Goal: Complete application form: Complete application form

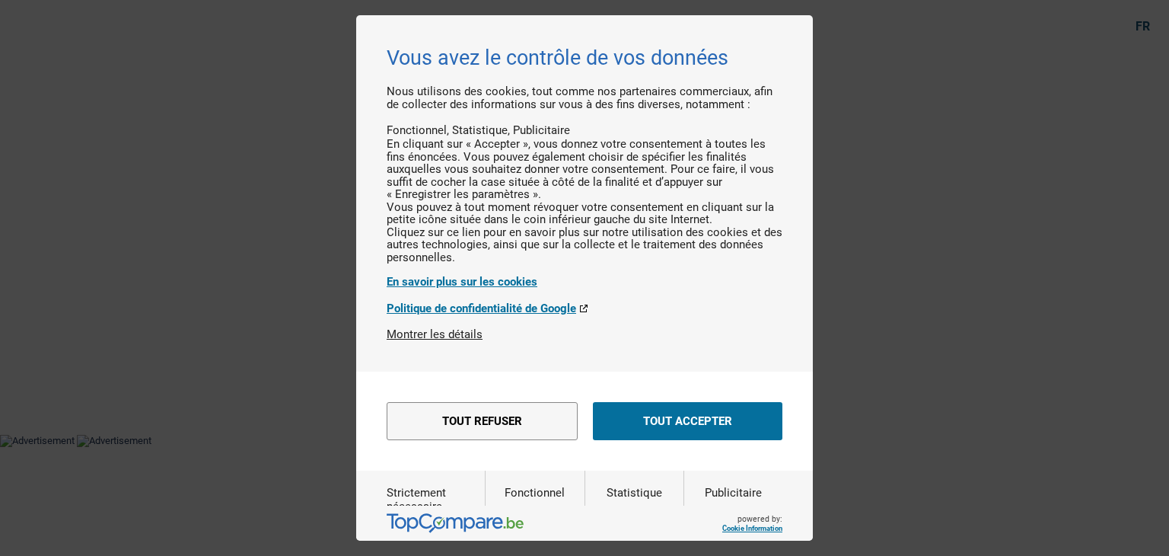
click at [659, 440] on button "Tout accepter" at bounding box center [687, 421] width 189 height 38
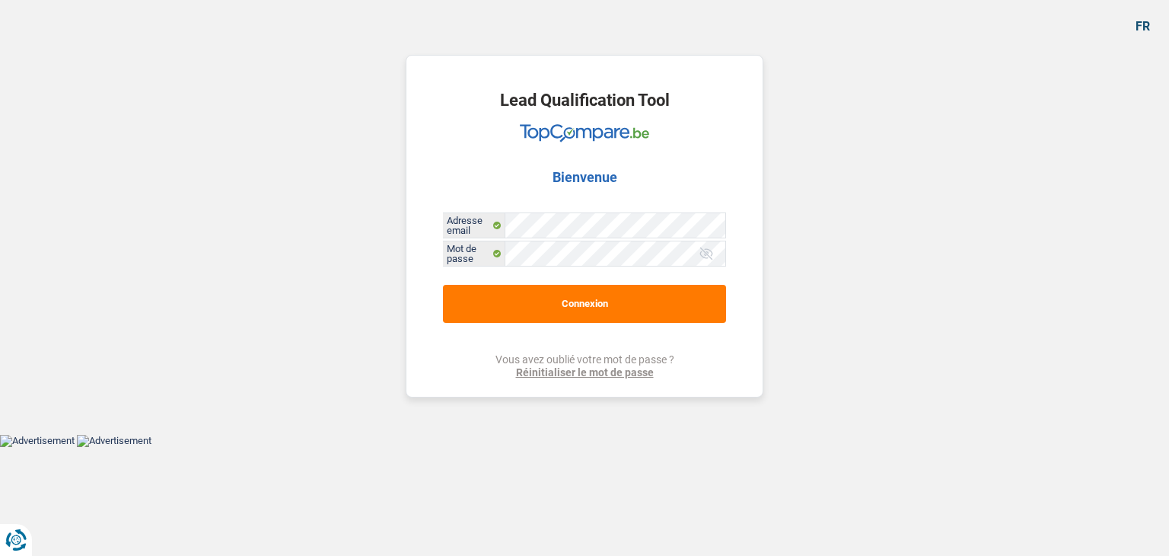
click at [587, 323] on div "Lead Qualification Tool Bienvenue Adresse email Mot de passe Connexion Vous ave…" at bounding box center [585, 226] width 358 height 342
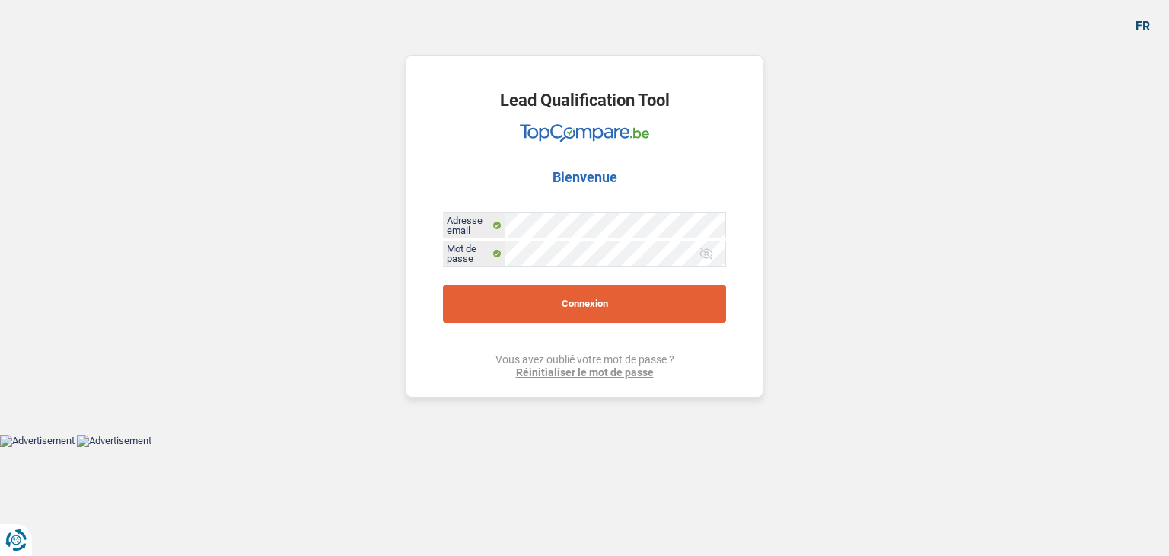
click at [597, 320] on button "Connexion" at bounding box center [584, 304] width 283 height 38
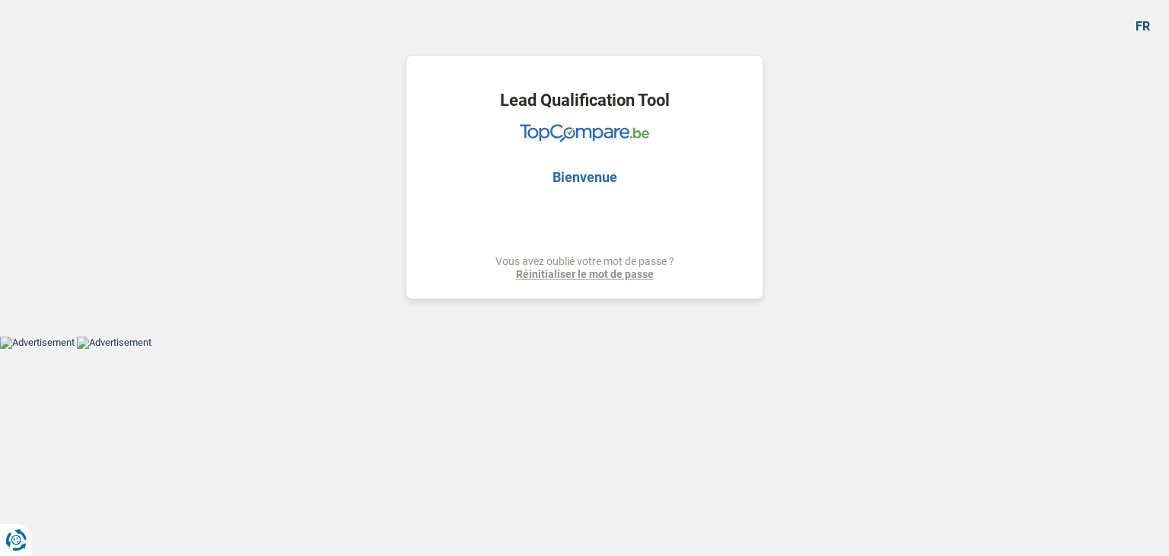
select select "48"
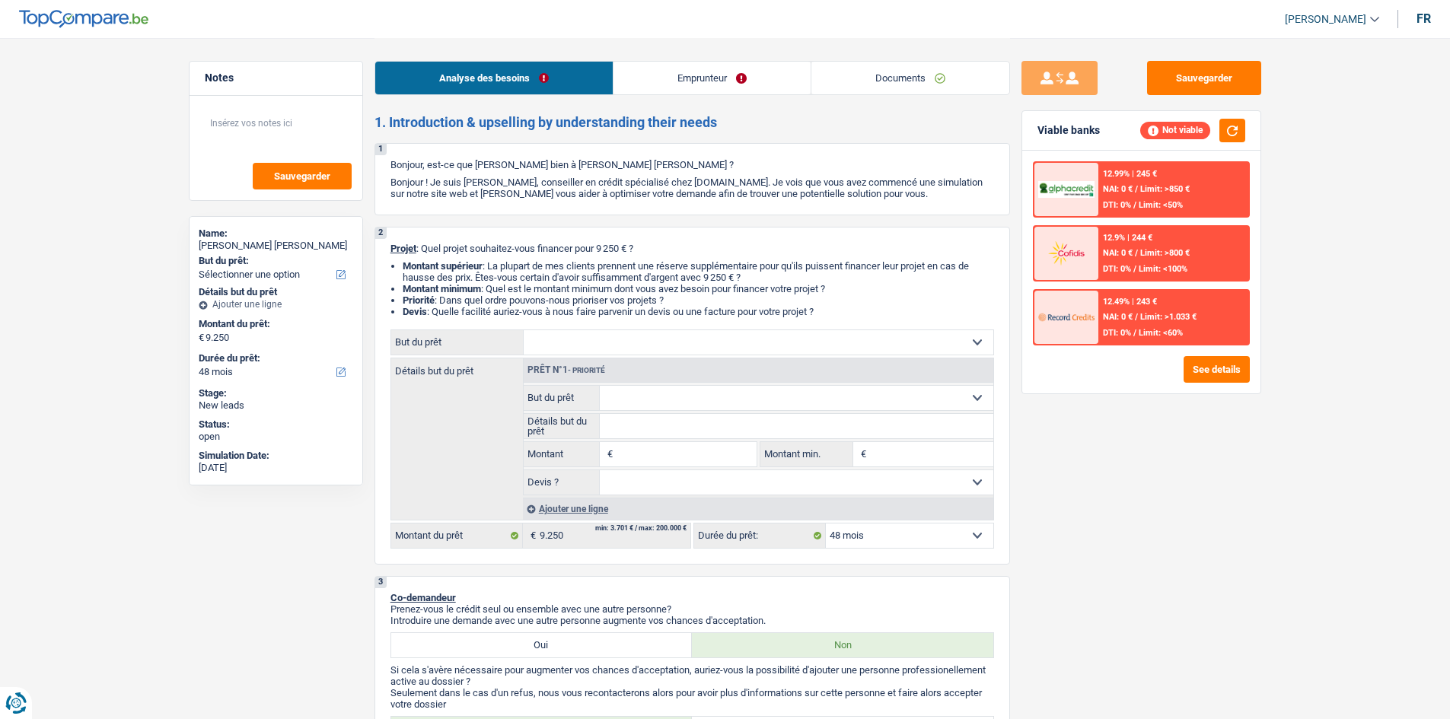
click at [1122, 489] on div "Sauvegarder Viable banks Not viable 12.99% | 245 € NAI: 0 € / Limit: >850 € DTI…" at bounding box center [1141, 378] width 263 height 634
click at [645, 341] on select "Confort maison: meubles, textile, peinture, électroménager, outillage non-profe…" at bounding box center [759, 342] width 470 height 24
select select "household"
click at [524, 330] on select "Confort maison: meubles, textile, peinture, électroménager, outillage non-profe…" at bounding box center [759, 342] width 470 height 24
select select "household"
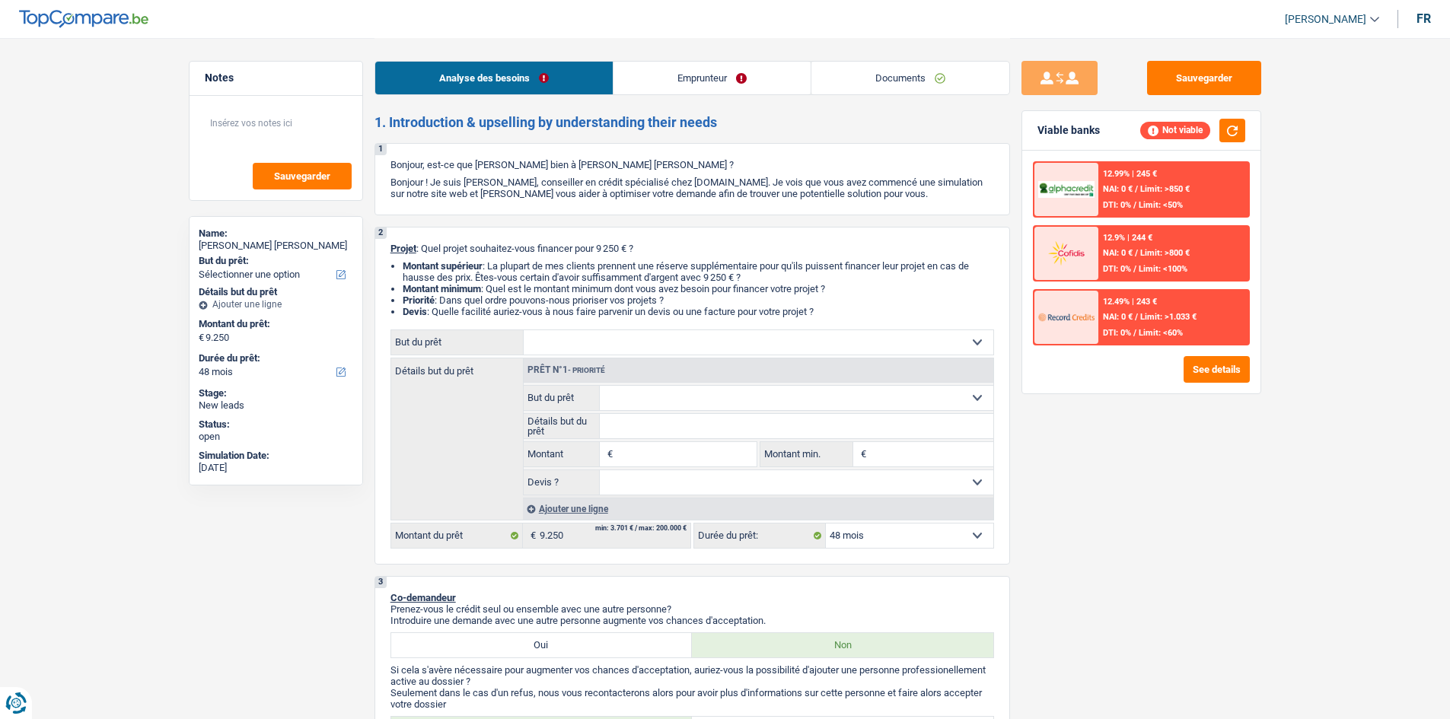
select select "household"
type input "9.250"
select select "household"
type input "9.250"
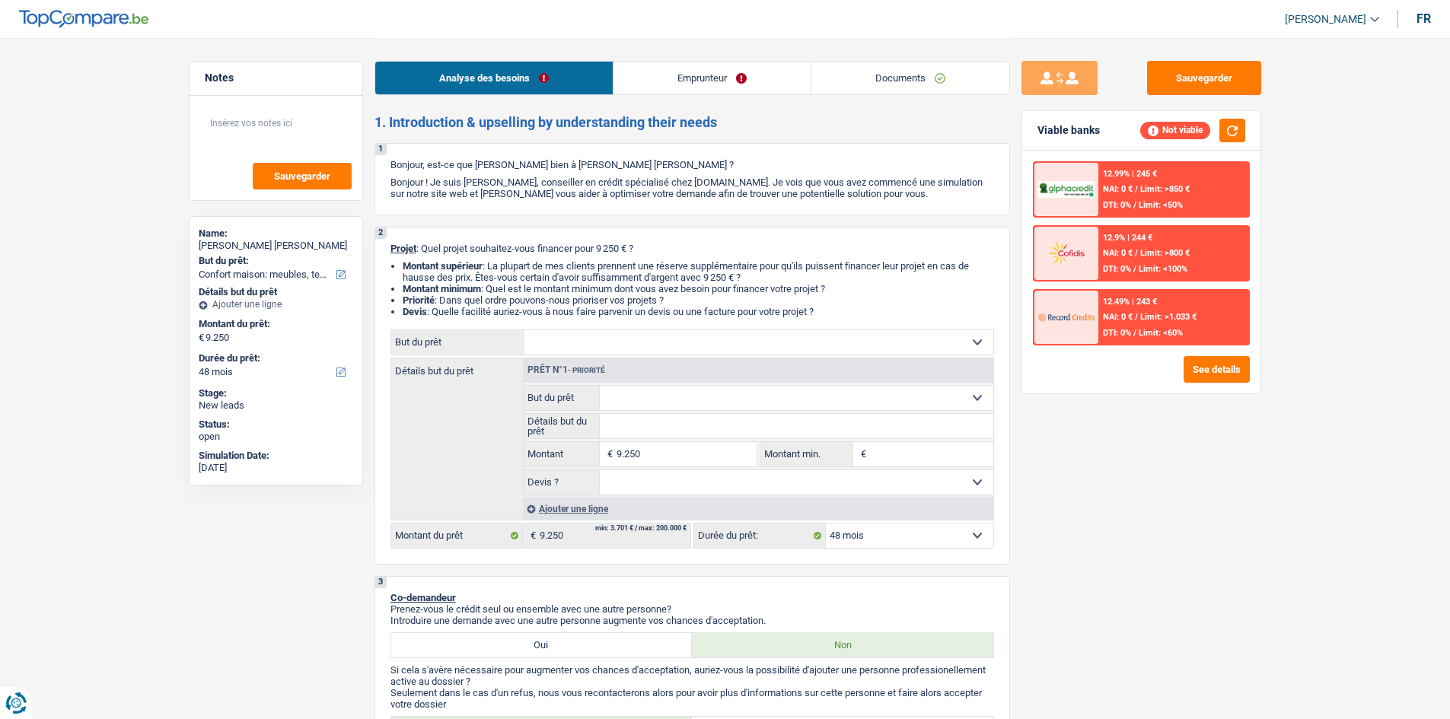
select select "household"
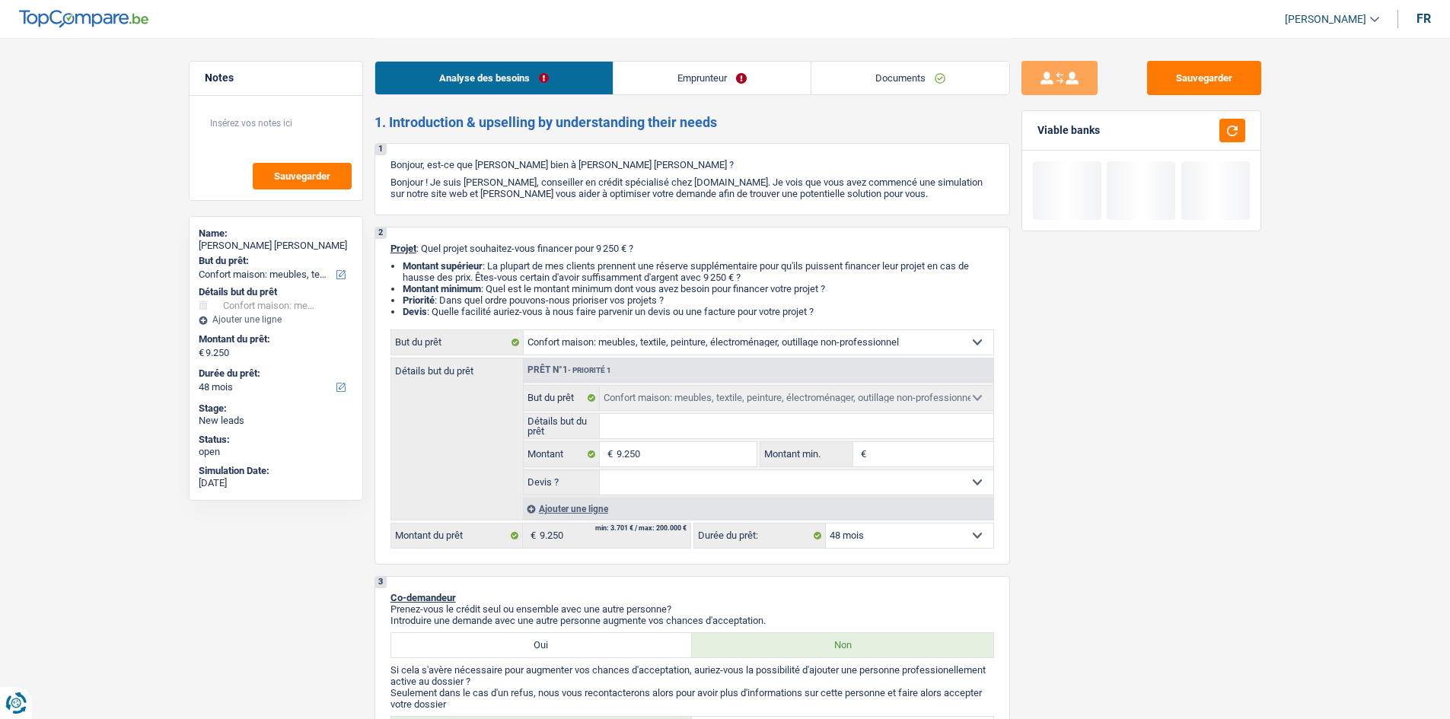
click at [712, 431] on input "Détails but du prêt" at bounding box center [796, 426] width 393 height 24
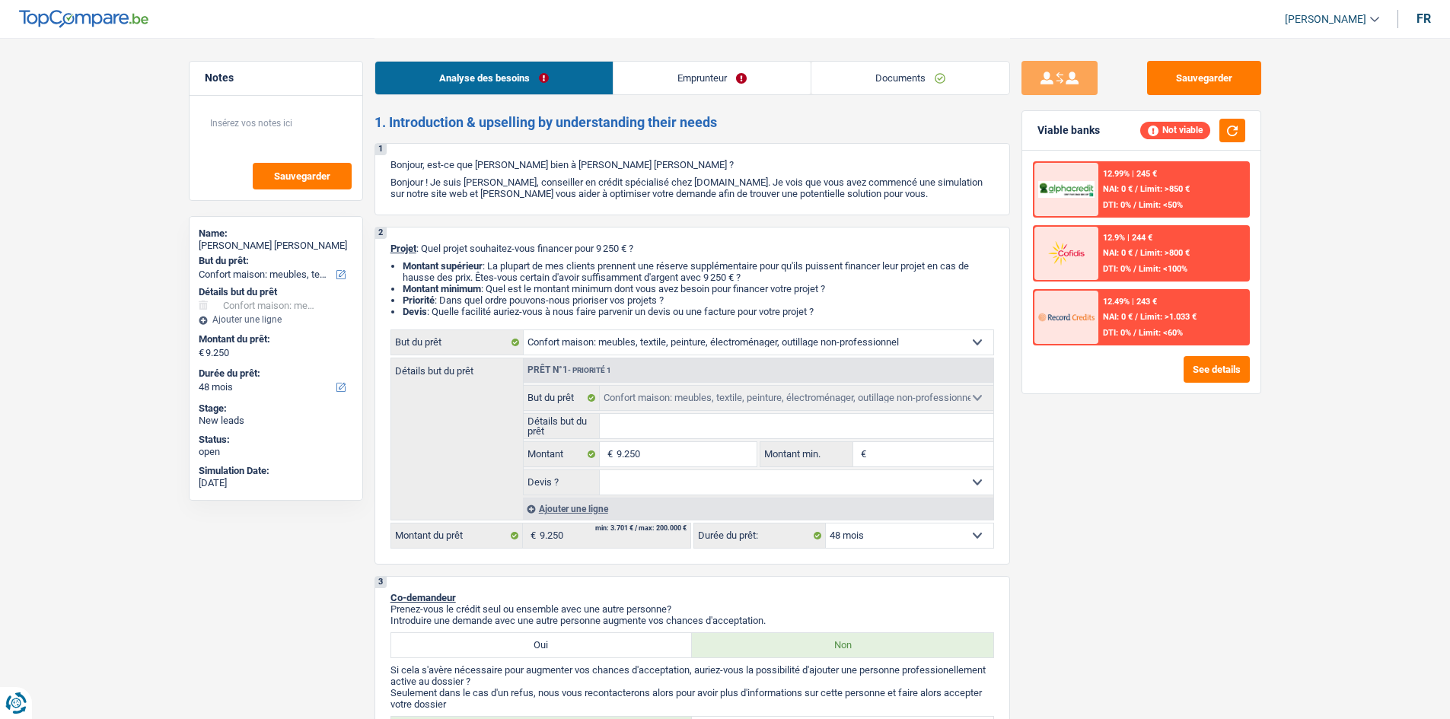
click at [1168, 511] on div "Sauvegarder Viable banks Not viable 12.99% | 245 € NAI: 0 € / Limit: >850 € DTI…" at bounding box center [1141, 378] width 263 height 634
click at [756, 488] on select "Oui Non Non répondu Sélectionner une option" at bounding box center [796, 482] width 393 height 24
select select "yes"
click at [600, 470] on select "Oui Non Non répondu Sélectionner une option" at bounding box center [796, 482] width 393 height 24
select select "yes"
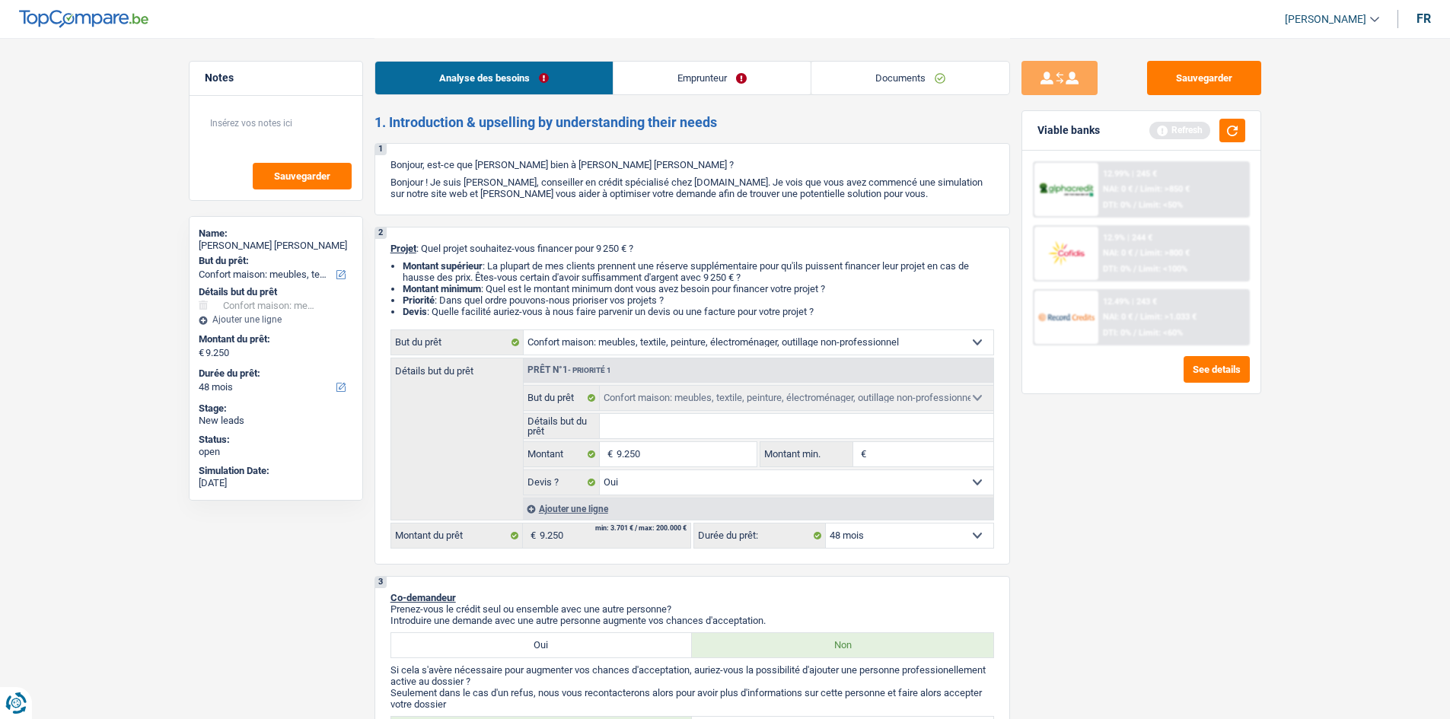
click at [713, 73] on link "Emprunteur" at bounding box center [711, 78] width 197 height 33
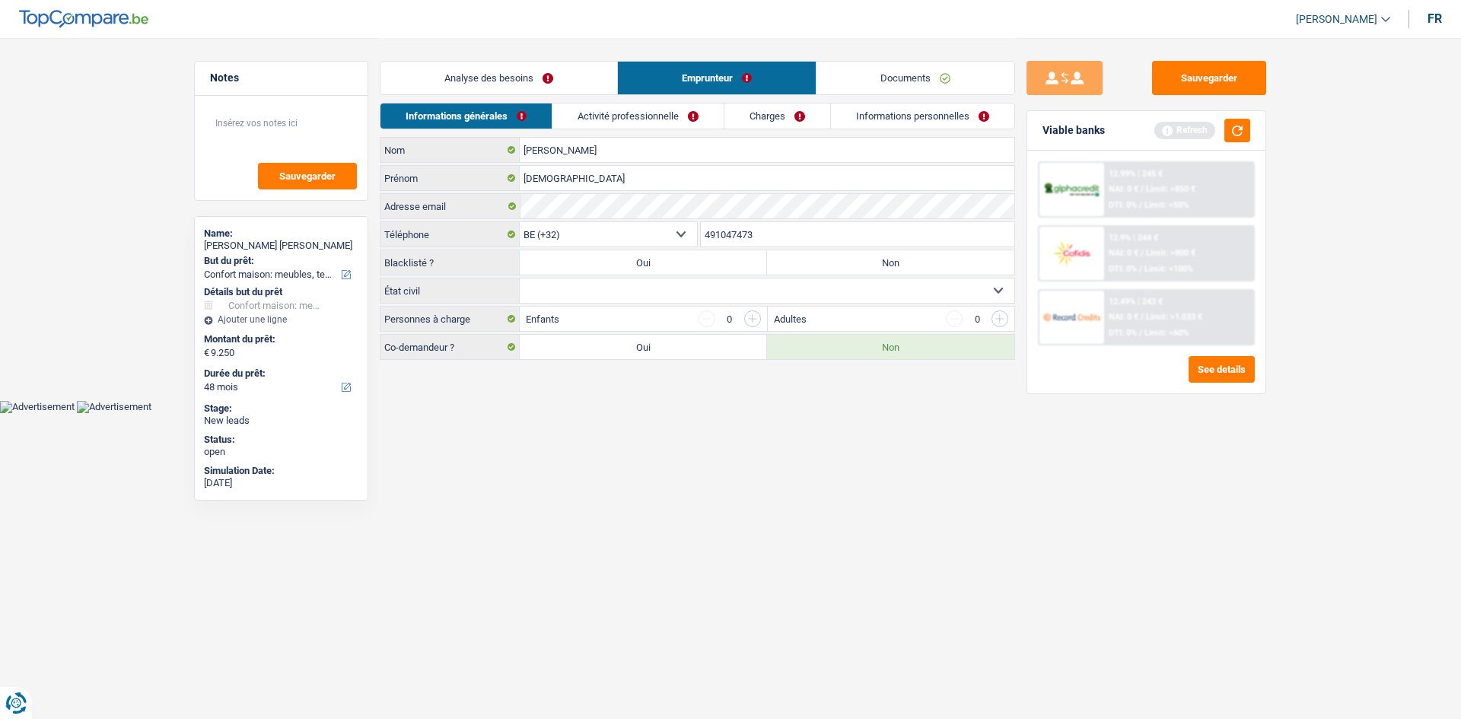
click at [683, 111] on link "Activité professionnelle" at bounding box center [637, 115] width 171 height 25
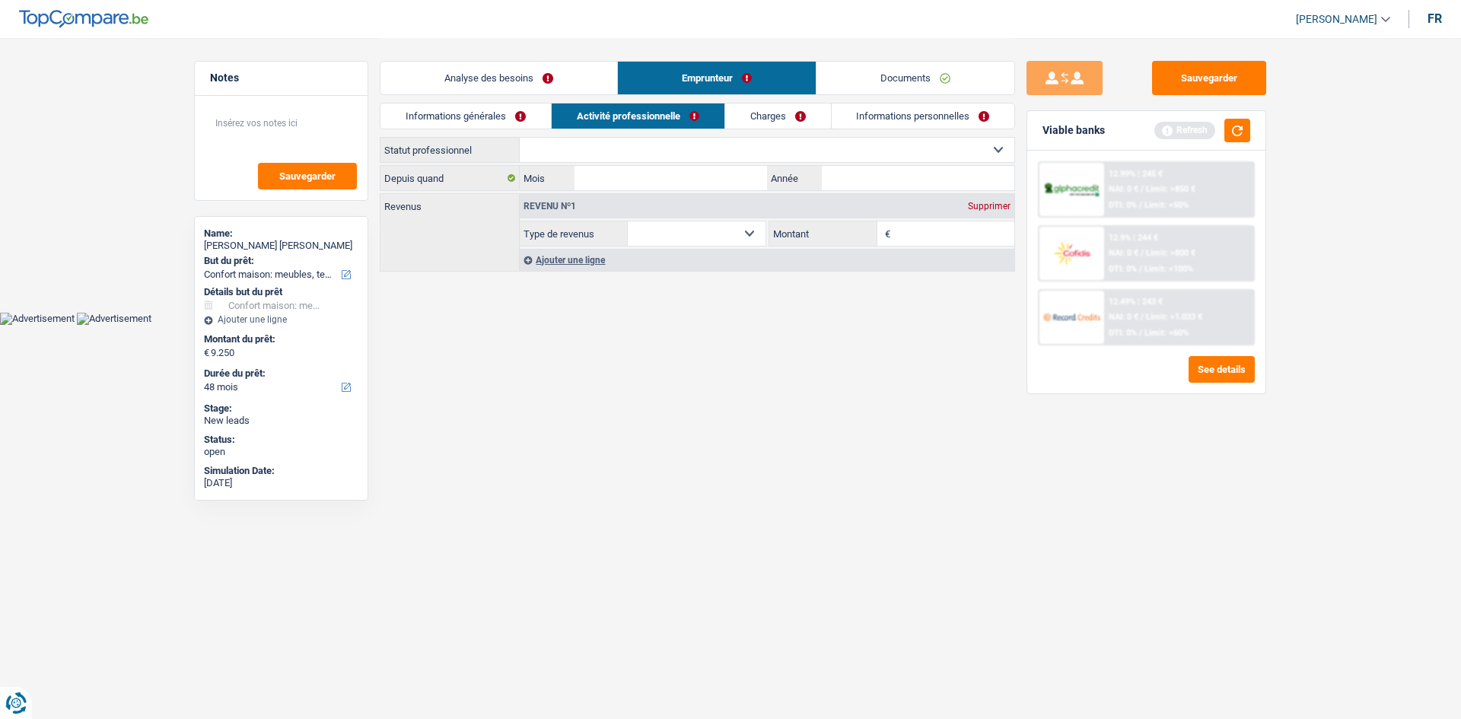
click at [472, 122] on link "Informations générales" at bounding box center [465, 115] width 170 height 25
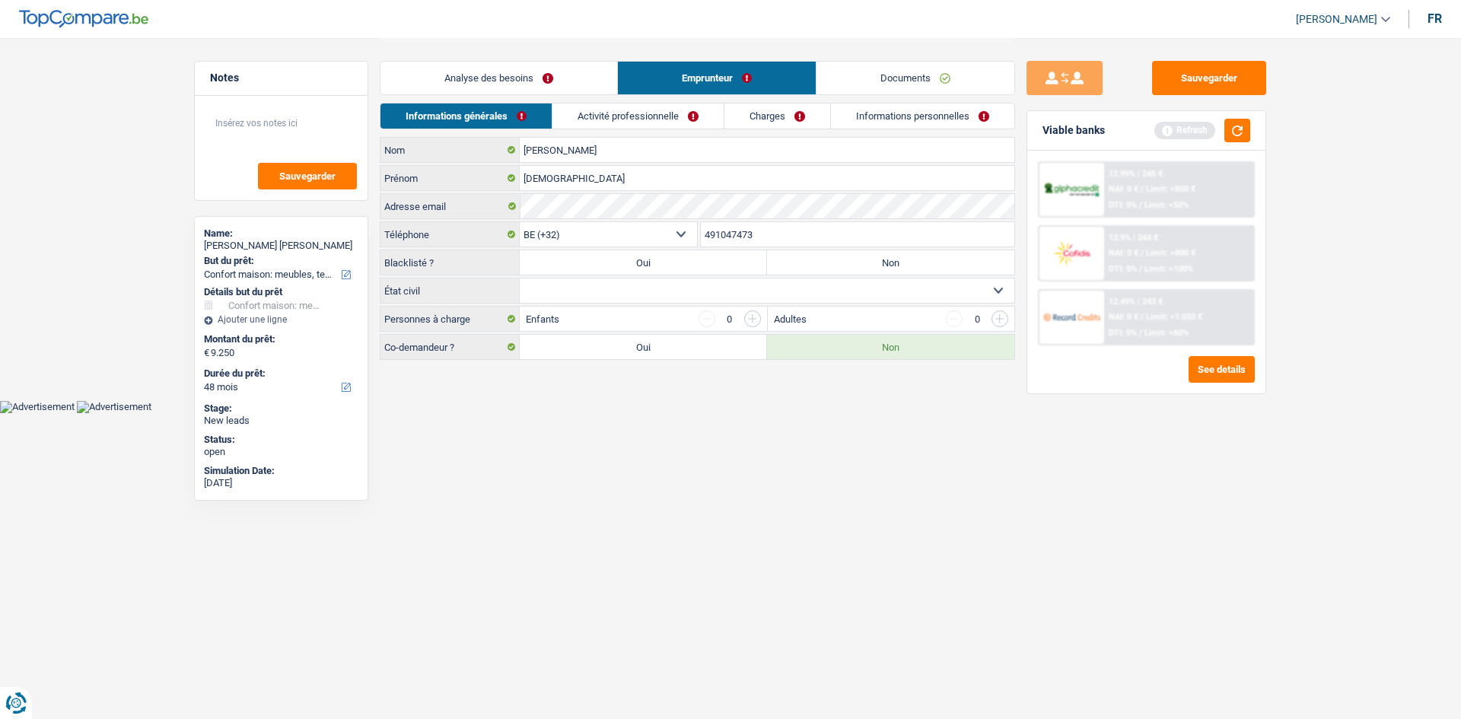
click at [532, 81] on link "Analyse des besoins" at bounding box center [498, 78] width 237 height 33
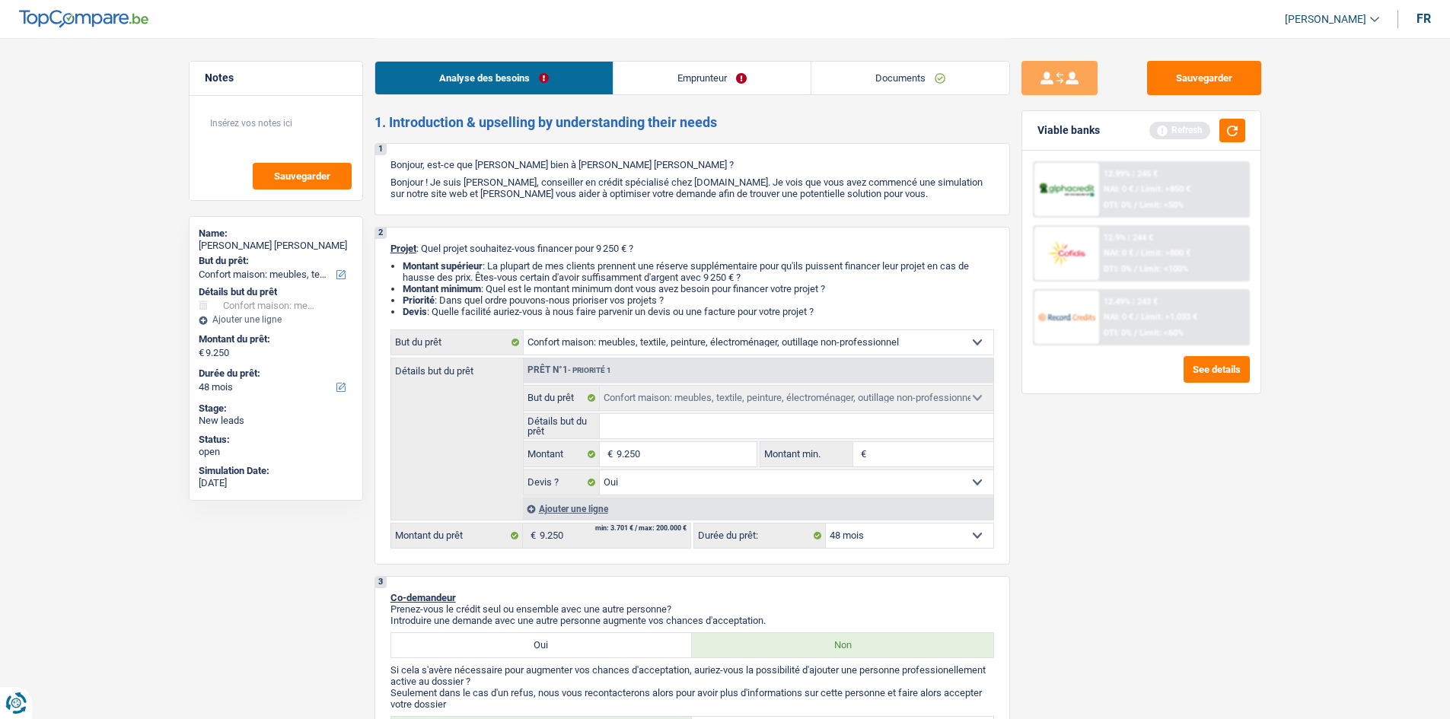
click at [696, 84] on link "Emprunteur" at bounding box center [711, 78] width 197 height 33
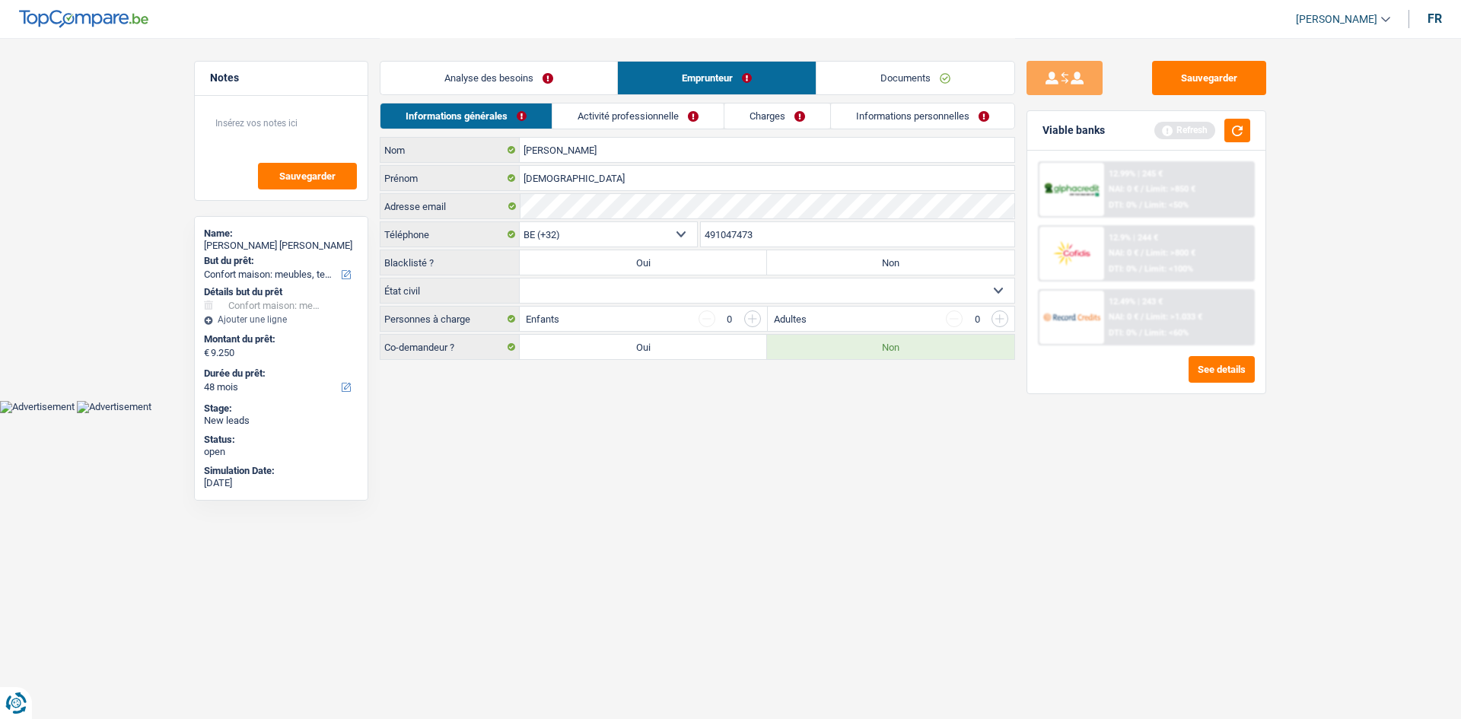
click at [626, 117] on link "Activité professionnelle" at bounding box center [637, 115] width 171 height 25
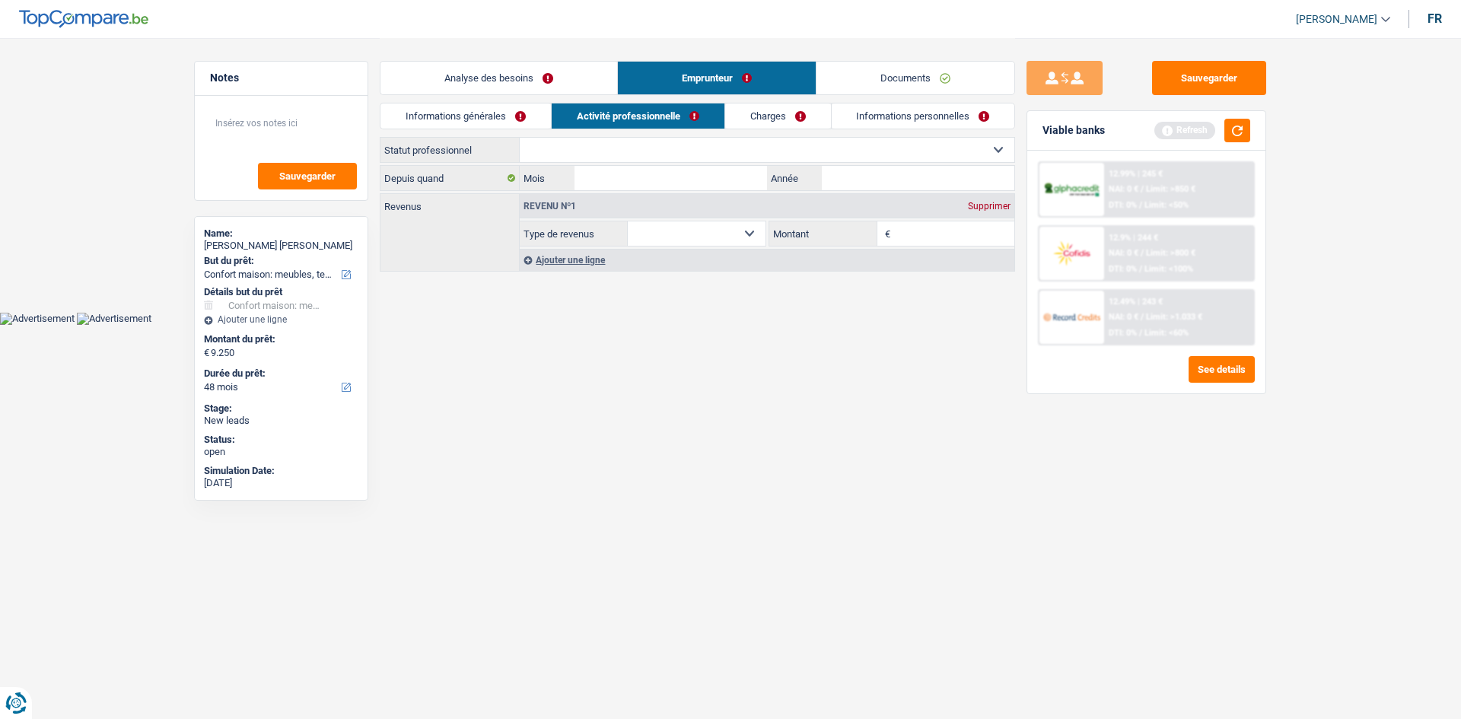
click at [502, 124] on link "Informations générales" at bounding box center [465, 115] width 170 height 25
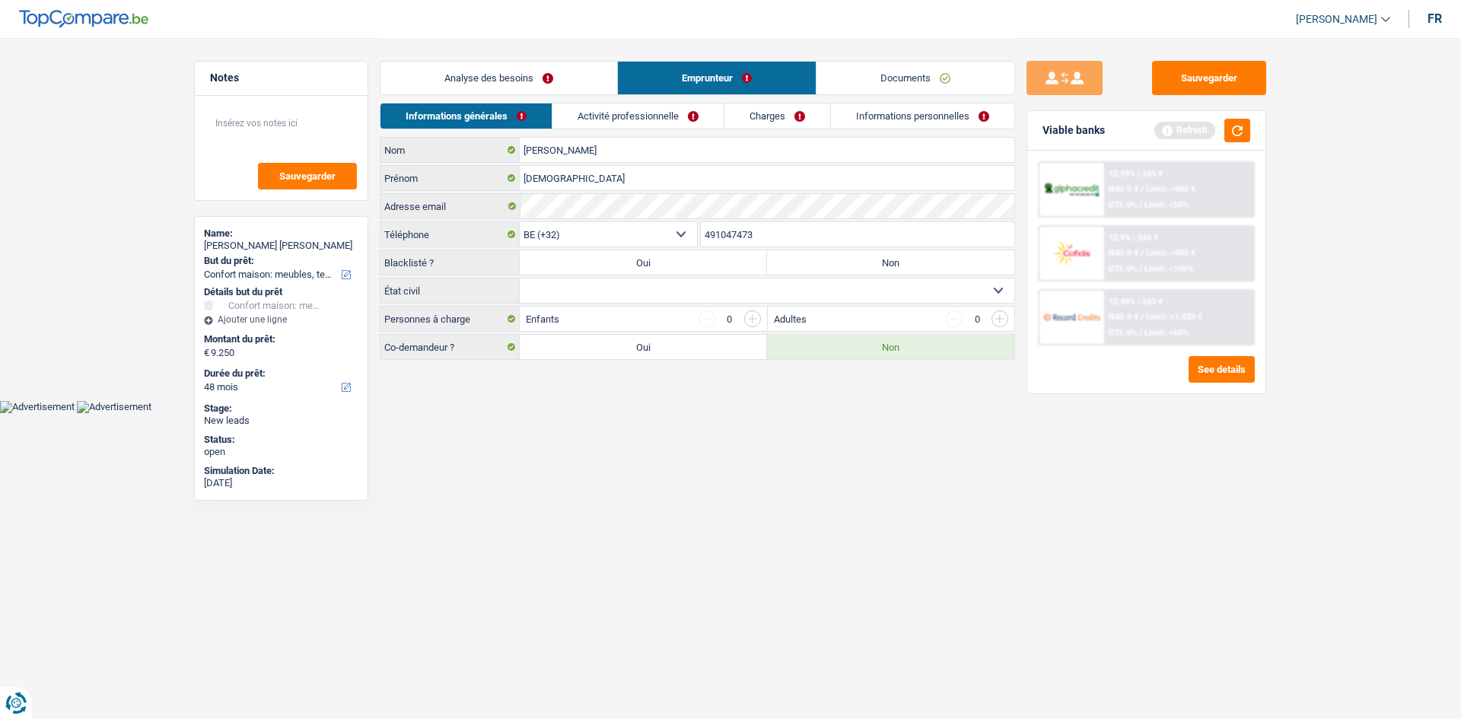
click at [625, 126] on link "Activité professionnelle" at bounding box center [637, 115] width 171 height 25
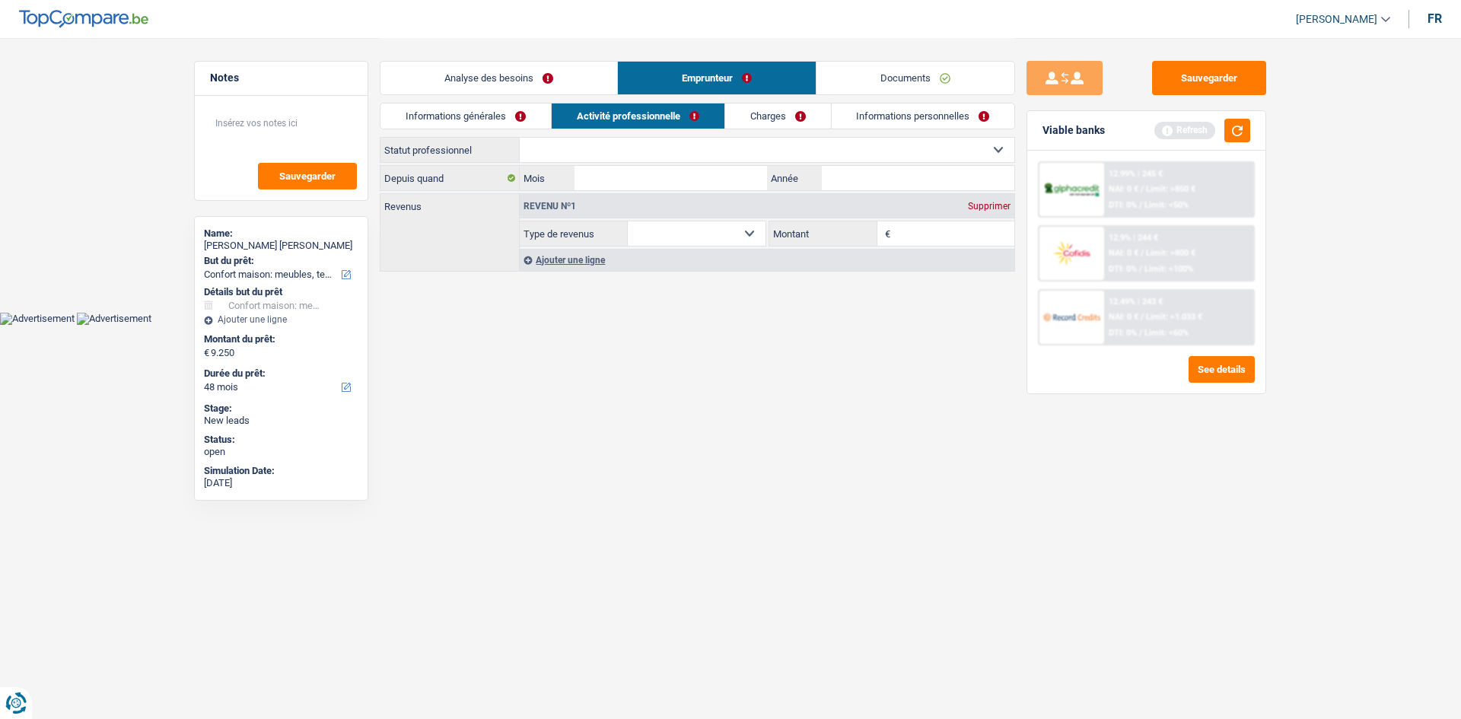
click at [780, 112] on link "Charges" at bounding box center [778, 115] width 106 height 25
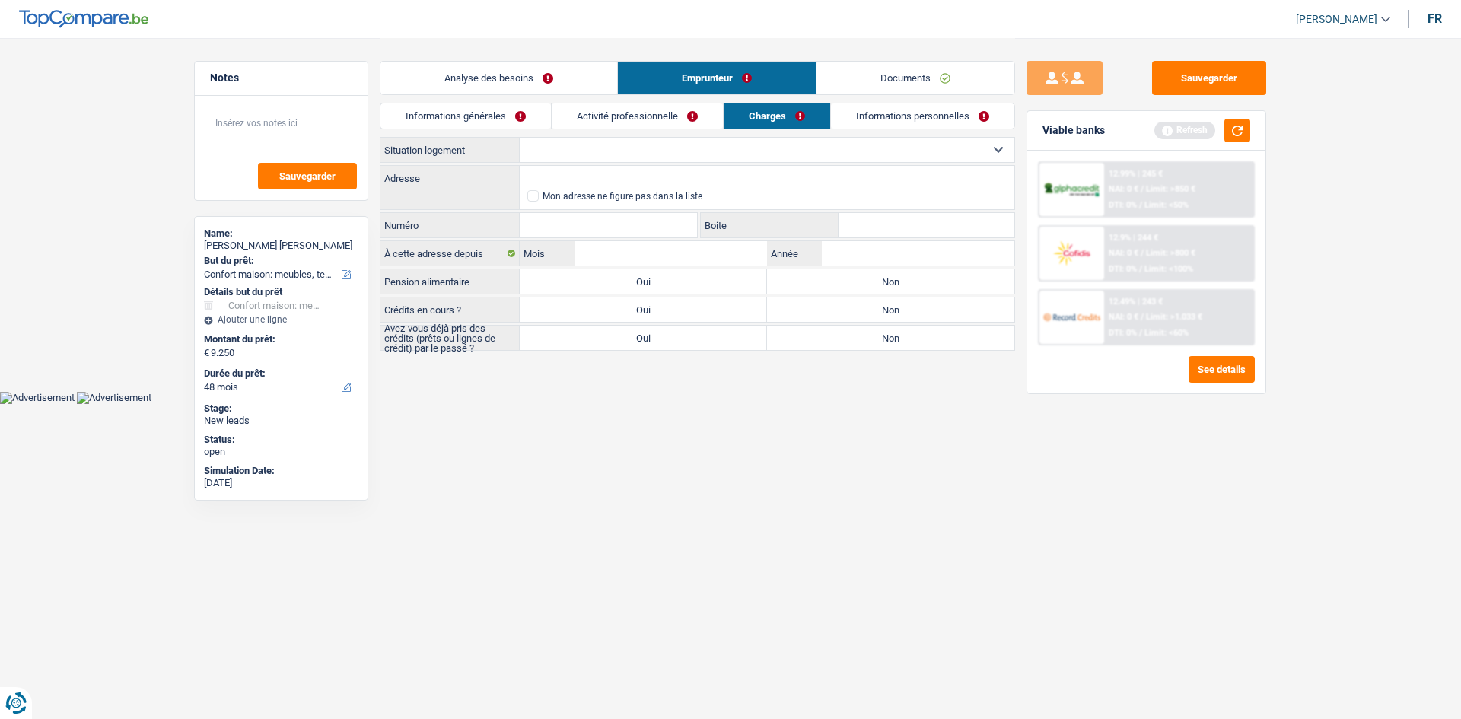
click at [651, 117] on link "Activité professionnelle" at bounding box center [637, 115] width 171 height 25
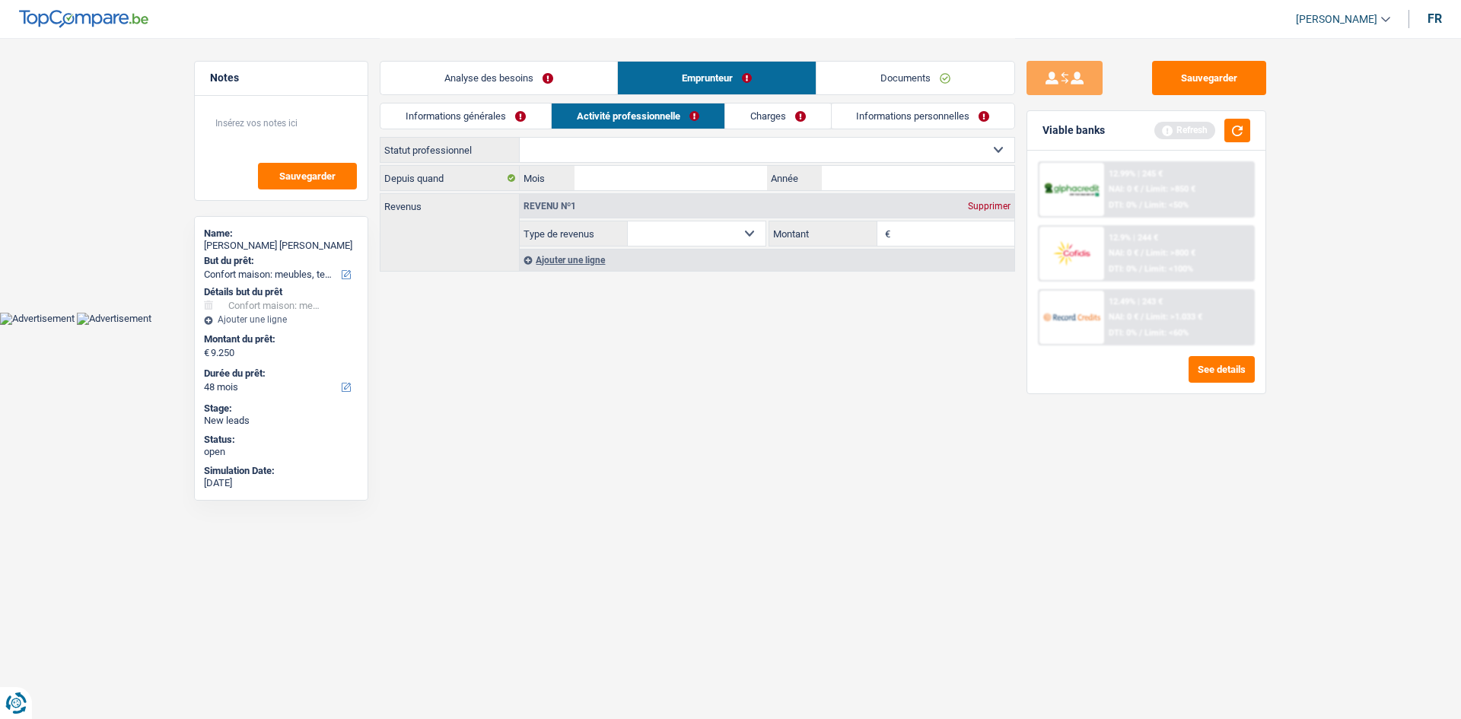
click at [874, 119] on link "Informations personnelles" at bounding box center [923, 115] width 183 height 25
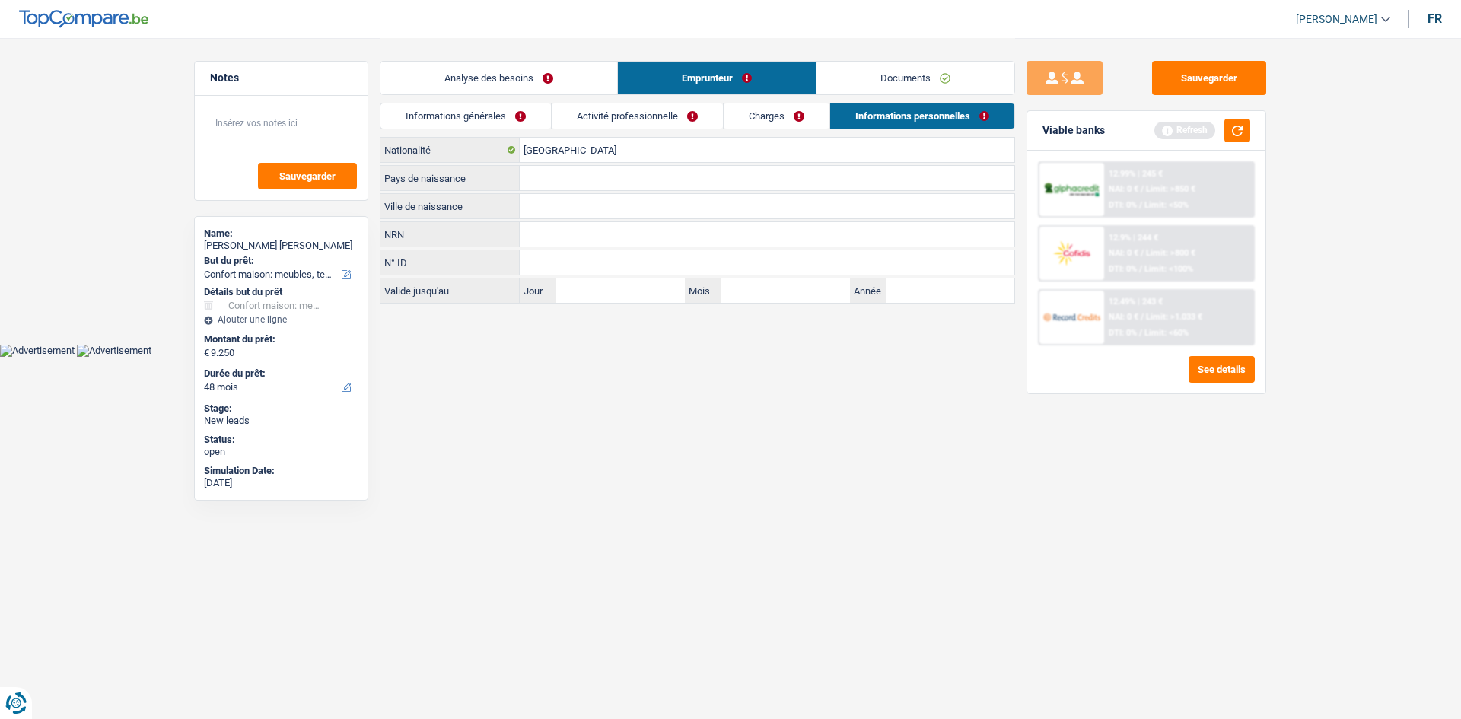
click at [601, 135] on div "Informations générales Activité professionnelle Charges Informations personnell…" at bounding box center [697, 120] width 635 height 34
click at [635, 121] on link "Activité professionnelle" at bounding box center [637, 115] width 171 height 25
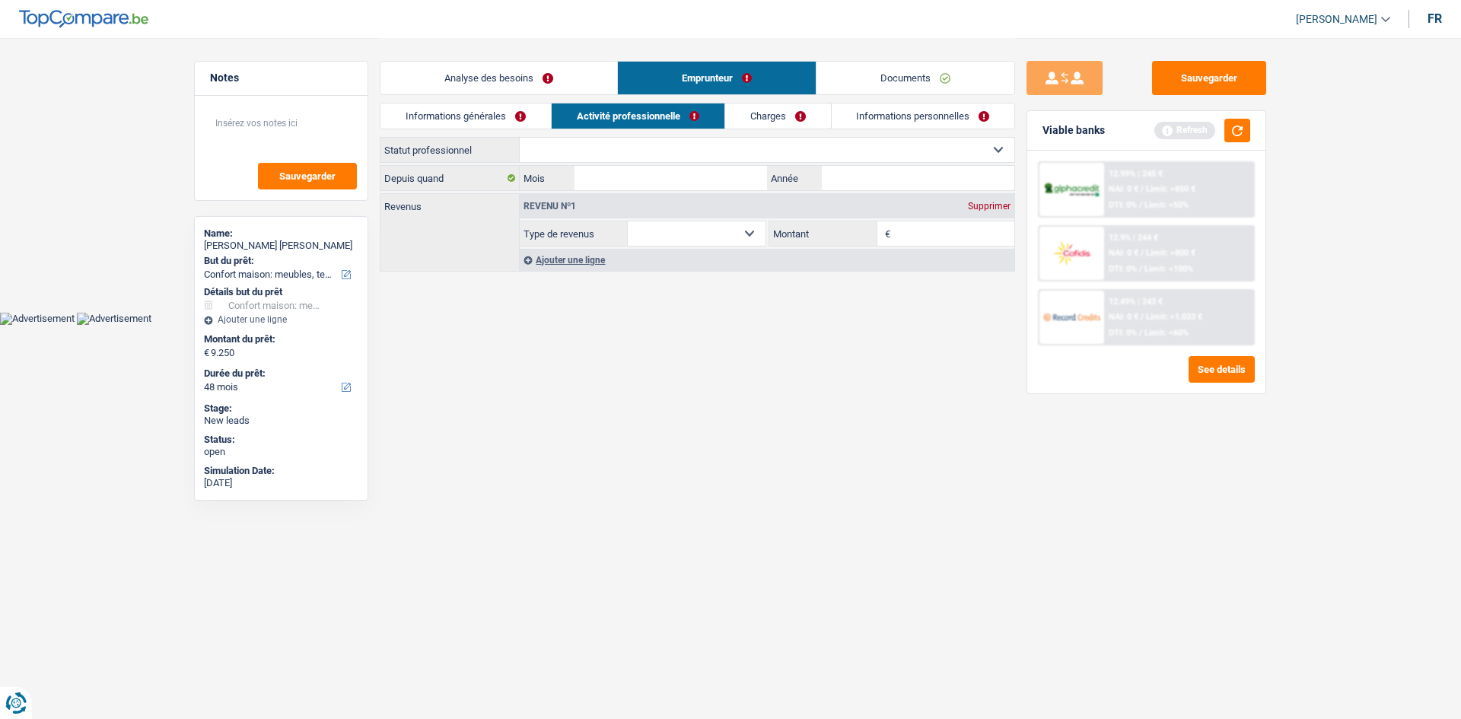
click at [479, 119] on link "Informations générales" at bounding box center [465, 115] width 170 height 25
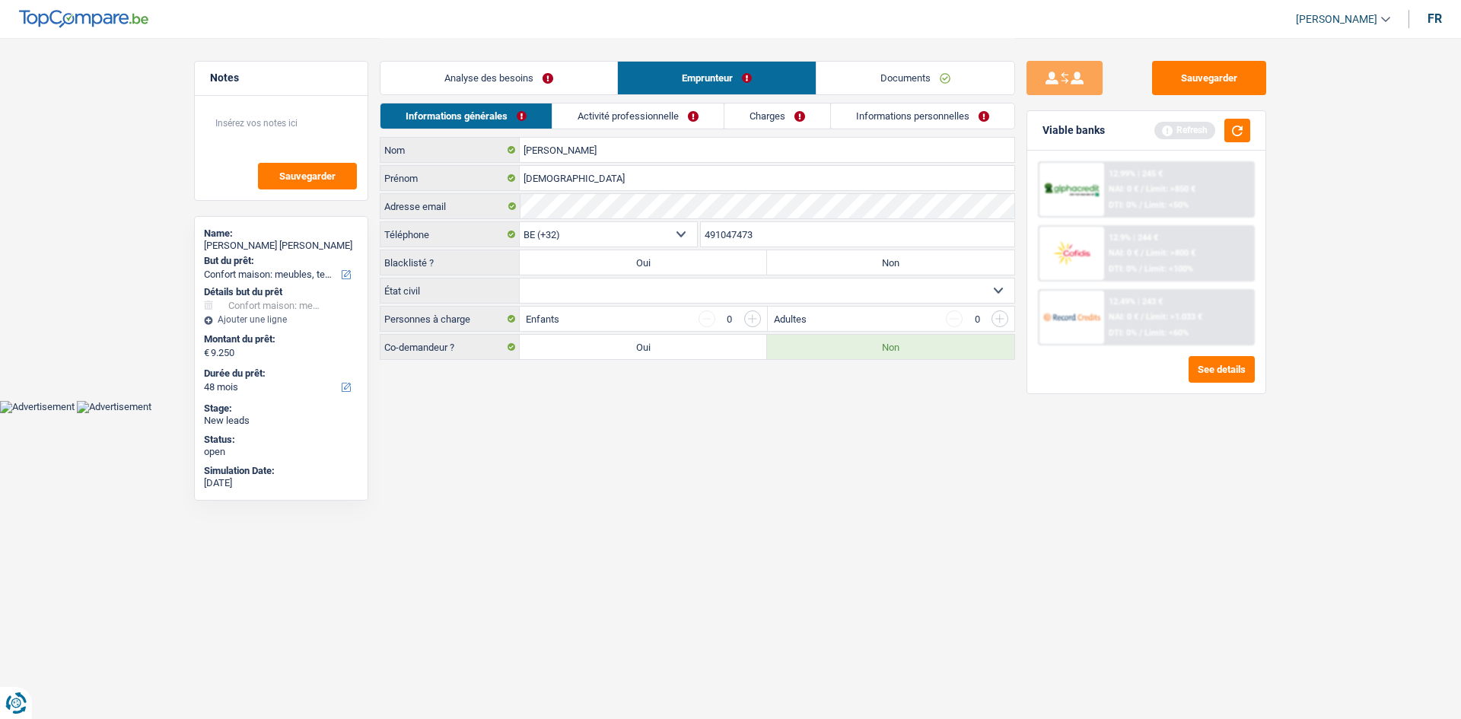
click at [553, 84] on link "Analyse des besoins" at bounding box center [498, 78] width 237 height 33
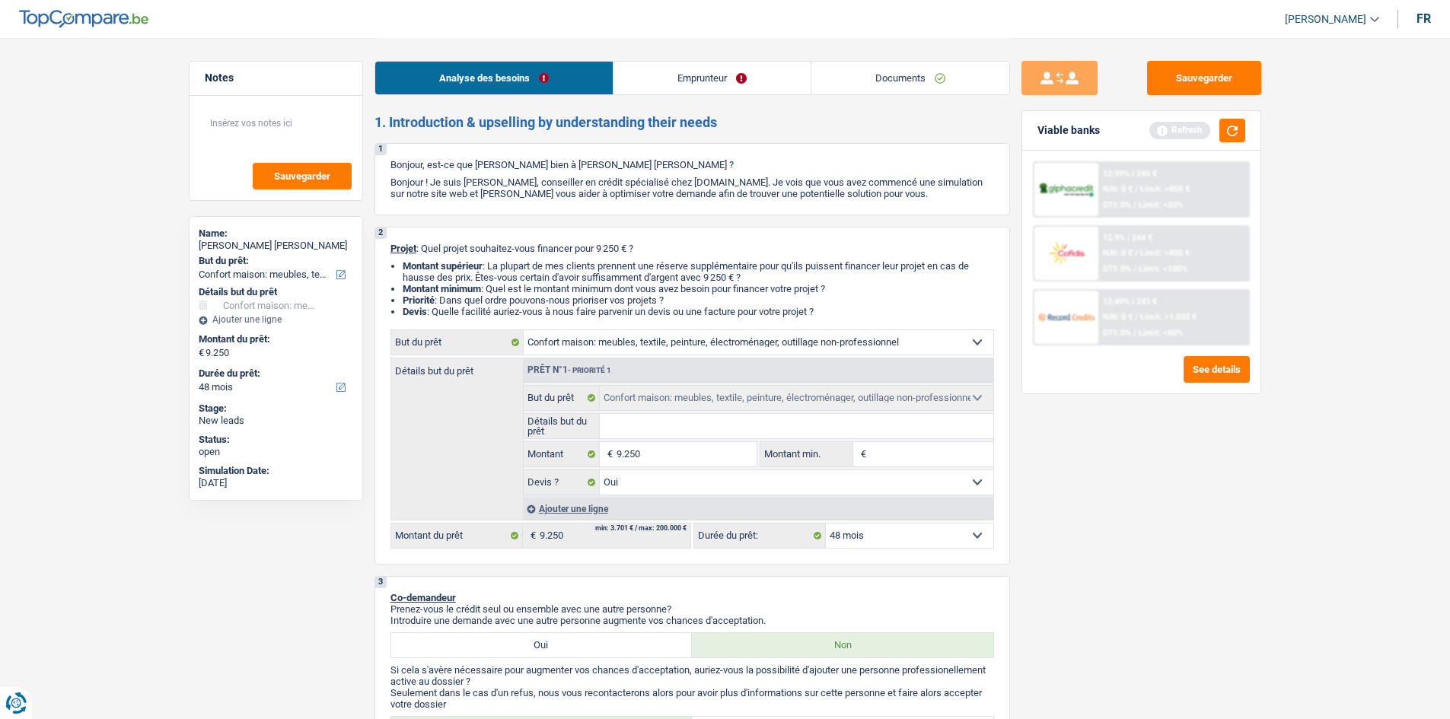
click at [714, 59] on div "Analyse des besoins Emprunteur Documents" at bounding box center [691, 70] width 635 height 65
click at [705, 79] on link "Emprunteur" at bounding box center [711, 78] width 197 height 33
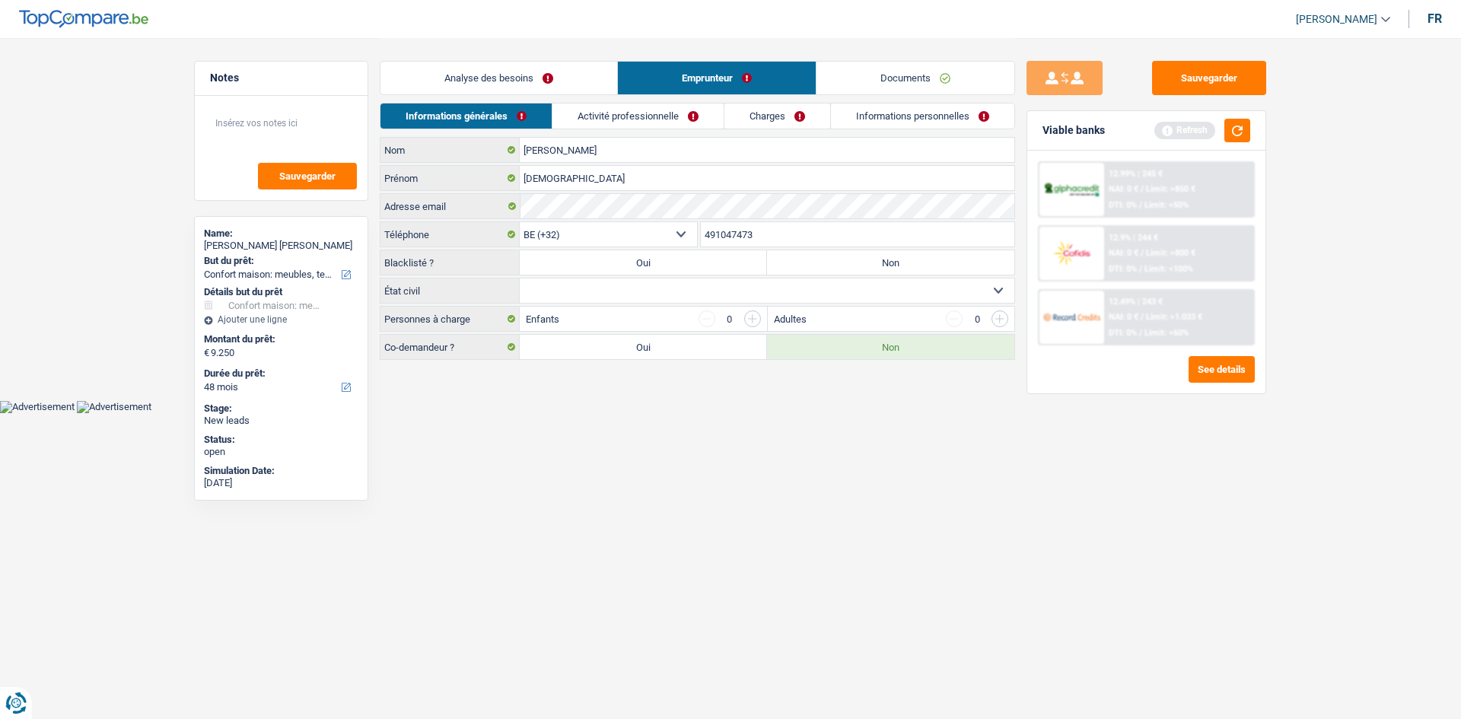
click at [650, 122] on link "Activité professionnelle" at bounding box center [637, 115] width 171 height 25
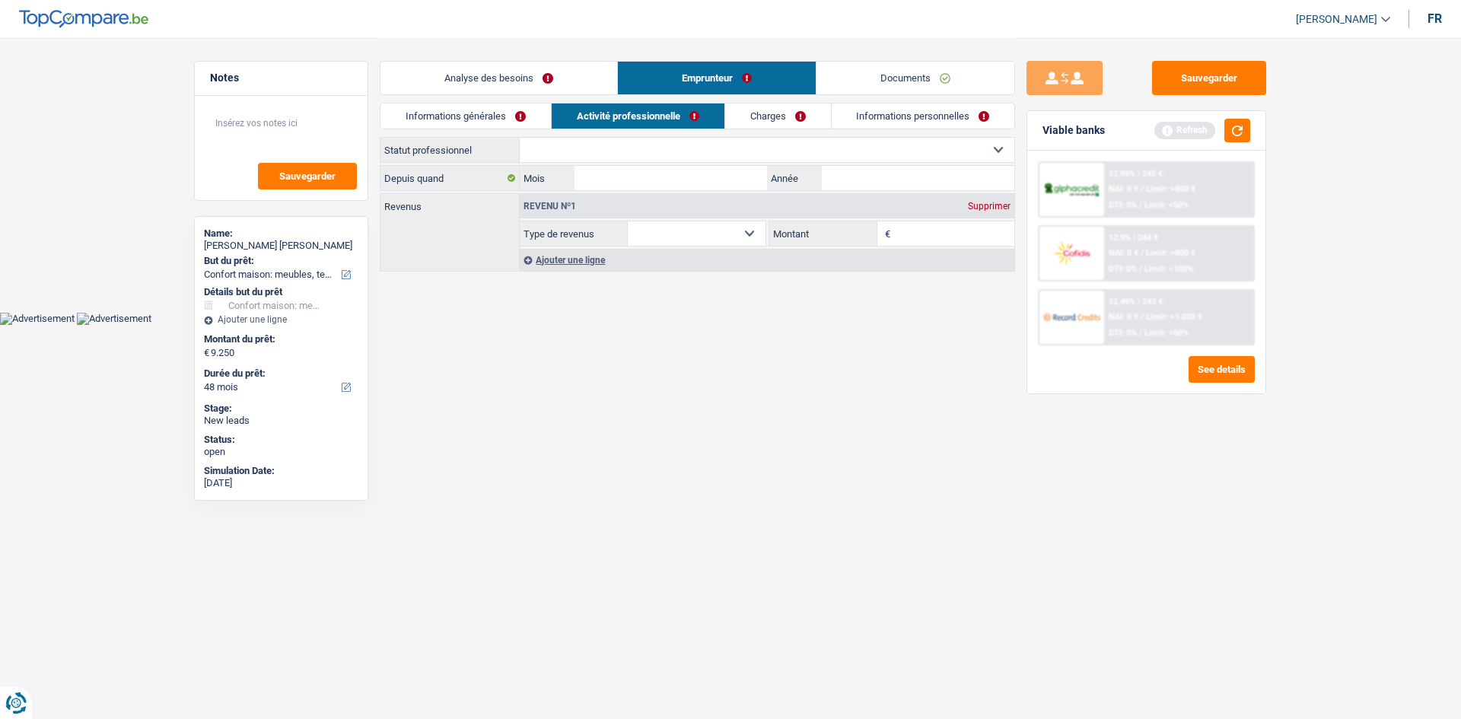
click at [642, 147] on select "Ouvrier Employé privé Employé public Invalide Indépendant Pensionné Chômeur Mut…" at bounding box center [767, 150] width 495 height 24
select select "privateEmployee"
click at [520, 138] on select "Ouvrier Employé privé Employé public Invalide Indépendant Pensionné Chômeur Mut…" at bounding box center [767, 150] width 495 height 24
select select "netSalary"
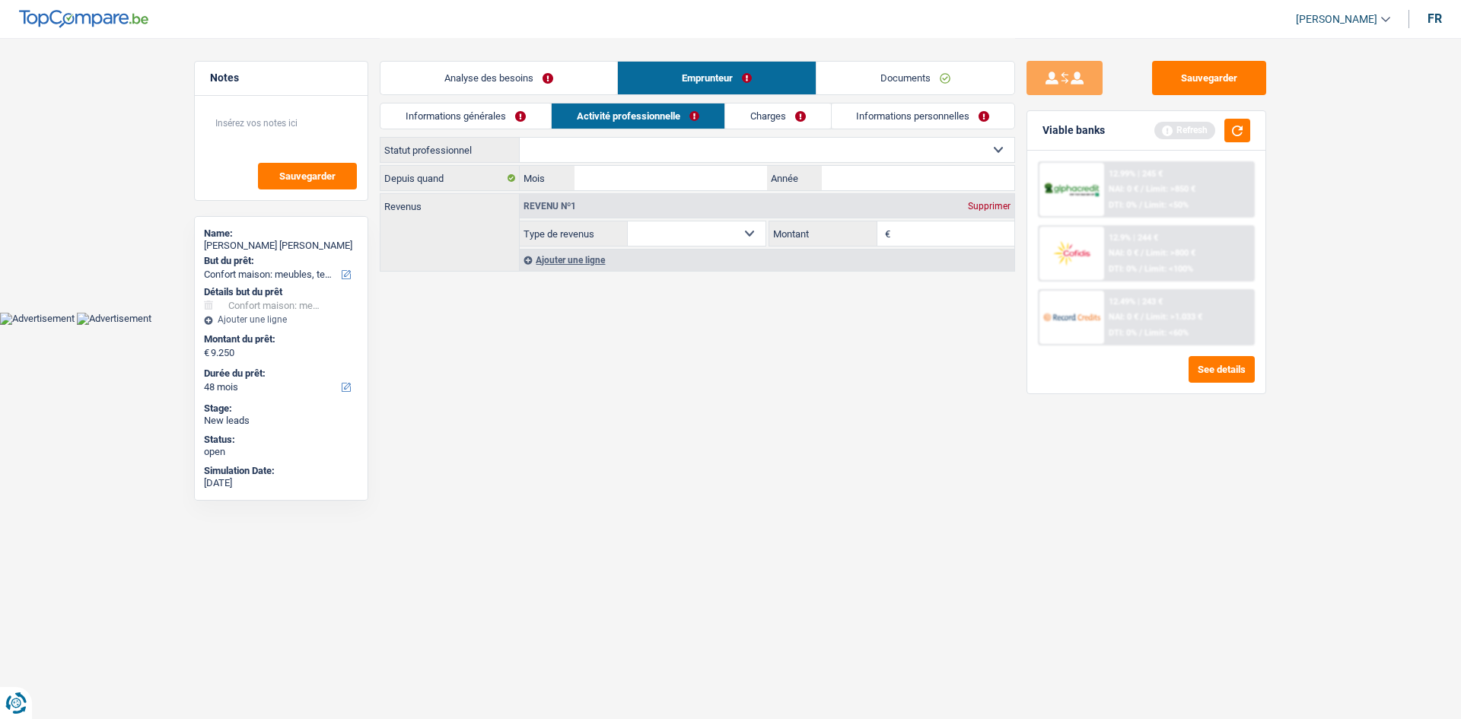
select select "mealVouchers"
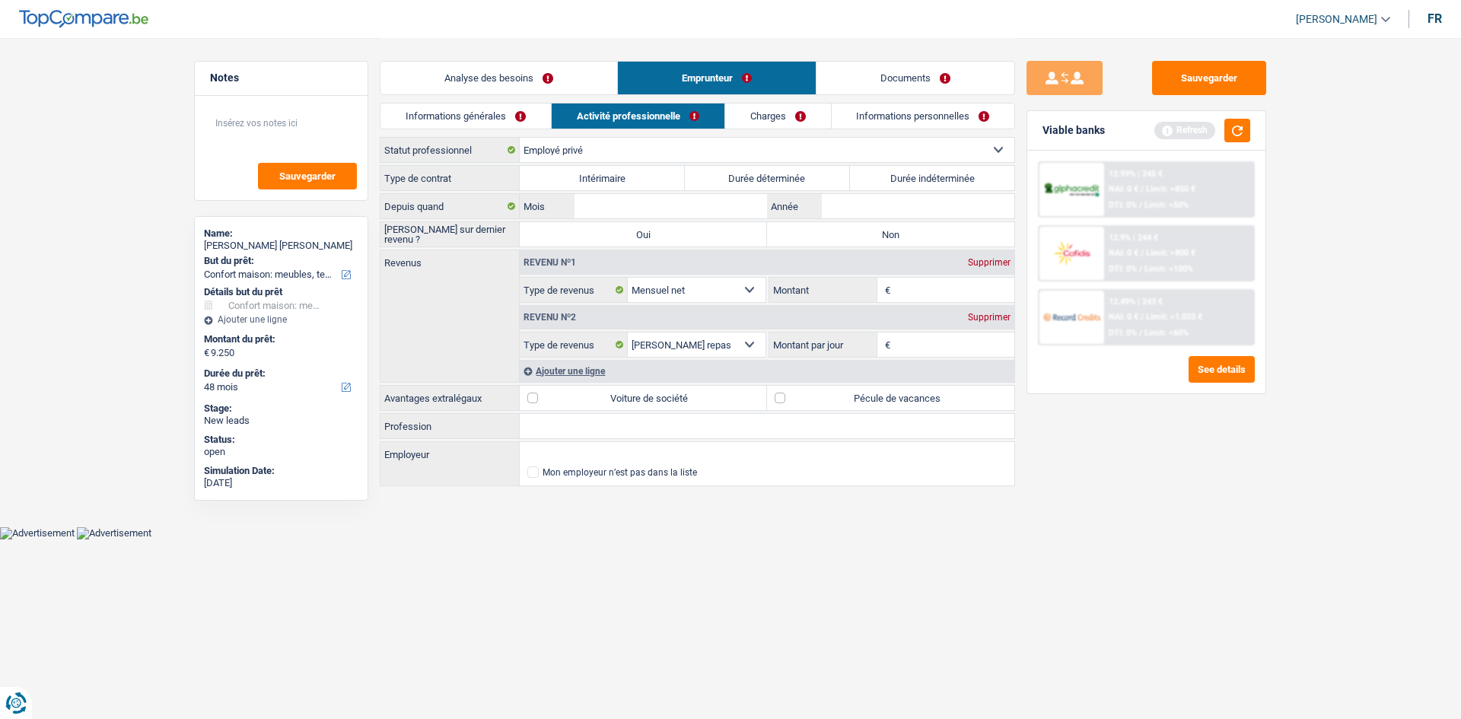
click at [969, 184] on label "Durée indéterminée" at bounding box center [932, 178] width 165 height 24
click at [969, 184] on input "Durée indéterminée" at bounding box center [932, 178] width 165 height 24
radio input "true"
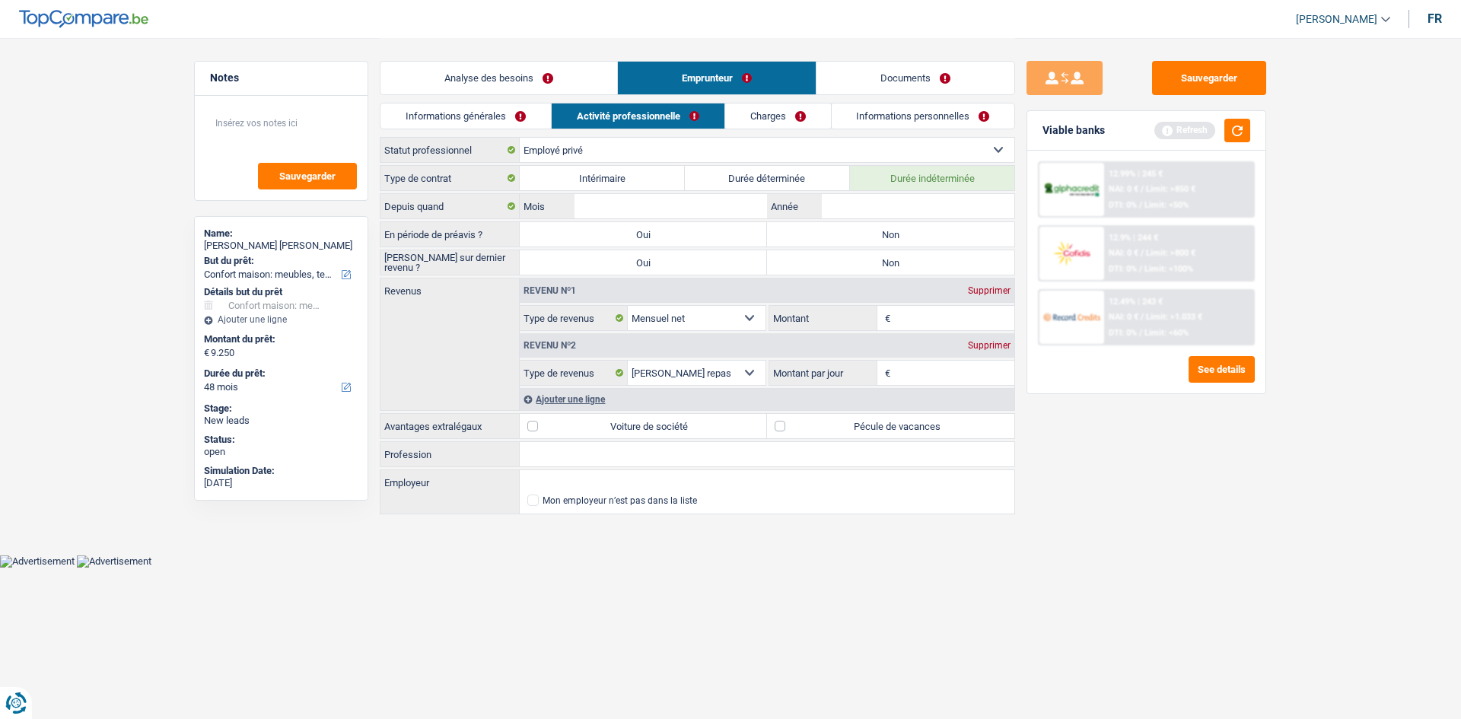
click at [924, 234] on label "Non" at bounding box center [890, 234] width 247 height 24
click at [924, 234] on input "Non" at bounding box center [890, 234] width 247 height 24
radio input "true"
click at [896, 258] on label "Non" at bounding box center [890, 262] width 247 height 24
click at [896, 258] on input "Non" at bounding box center [890, 262] width 247 height 24
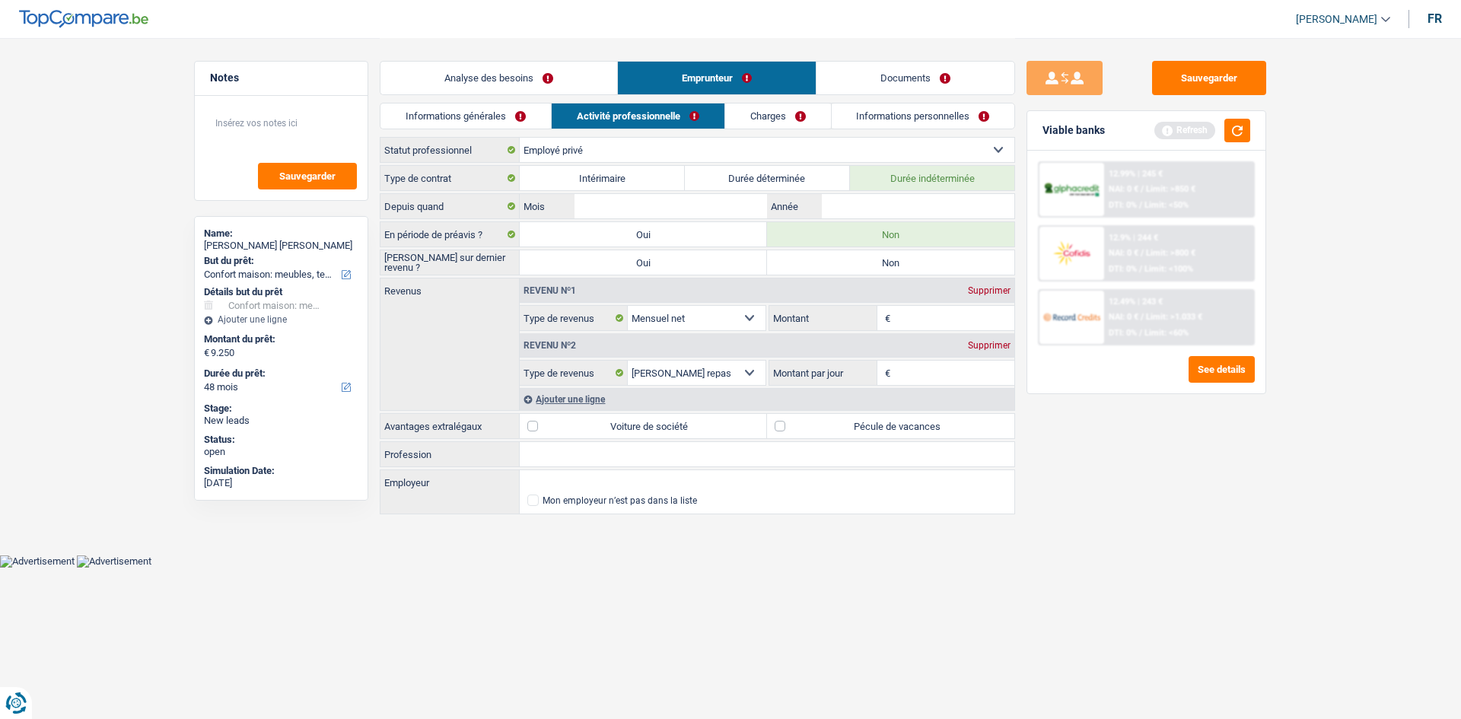
radio input "true"
click at [893, 218] on div "Depuis quand [PERSON_NAME] / Année" at bounding box center [697, 206] width 635 height 26
click at [905, 209] on input "Année" at bounding box center [918, 206] width 193 height 24
click at [670, 211] on input "Mois" at bounding box center [671, 206] width 193 height 24
click at [946, 202] on input "2023" at bounding box center [918, 206] width 193 height 24
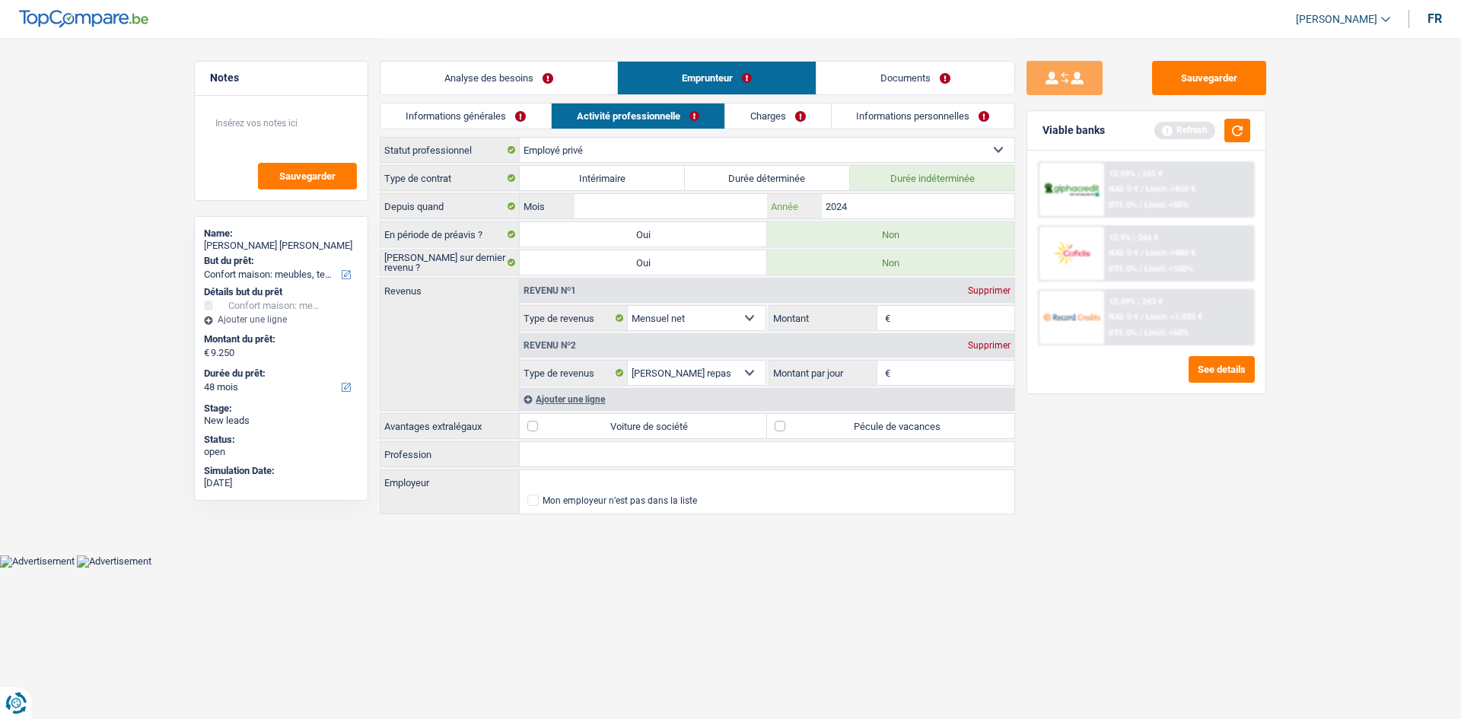
type input "2024"
click at [714, 198] on input "Mois" at bounding box center [671, 206] width 193 height 24
type input "6"
drag, startPoint x: 1087, startPoint y: 445, endPoint x: 1055, endPoint y: 465, distance: 37.6
click at [1087, 446] on div "Sauvegarder Viable banks Refresh 12.99% | 245 € NAI: 0 € / Limit: >850 € DTI: 0…" at bounding box center [1146, 378] width 263 height 634
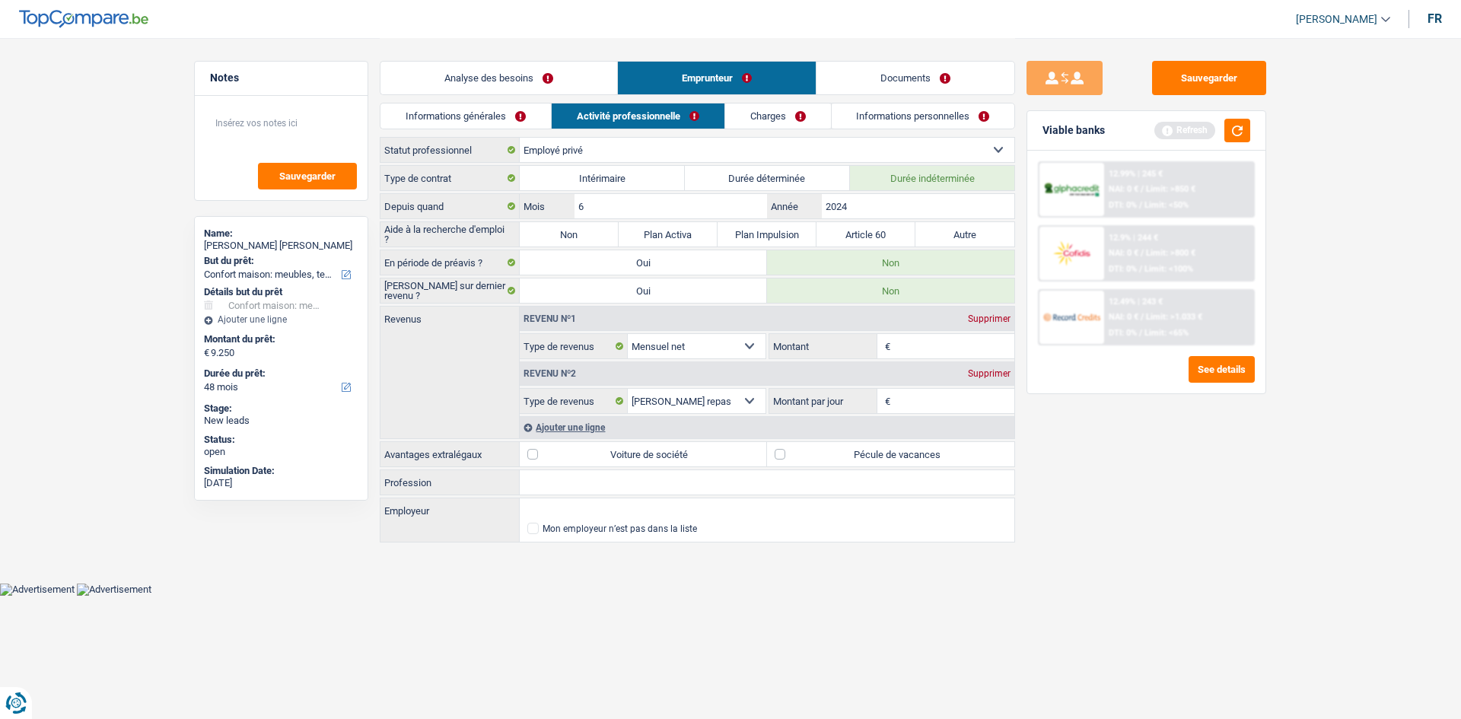
click at [566, 230] on label "Non" at bounding box center [569, 234] width 99 height 24
click at [566, 230] on input "Non" at bounding box center [569, 234] width 99 height 24
radio input "true"
click at [932, 341] on input "Montant" at bounding box center [954, 346] width 121 height 24
type input "3.000"
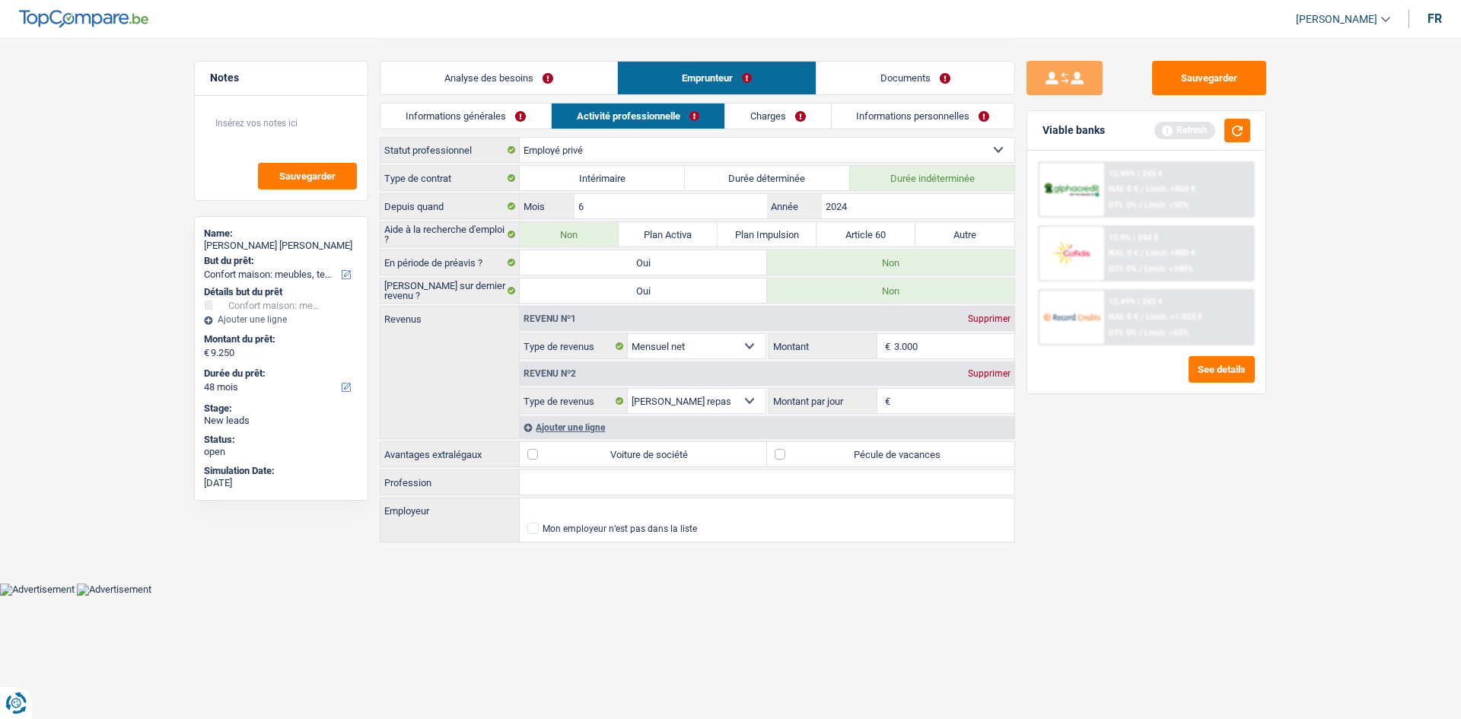
click at [1168, 530] on div "Sauvegarder Viable banks Refresh 12.99% | 245 € NAI: 0 € / Limit: >850 € DTI: 0…" at bounding box center [1146, 378] width 263 height 634
click at [935, 409] on input "Montant par jour" at bounding box center [954, 401] width 121 height 24
click at [997, 375] on div "Supprimer" at bounding box center [989, 373] width 50 height 9
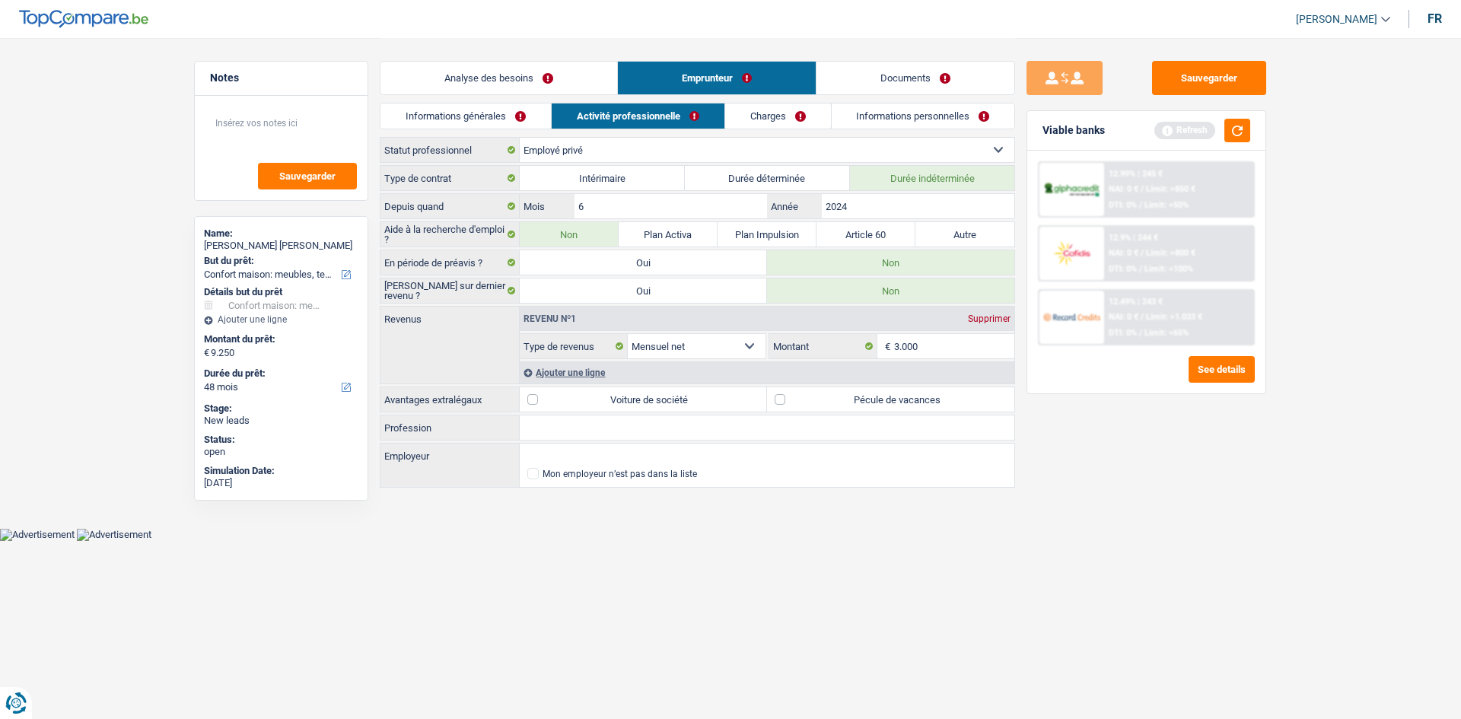
click at [906, 401] on label "Pécule de vacances" at bounding box center [890, 399] width 247 height 24
click at [906, 401] on input "Pécule de vacances" at bounding box center [890, 399] width 247 height 24
checkbox input "true"
click at [671, 431] on input "Profession" at bounding box center [767, 427] width 495 height 24
type input "Delivery"
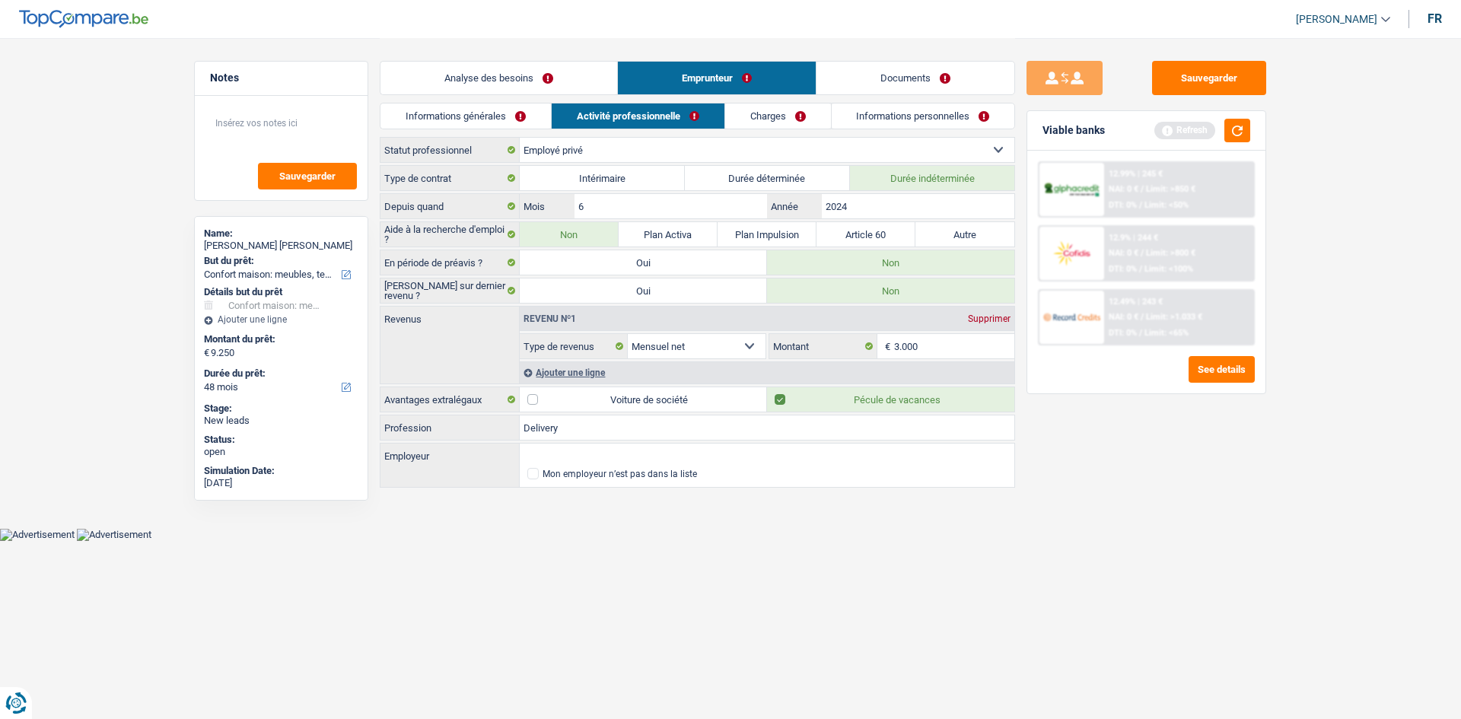
click at [782, 121] on link "Charges" at bounding box center [778, 115] width 106 height 25
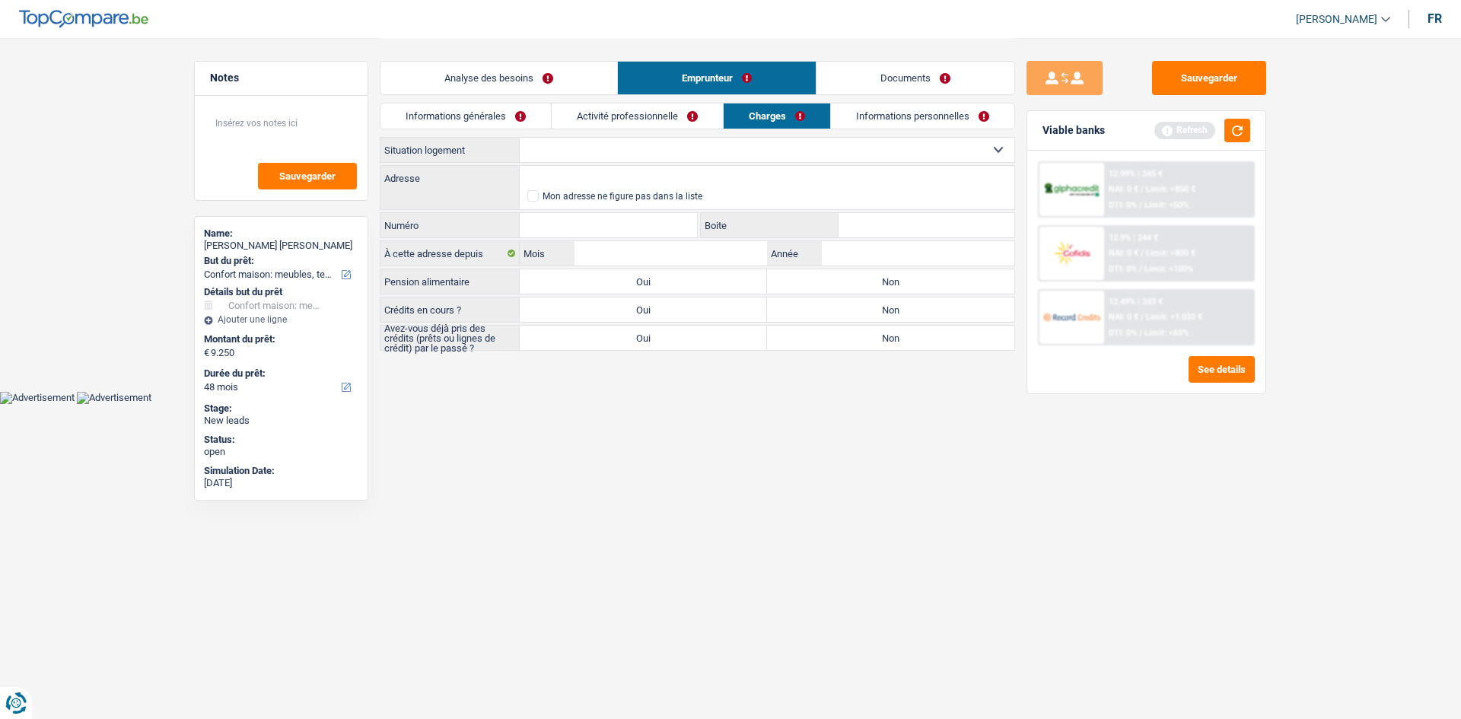
click at [527, 129] on div "Informations générales Activité professionnelle Charges Informations personnell…" at bounding box center [697, 120] width 635 height 34
click at [473, 123] on link "Informations générales" at bounding box center [465, 115] width 170 height 25
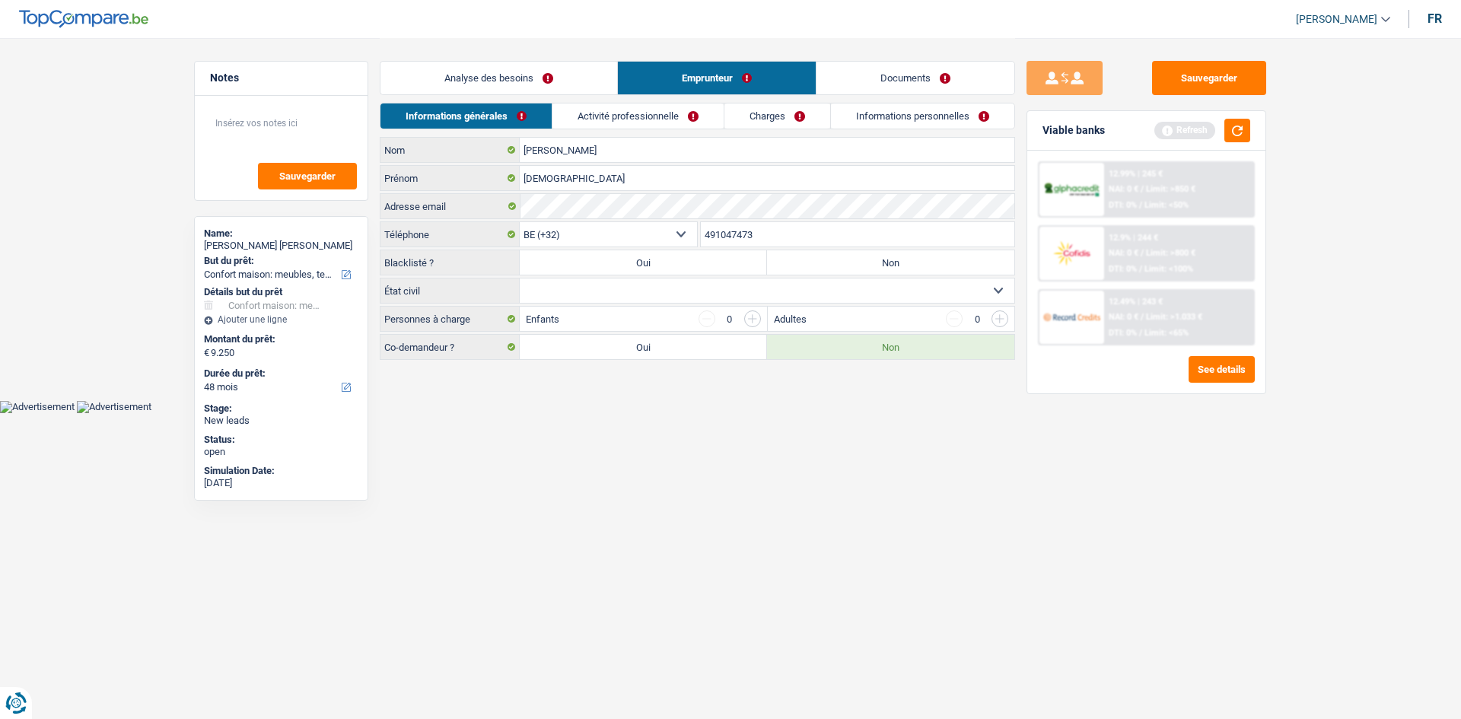
click at [791, 113] on link "Charges" at bounding box center [777, 115] width 106 height 25
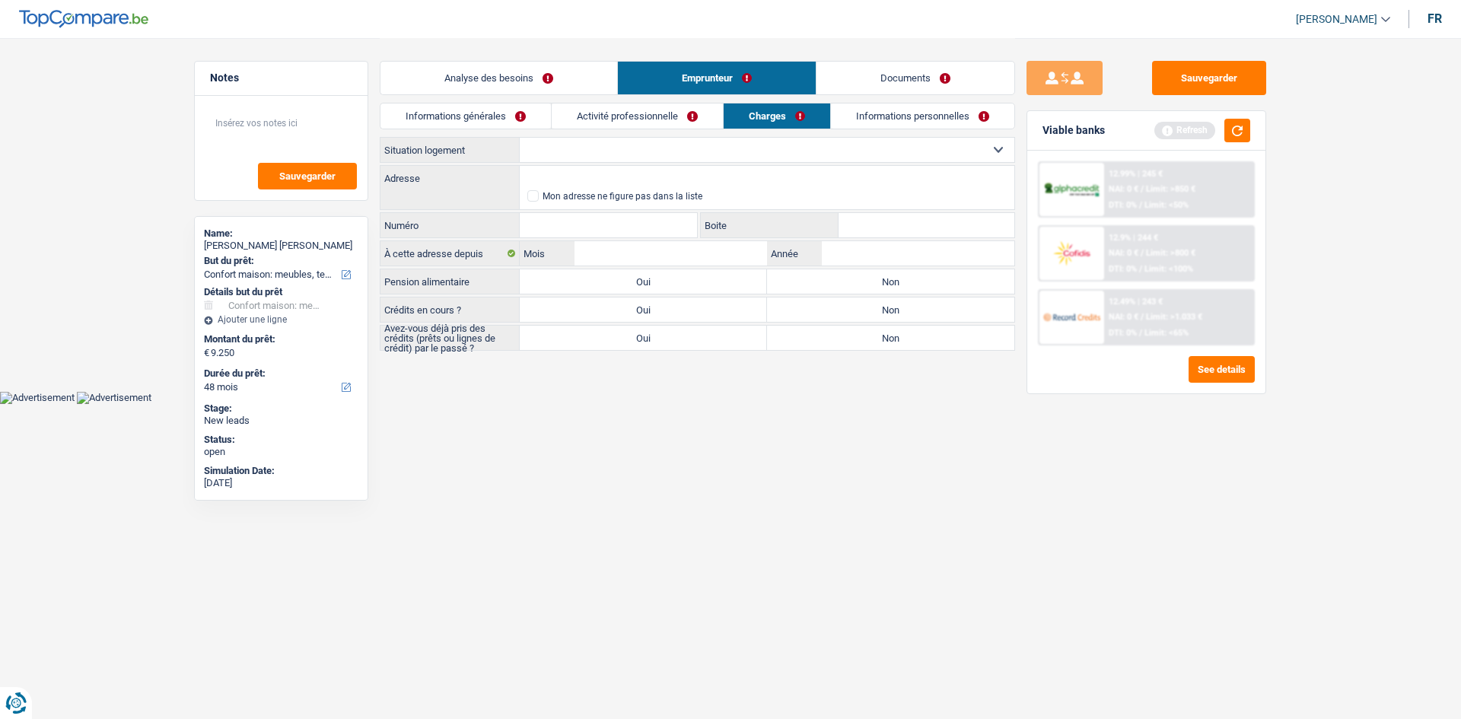
click at [605, 150] on select "Locataire Propriétaire avec prêt hypothécaire Propriétaire sans prêt hypothécai…" at bounding box center [767, 150] width 495 height 24
click at [520, 138] on select "Locataire Propriétaire avec prêt hypothécaire Propriétaire sans prêt hypothécai…" at bounding box center [767, 150] width 495 height 24
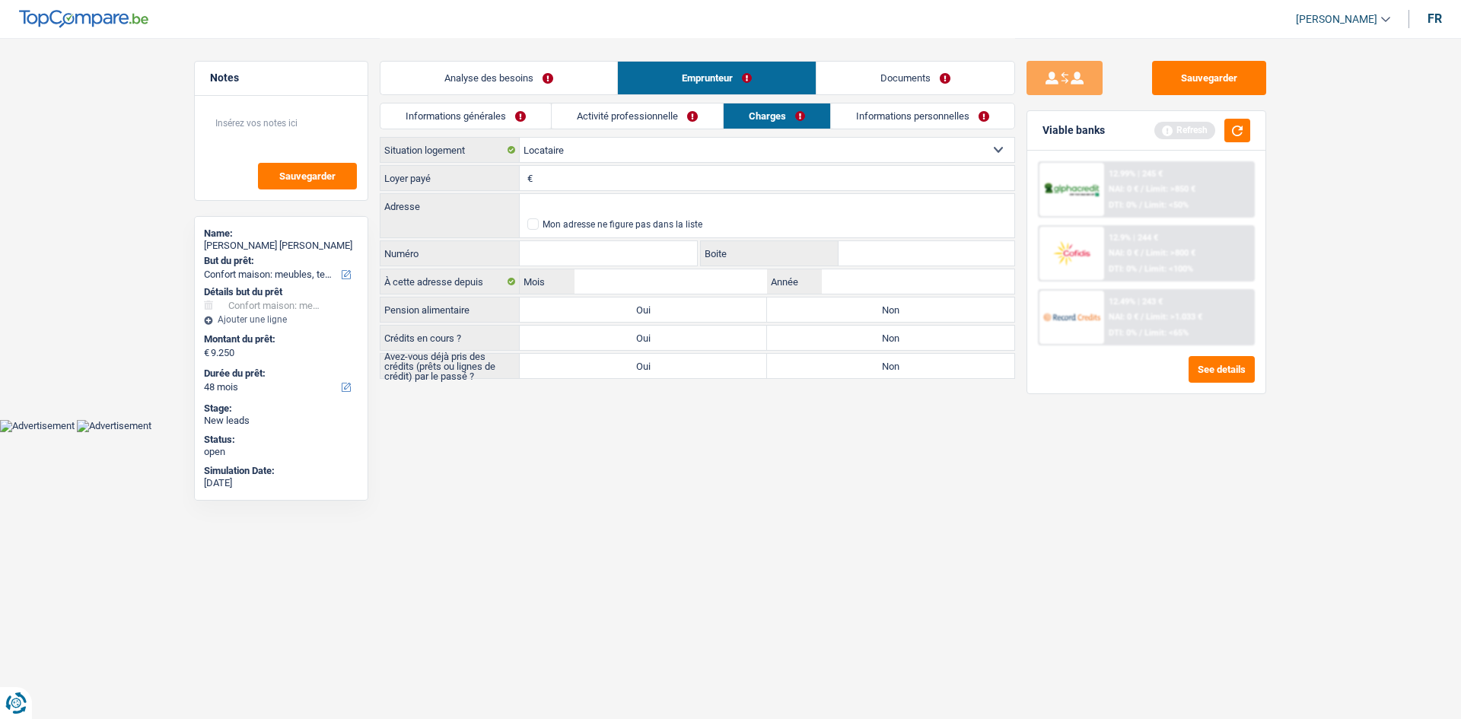
click at [613, 176] on input "Loyer payé" at bounding box center [775, 178] width 478 height 24
click at [595, 148] on select "Locataire Propriétaire avec prêt hypothécaire Propriétaire sans prêt hypothécai…" at bounding box center [767, 150] width 495 height 24
click at [520, 138] on select "Locataire Propriétaire avec prêt hypothécaire Propriétaire sans prêt hypothécai…" at bounding box center [767, 150] width 495 height 24
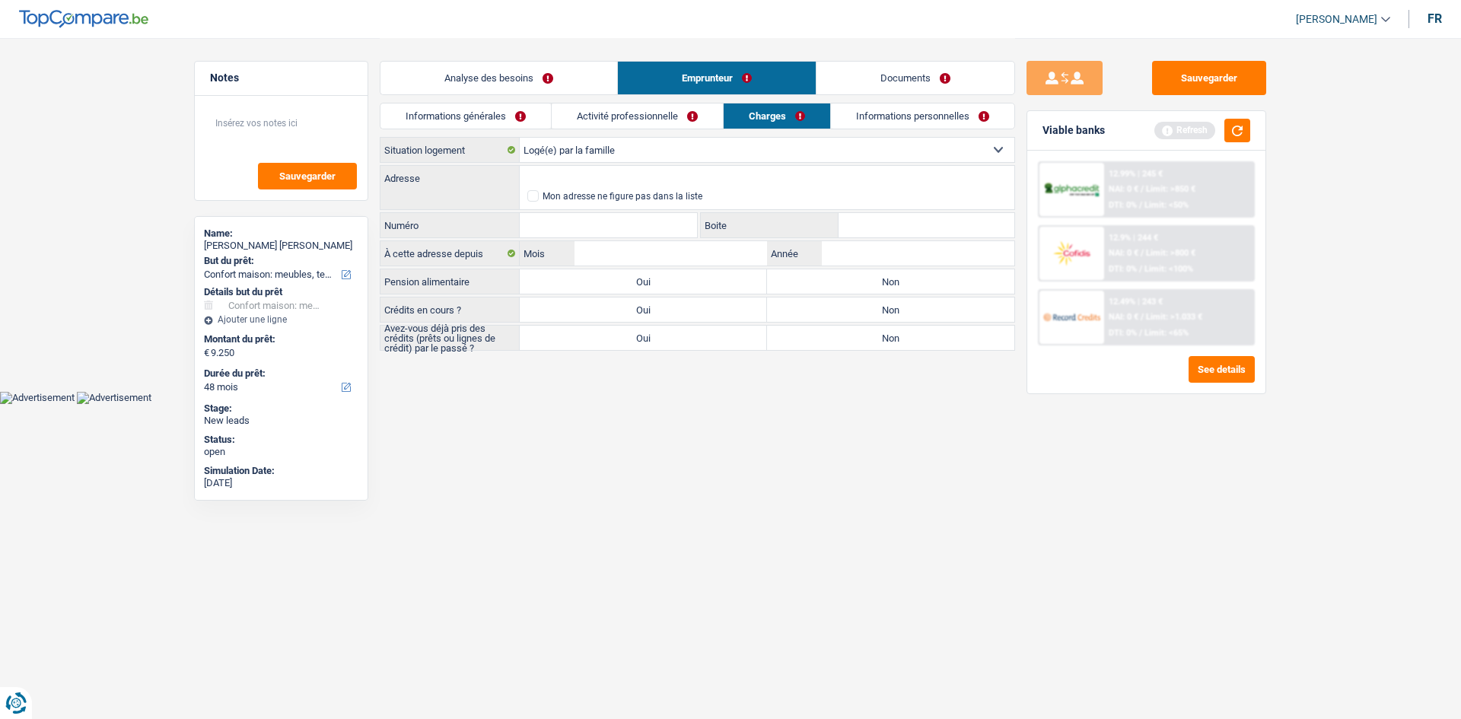
click at [646, 152] on select "Locataire Propriétaire avec prêt hypothécaire Propriétaire sans prêt hypothécai…" at bounding box center [767, 150] width 495 height 24
drag, startPoint x: 645, startPoint y: 152, endPoint x: 631, endPoint y: 172, distance: 24.5
click at [645, 152] on select "Locataire Propriétaire avec prêt hypothécaire Propriétaire sans prêt hypothécai…" at bounding box center [767, 150] width 495 height 24
click at [654, 148] on select "Locataire Propriétaire avec prêt hypothécaire Propriétaire sans prêt hypothécai…" at bounding box center [767, 150] width 495 height 24
select select "rents"
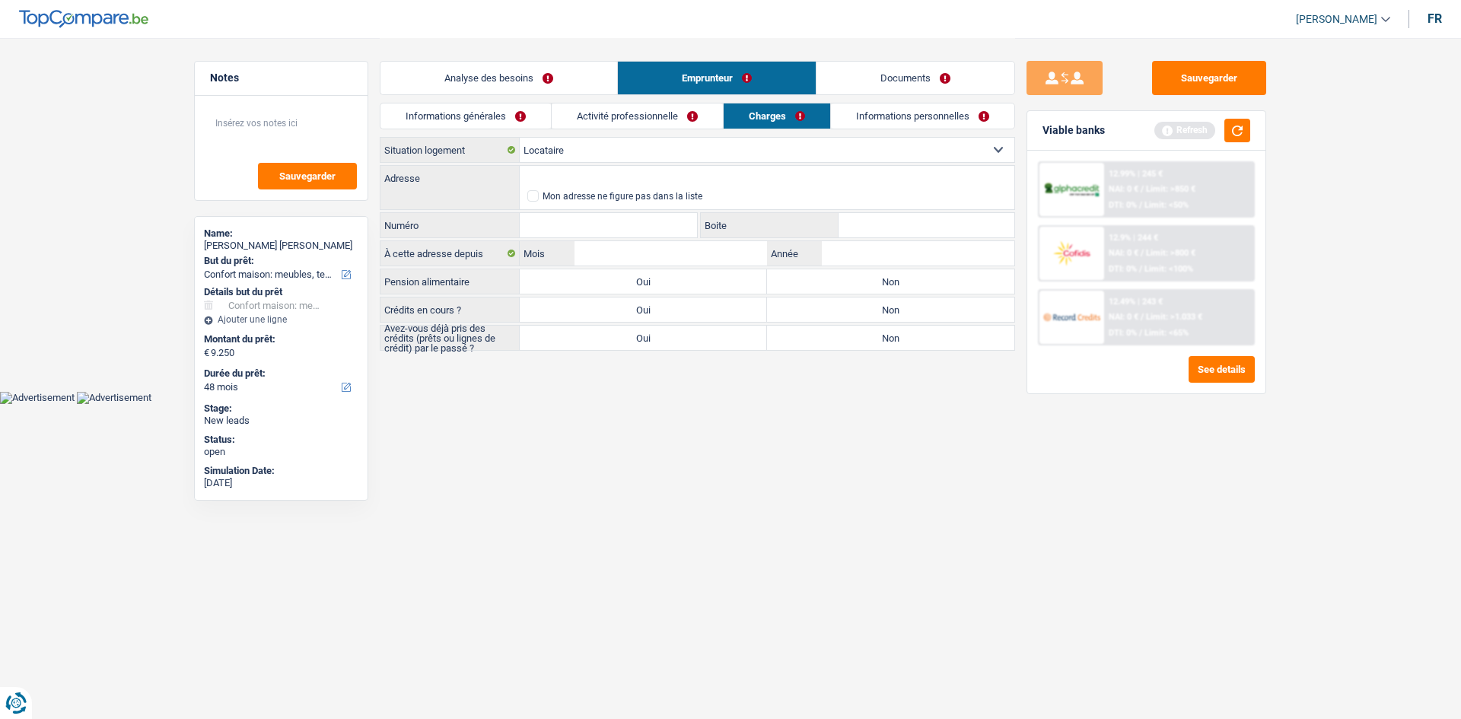
click at [520, 138] on select "Locataire Propriétaire avec prêt hypothécaire Propriétaire sans prêt hypothécai…" at bounding box center [767, 150] width 495 height 24
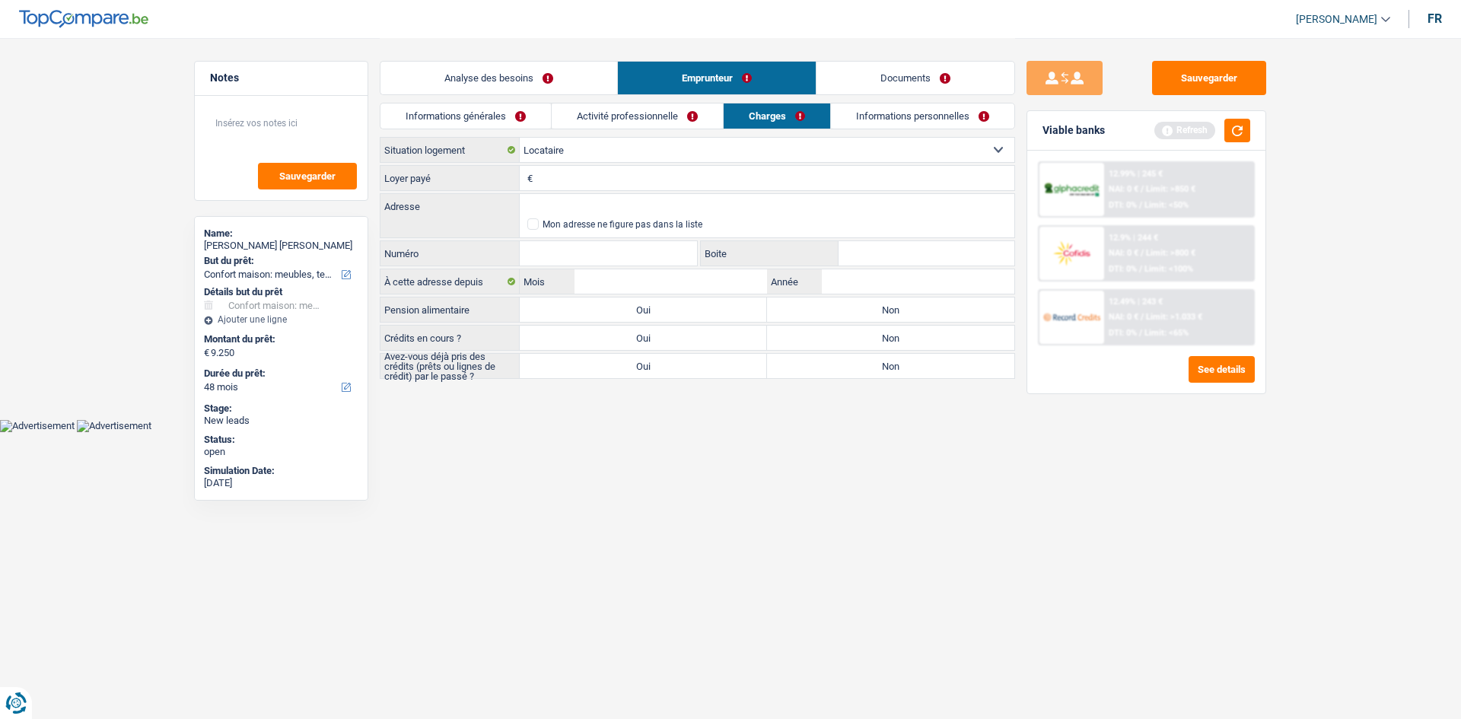
click at [603, 167] on input "Loyer payé" at bounding box center [775, 178] width 478 height 24
type input "500"
click at [688, 432] on html "Vous avez le contrôle de vos données Nous utilisons des cookies, tout comme nos…" at bounding box center [730, 216] width 1461 height 432
click at [551, 194] on input "Adresse" at bounding box center [767, 206] width 495 height 24
click at [646, 256] on input "Numéro" at bounding box center [608, 253] width 177 height 24
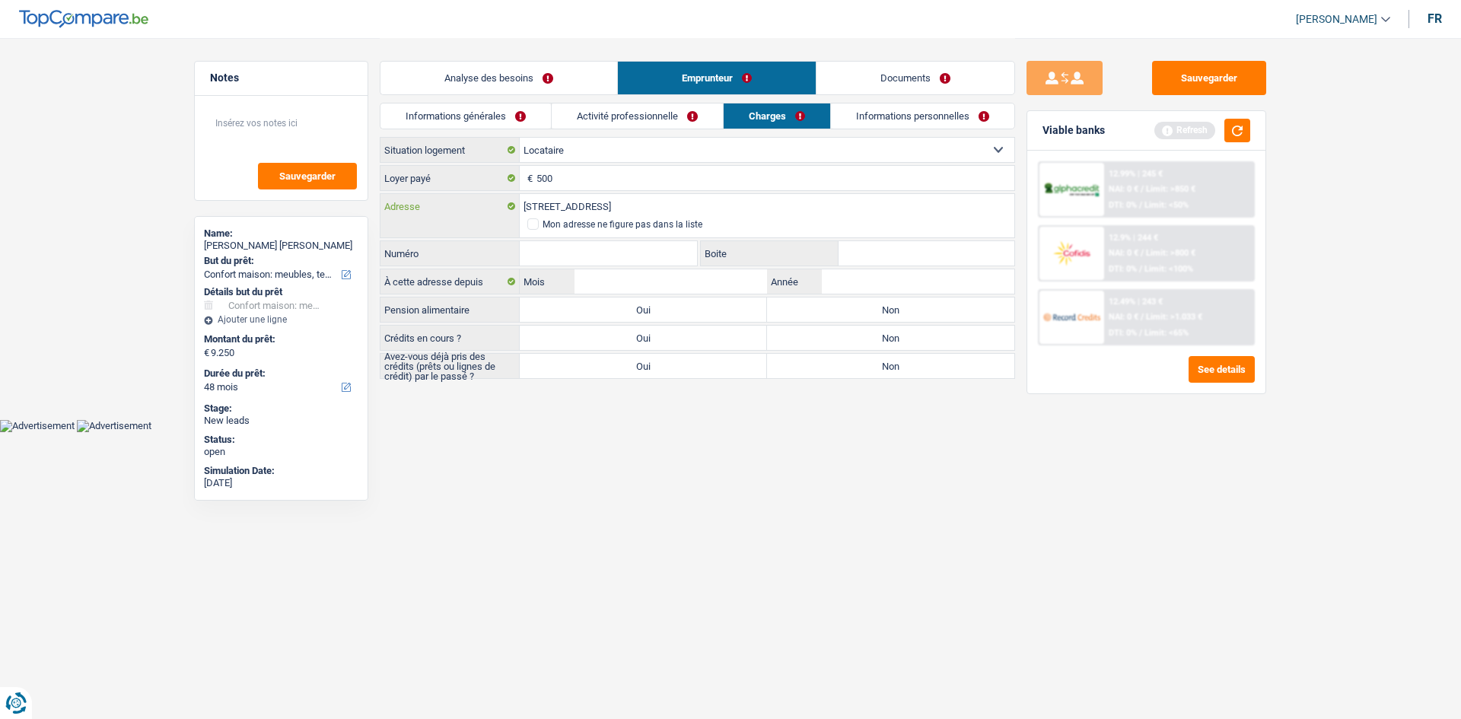
click at [698, 207] on input "[STREET_ADDRESS]" at bounding box center [767, 206] width 495 height 24
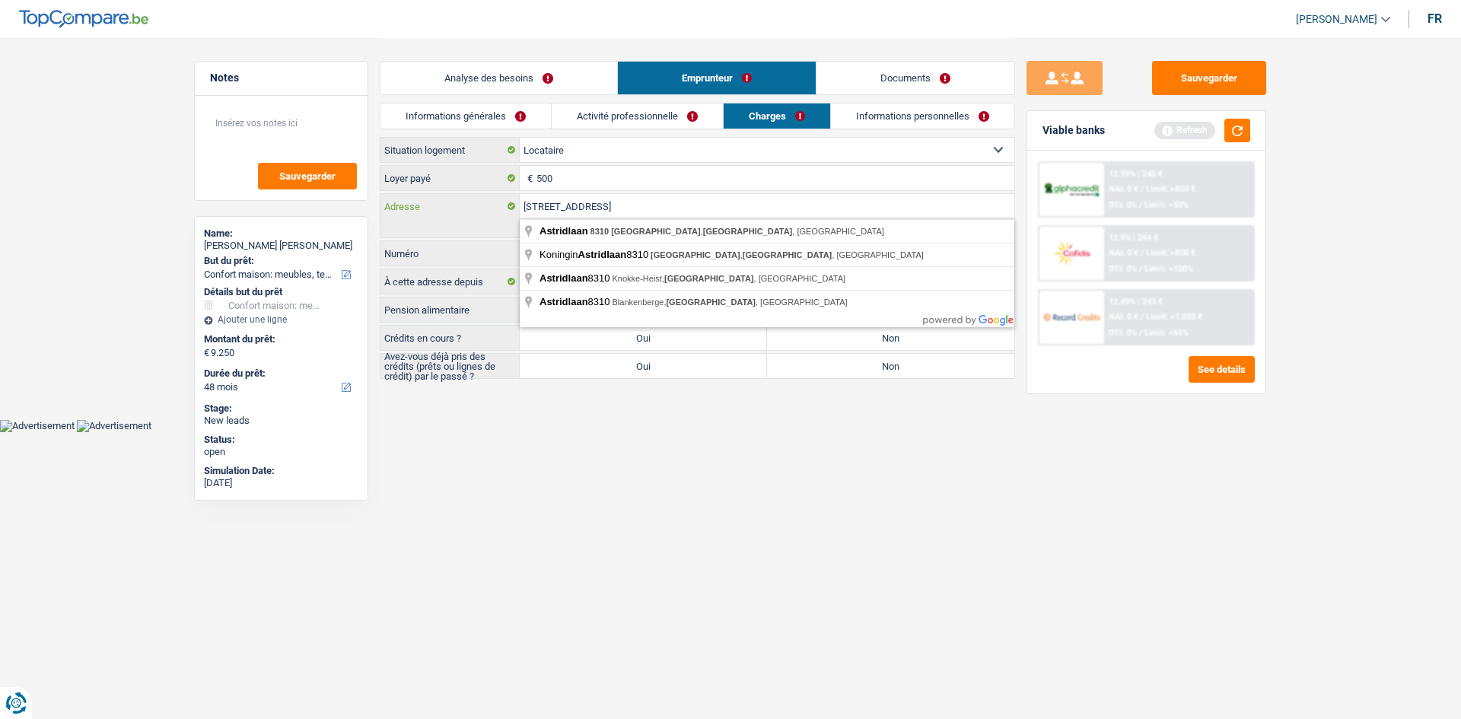
click at [594, 206] on input "[STREET_ADDRESS]" at bounding box center [767, 206] width 495 height 24
click at [591, 209] on input "[STREET_ADDRESS]" at bounding box center [767, 206] width 495 height 24
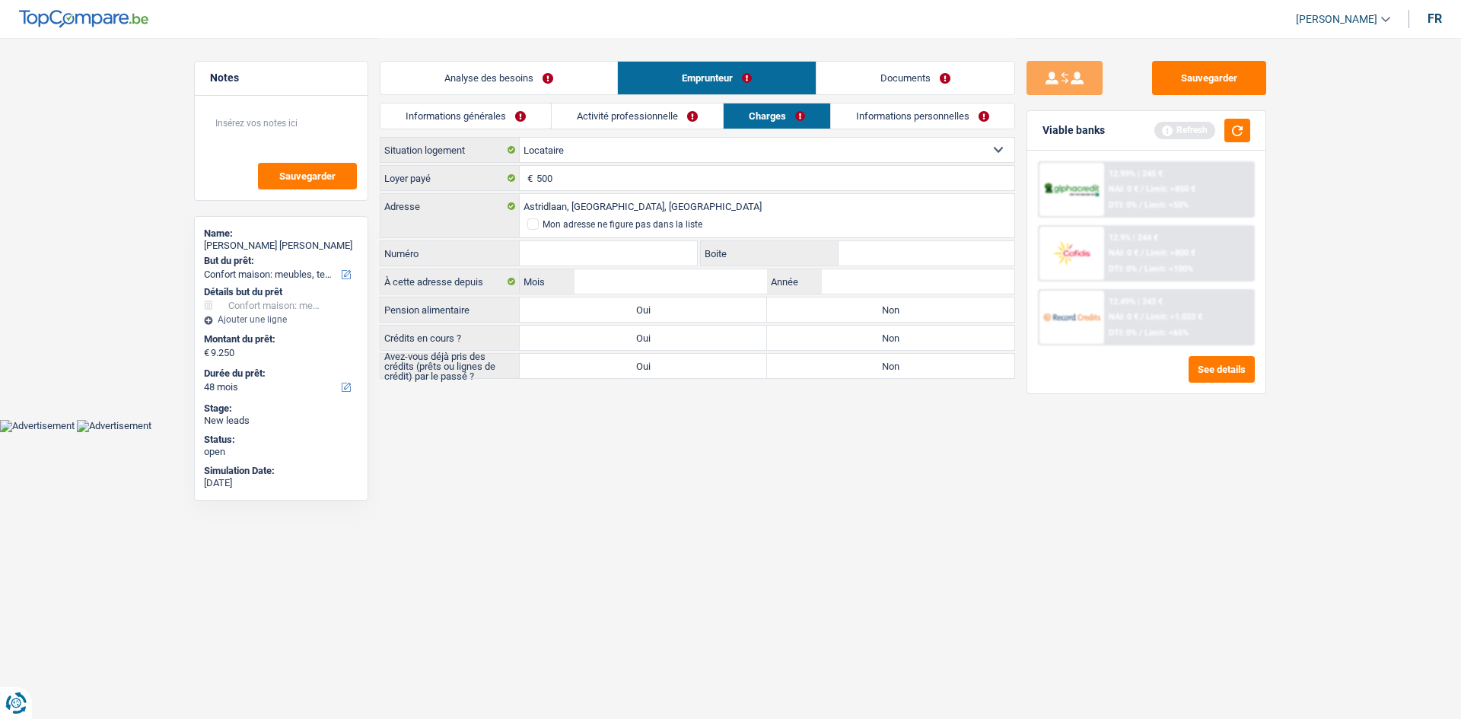
type input "[STREET_ADDRESS]"
click at [646, 262] on input "Numéro" at bounding box center [608, 253] width 177 height 24
type input "259"
click at [785, 432] on html "Vous avez le contrôle de vos données Nous utilisons des cookies, tout comme nos…" at bounding box center [730, 216] width 1461 height 432
click at [867, 285] on input "Année" at bounding box center [918, 281] width 193 height 24
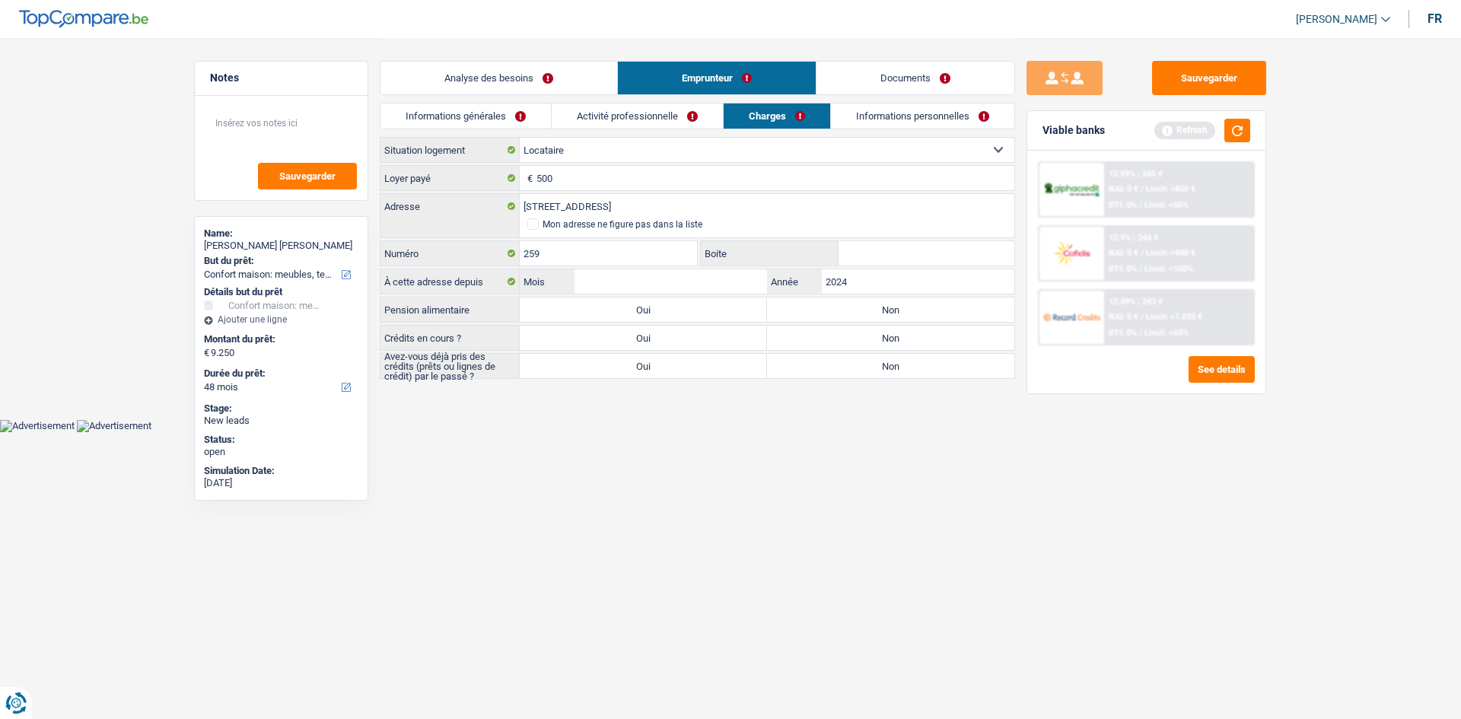
click at [1001, 432] on html "Vous avez le contrôle de vos données Nous utilisons des cookies, tout comme nos…" at bounding box center [730, 216] width 1461 height 432
click at [689, 282] on input "Mois" at bounding box center [671, 281] width 193 height 24
click at [892, 282] on input "2024" at bounding box center [918, 281] width 193 height 24
type input "2025"
click at [612, 267] on div "259 Numéro" at bounding box center [539, 254] width 318 height 28
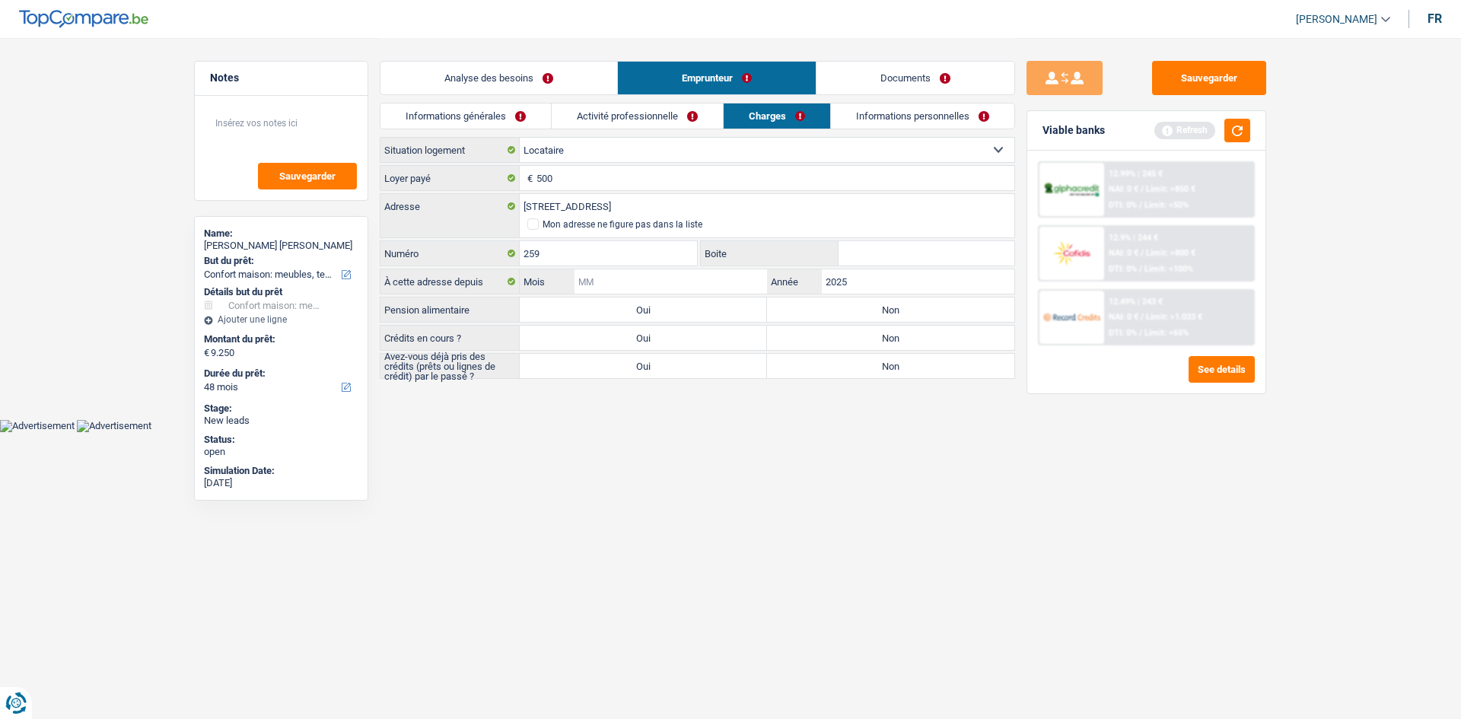
click at [705, 270] on input "Mois" at bounding box center [671, 281] width 193 height 24
type input "8"
click at [890, 432] on html "Vous avez le contrôle de vos données Nous utilisons des cookies, tout comme nos…" at bounding box center [730, 216] width 1461 height 432
click at [873, 307] on label "Non" at bounding box center [890, 310] width 247 height 24
click at [873, 307] on input "Non" at bounding box center [890, 310] width 247 height 24
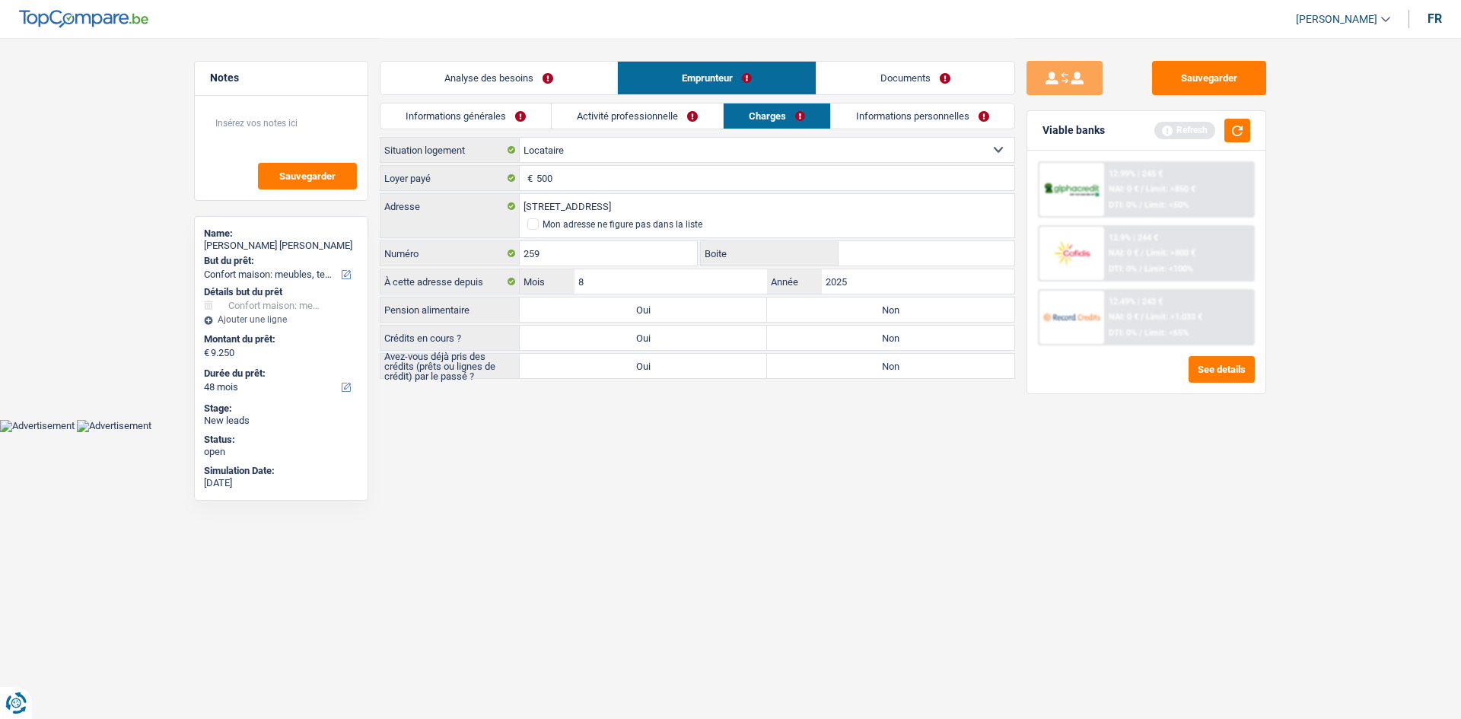
radio input "true"
drag, startPoint x: 883, startPoint y: 334, endPoint x: 894, endPoint y: 334, distance: 11.4
click at [883, 334] on label "Non" at bounding box center [890, 338] width 247 height 24
click at [883, 334] on input "Non" at bounding box center [890, 338] width 247 height 24
radio input "true"
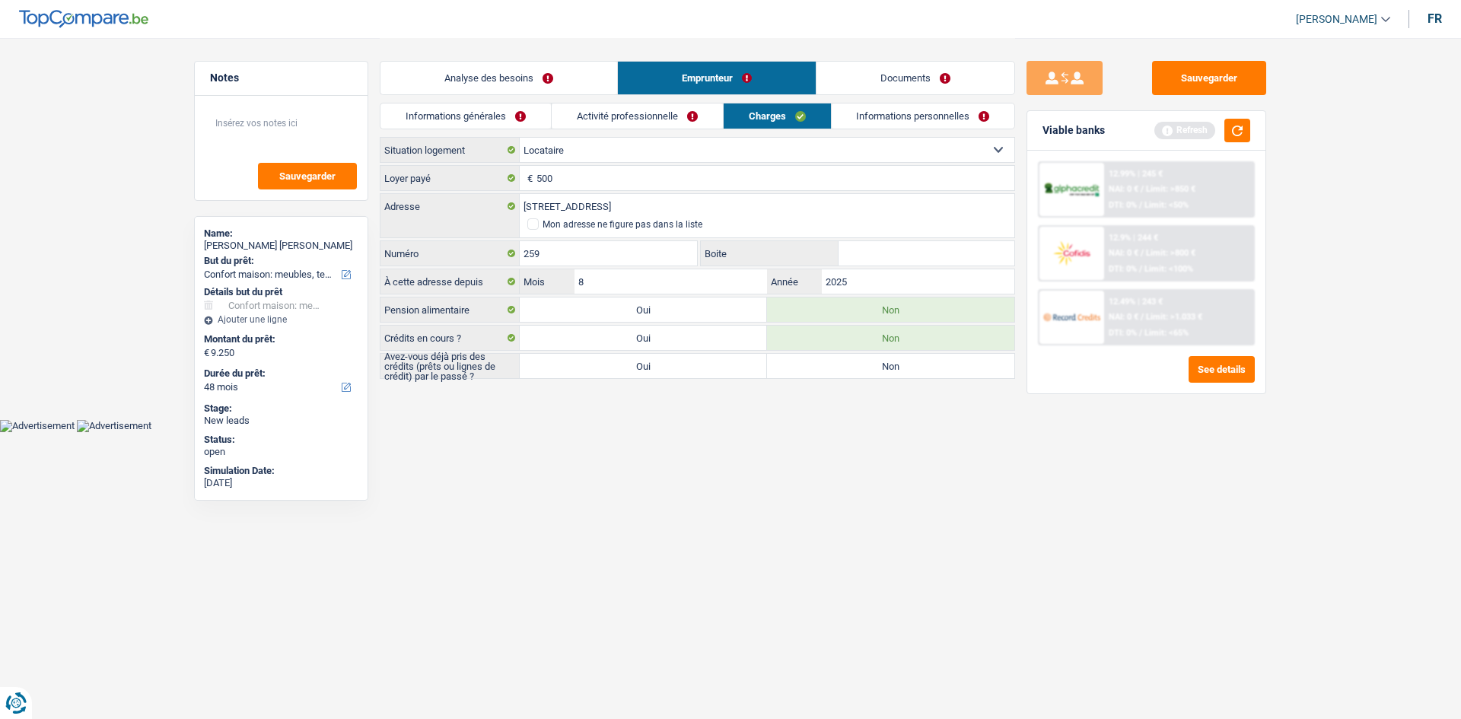
click at [709, 377] on label "Oui" at bounding box center [643, 366] width 247 height 24
click at [709, 377] on input "Oui" at bounding box center [643, 366] width 247 height 24
radio input "true"
click at [886, 119] on link "Informations personnelles" at bounding box center [923, 115] width 183 height 25
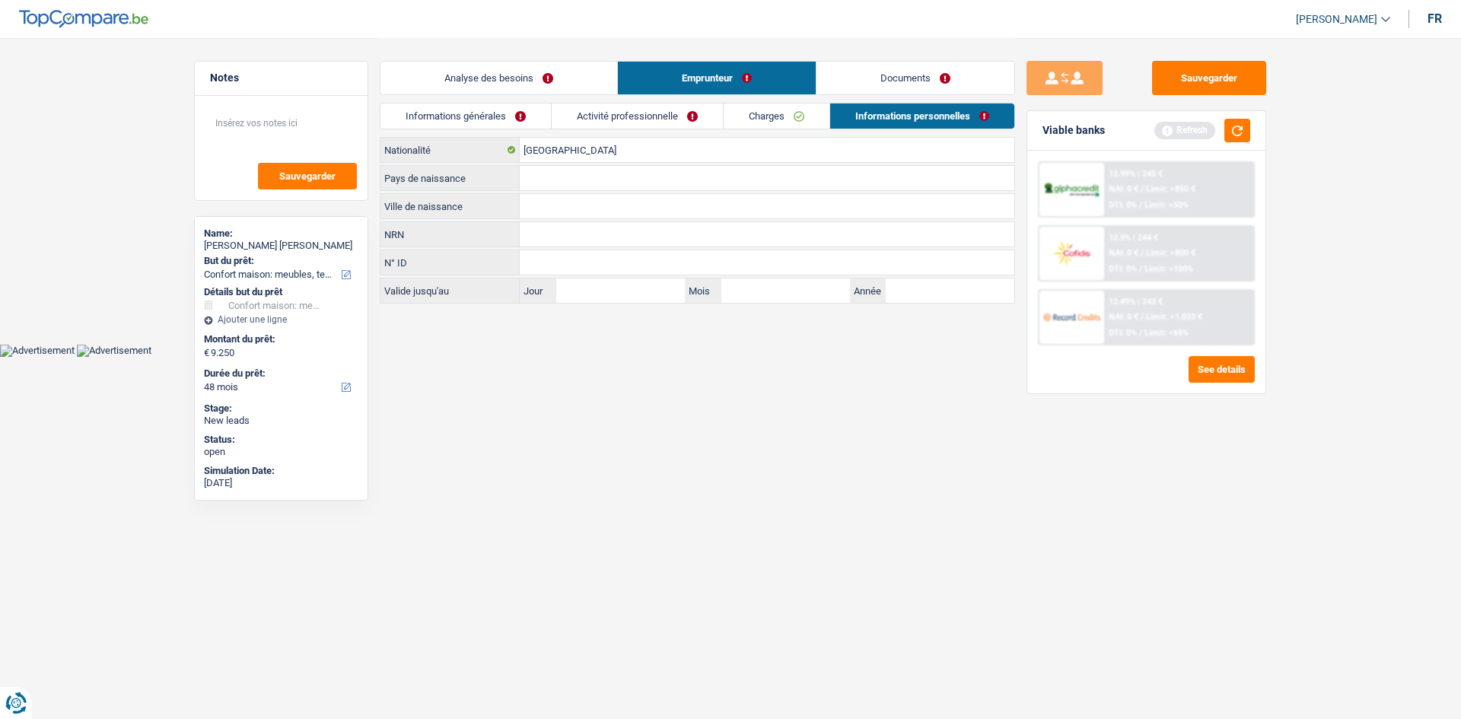
click at [514, 121] on link "Informations générales" at bounding box center [465, 115] width 170 height 25
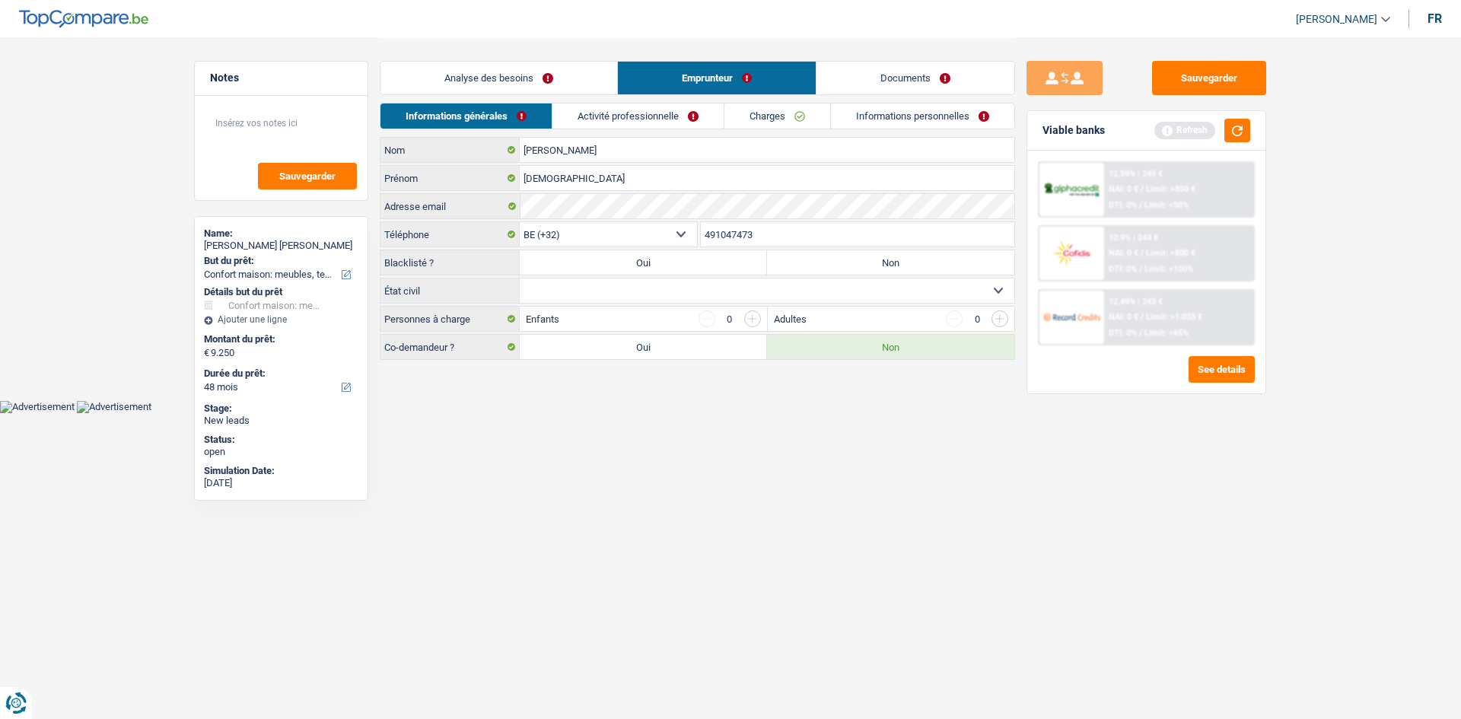
click at [541, 56] on div "Analyse des besoins Emprunteur Documents" at bounding box center [697, 70] width 635 height 65
click at [545, 76] on link "Analyse des besoins" at bounding box center [498, 78] width 237 height 33
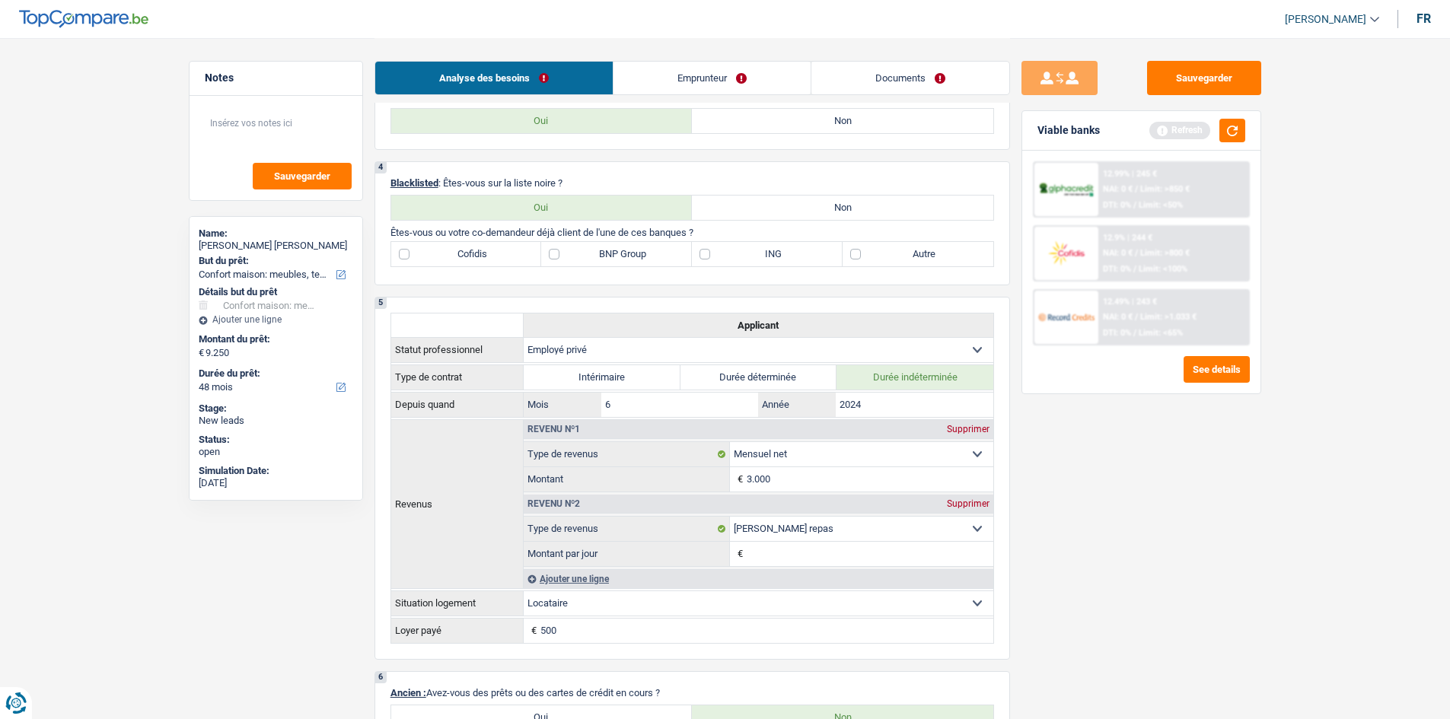
scroll to position [609, 0]
click at [896, 256] on label "Autre" at bounding box center [917, 253] width 151 height 24
click at [896, 256] on input "Autre" at bounding box center [917, 253] width 151 height 24
checkbox input "true"
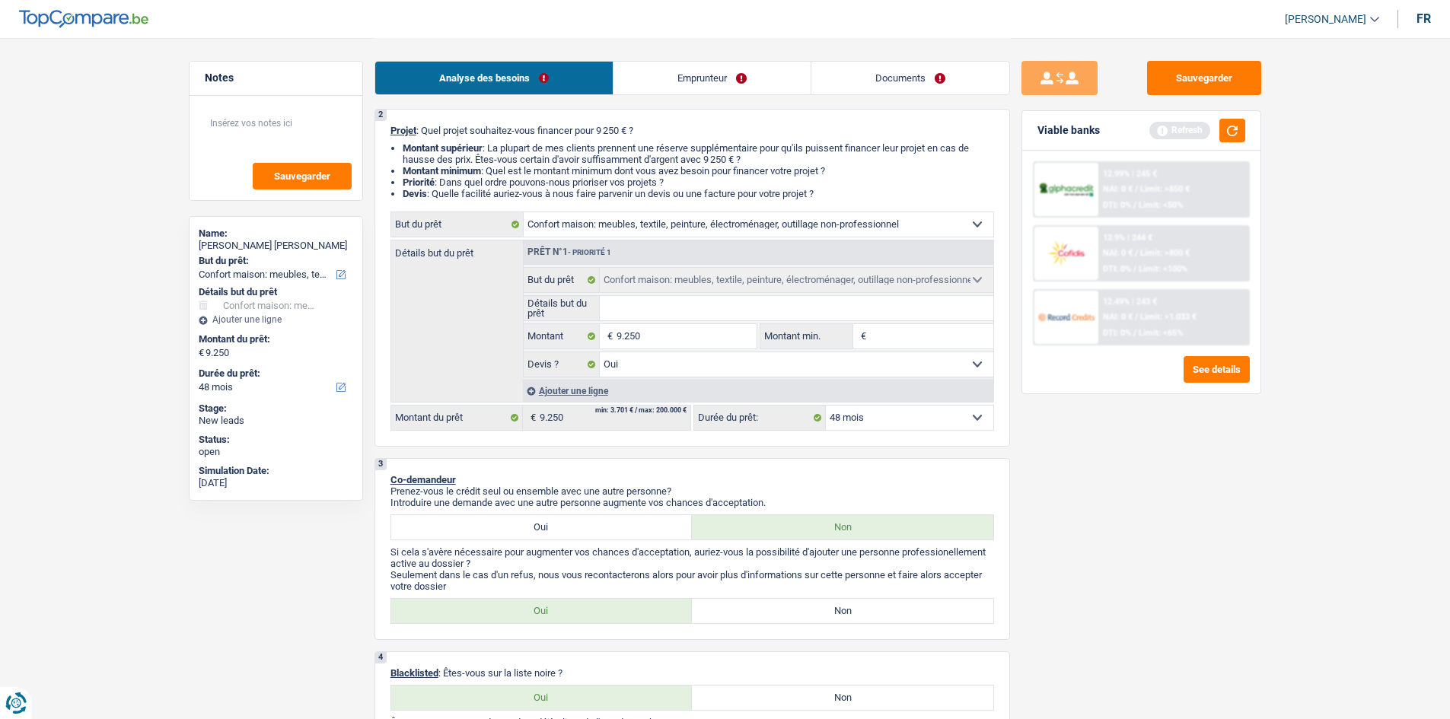
scroll to position [0, 0]
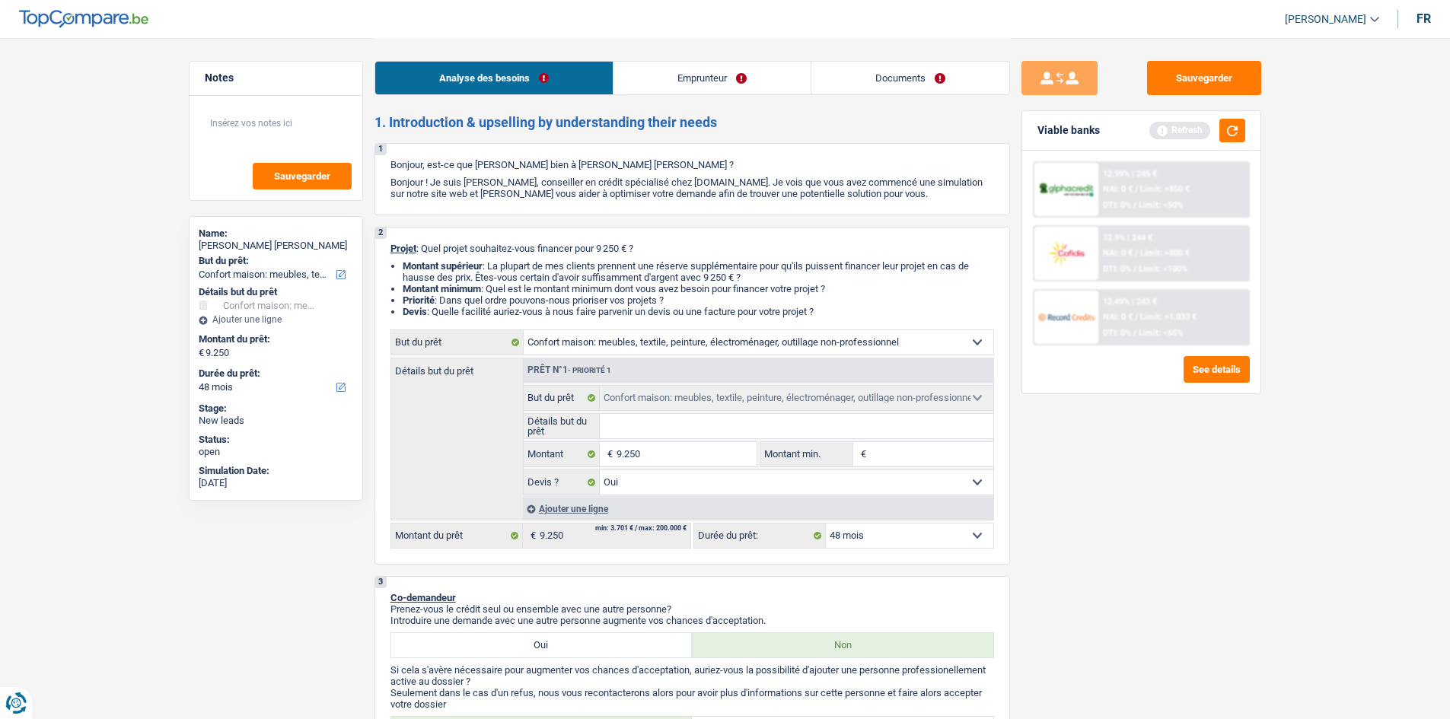
click at [703, 72] on link "Emprunteur" at bounding box center [711, 78] width 197 height 33
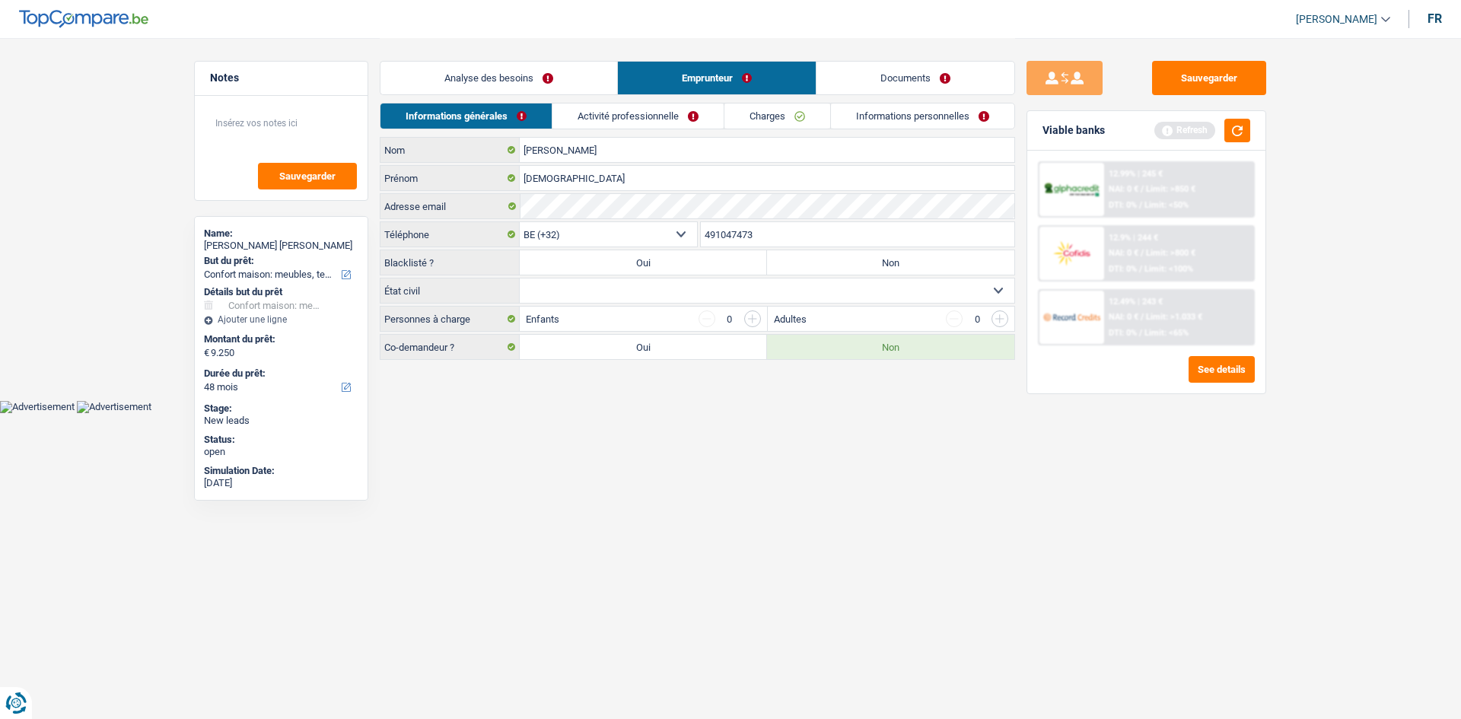
click at [569, 296] on select "Célibataire Marié(e) Cohabitant(e) légal(e) Divorcé(e) Veuf(ve) Séparé (de fait…" at bounding box center [767, 291] width 495 height 24
select select "single"
click at [520, 279] on select "Célibataire Marié(e) Cohabitant(e) légal(e) Divorcé(e) Veuf(ve) Séparé (de fait…" at bounding box center [767, 291] width 495 height 24
click at [934, 113] on link "Informations personnelles" at bounding box center [922, 115] width 183 height 25
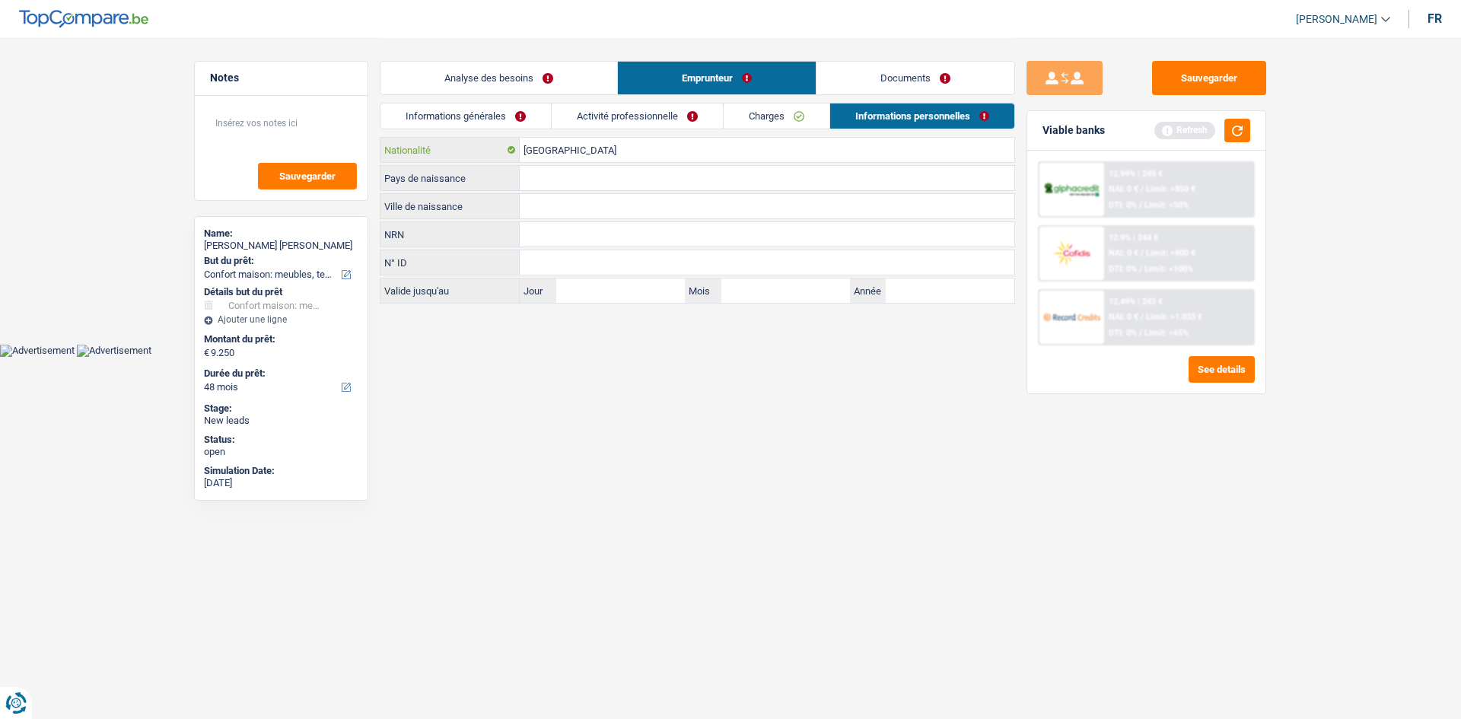
click at [626, 143] on input "[GEOGRAPHIC_DATA]" at bounding box center [767, 150] width 495 height 24
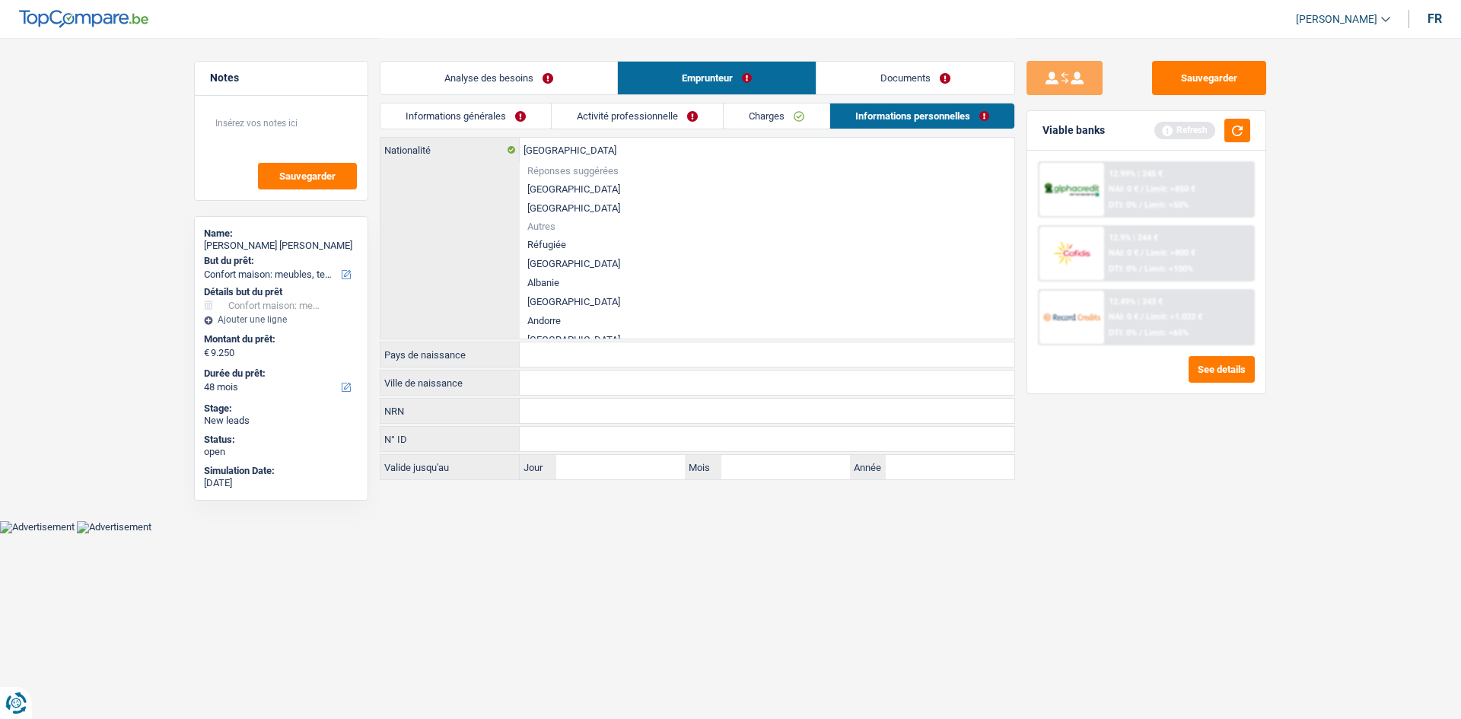
click at [662, 503] on main "Notes Sauvegarder Name: [PERSON_NAME] [PERSON_NAME] But du prêt: Confort maison…" at bounding box center [730, 260] width 1461 height 521
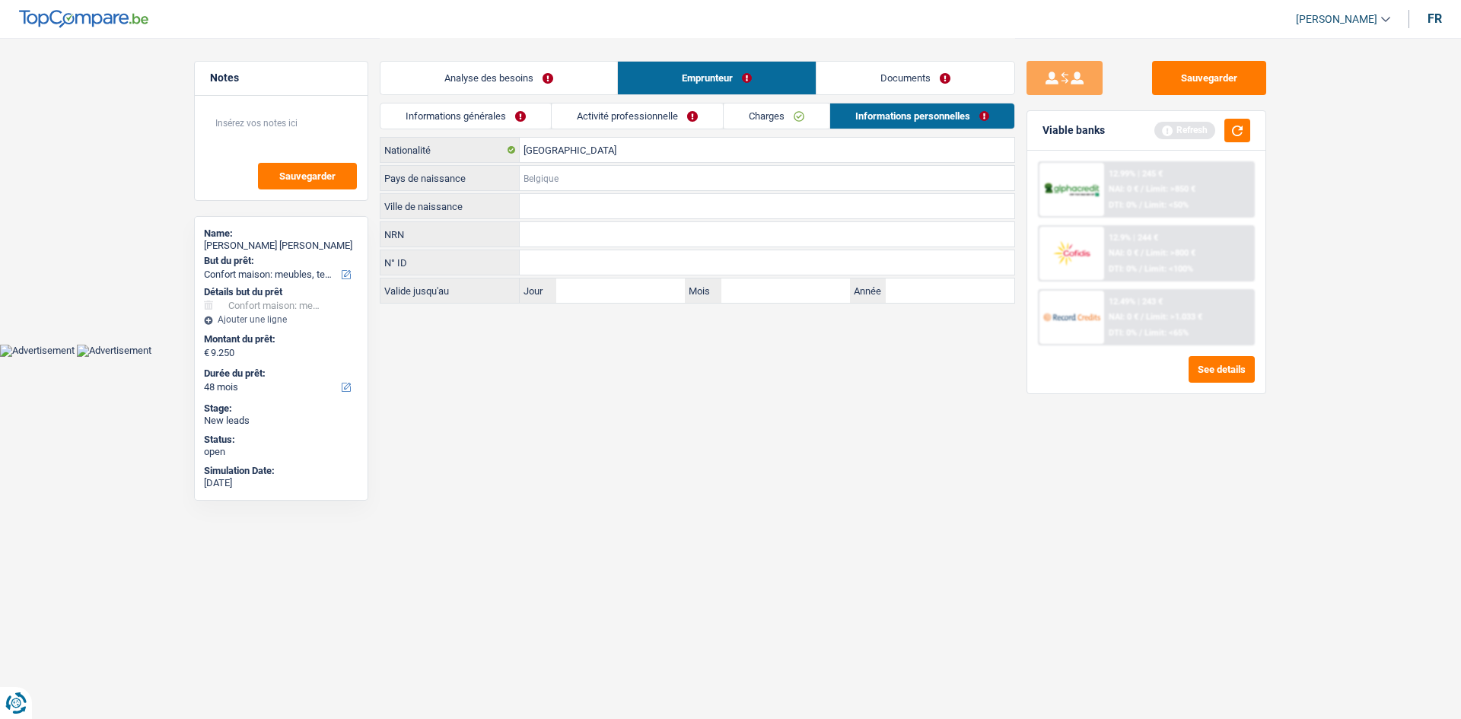
click at [563, 180] on input "Pays de naissance" at bounding box center [767, 178] width 495 height 24
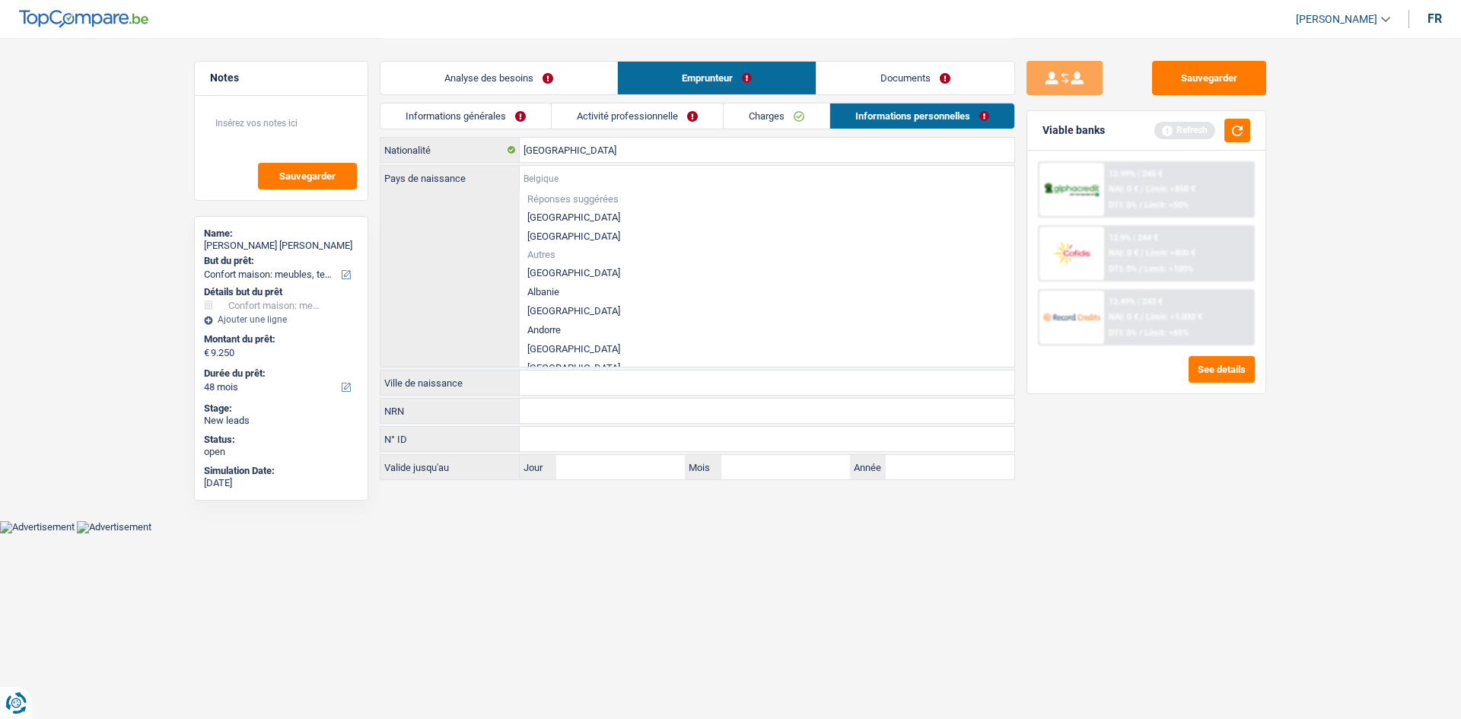
type input "a"
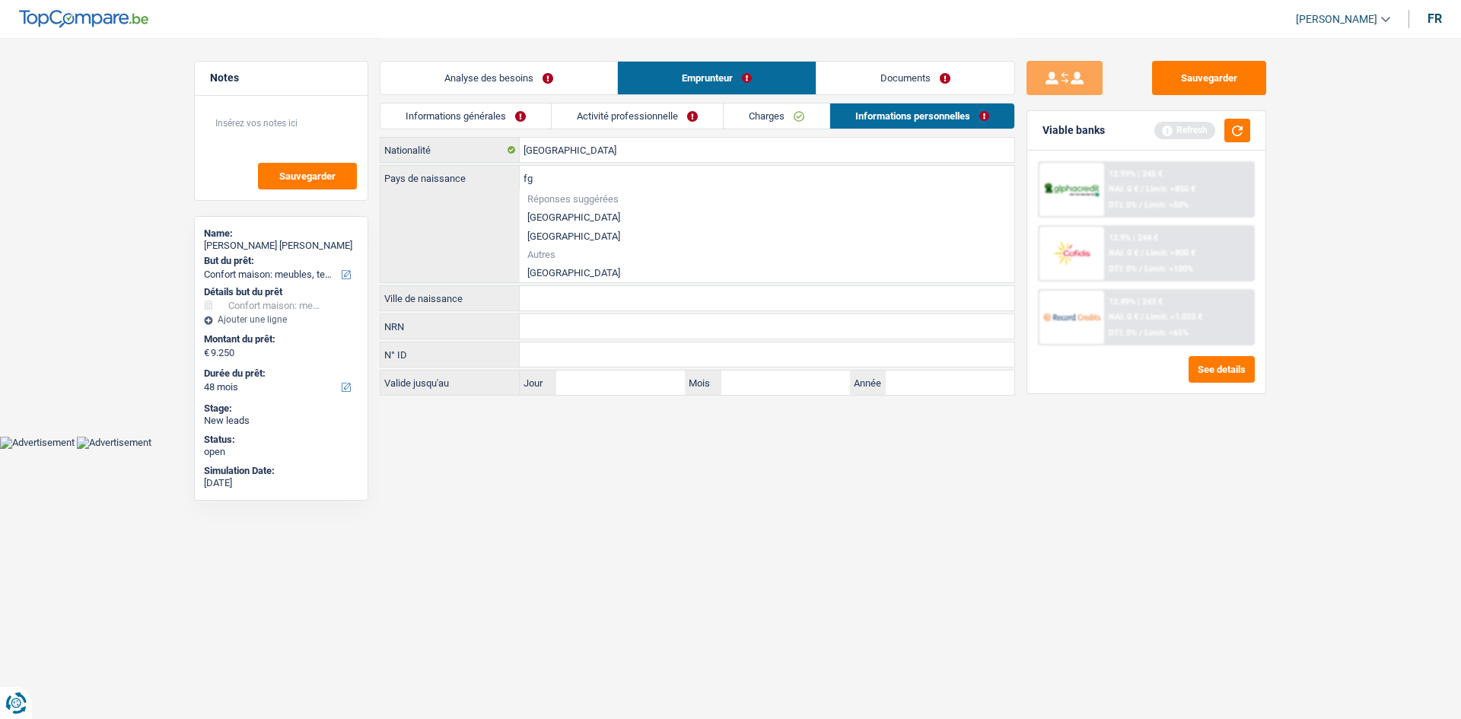
type input "f"
click at [572, 268] on li "[GEOGRAPHIC_DATA]" at bounding box center [767, 272] width 495 height 19
type input "[GEOGRAPHIC_DATA]"
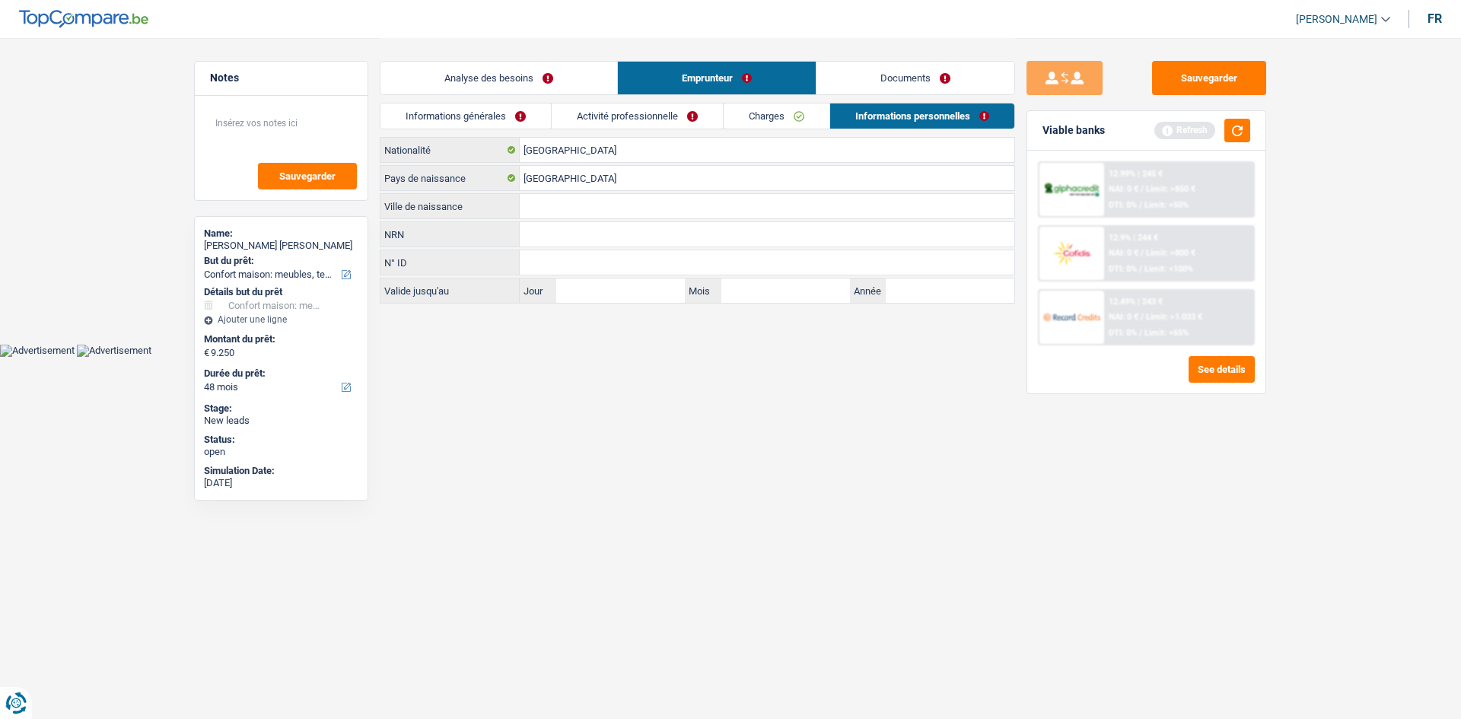
click at [595, 217] on input "Ville de naissance" at bounding box center [767, 206] width 495 height 24
type input "[PERSON_NAME]"
drag, startPoint x: 796, startPoint y: 379, endPoint x: 815, endPoint y: 339, distance: 43.9
click at [802, 357] on html "Vous avez le contrôle de vos données Nous utilisons des cookies, tout comme nos…" at bounding box center [730, 178] width 1461 height 357
click at [526, 118] on link "Informations générales" at bounding box center [465, 115] width 170 height 25
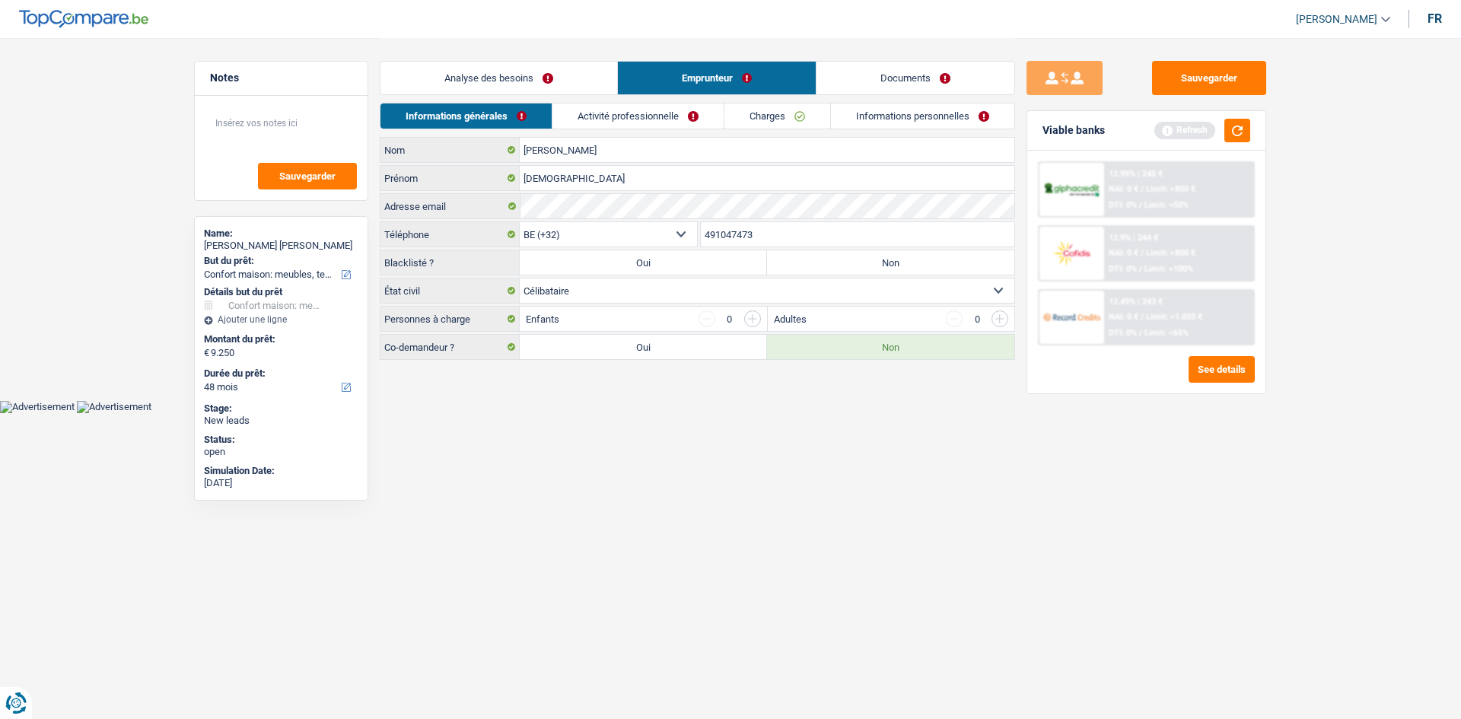
click at [872, 263] on label "Non" at bounding box center [890, 262] width 247 height 24
click at [872, 263] on input "Non" at bounding box center [890, 262] width 247 height 24
radio input "true"
click at [844, 113] on link "Informations personnelles" at bounding box center [923, 115] width 183 height 25
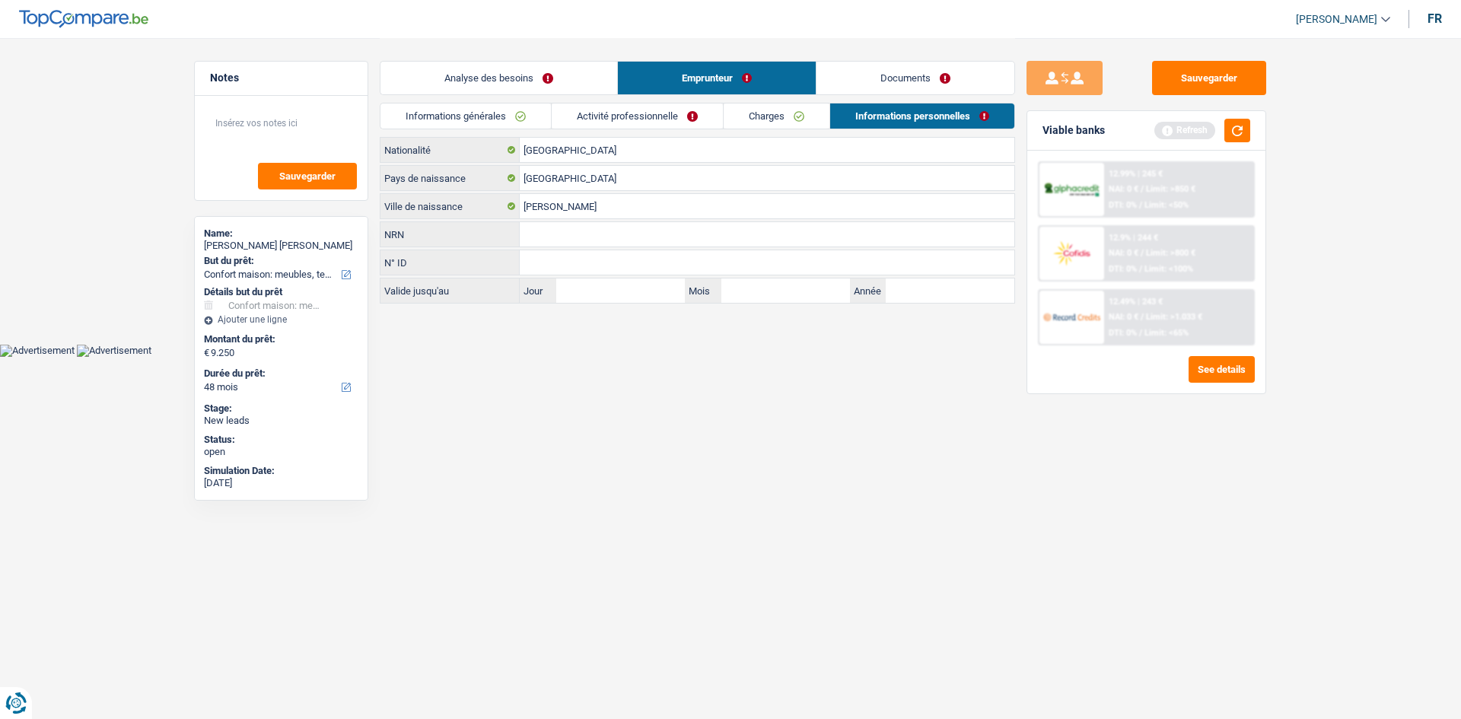
click at [759, 107] on link "Charges" at bounding box center [777, 115] width 106 height 25
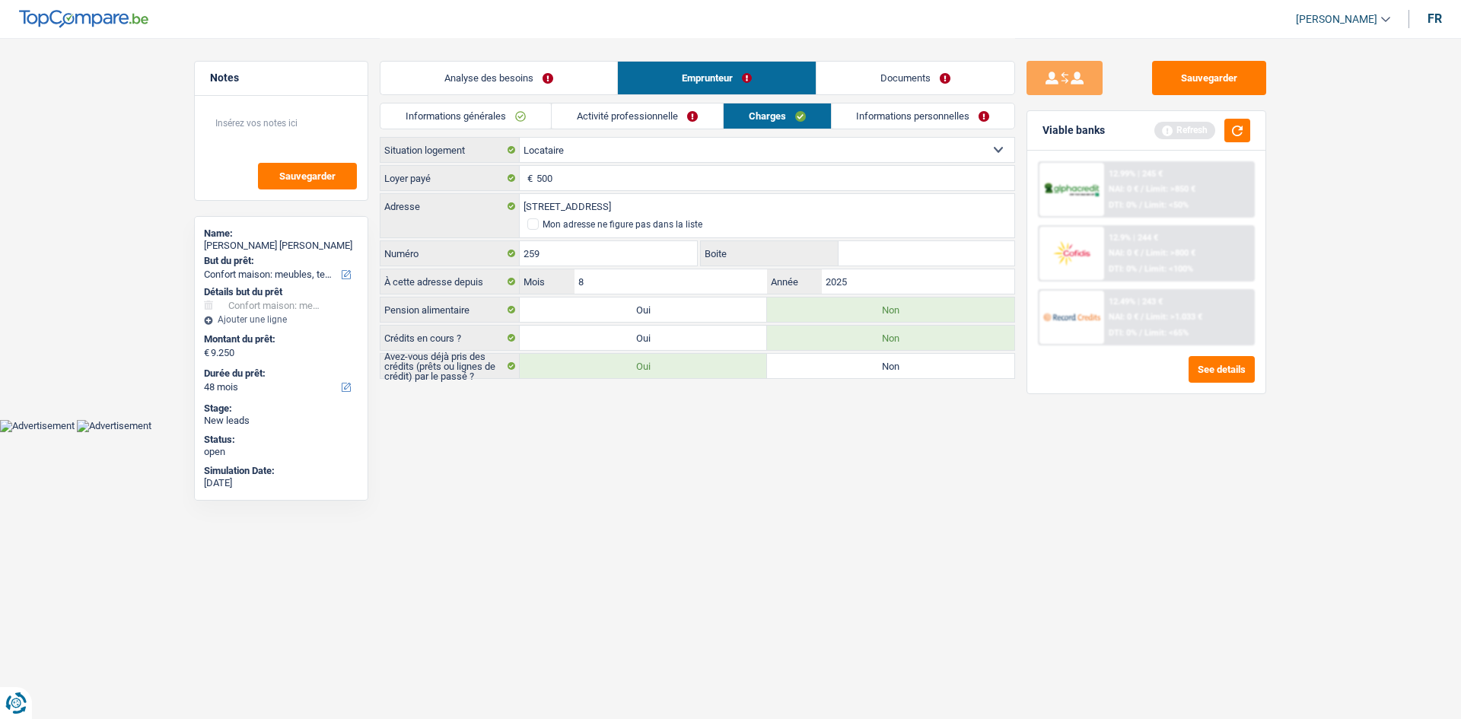
click at [700, 114] on link "Activité professionnelle" at bounding box center [637, 115] width 171 height 25
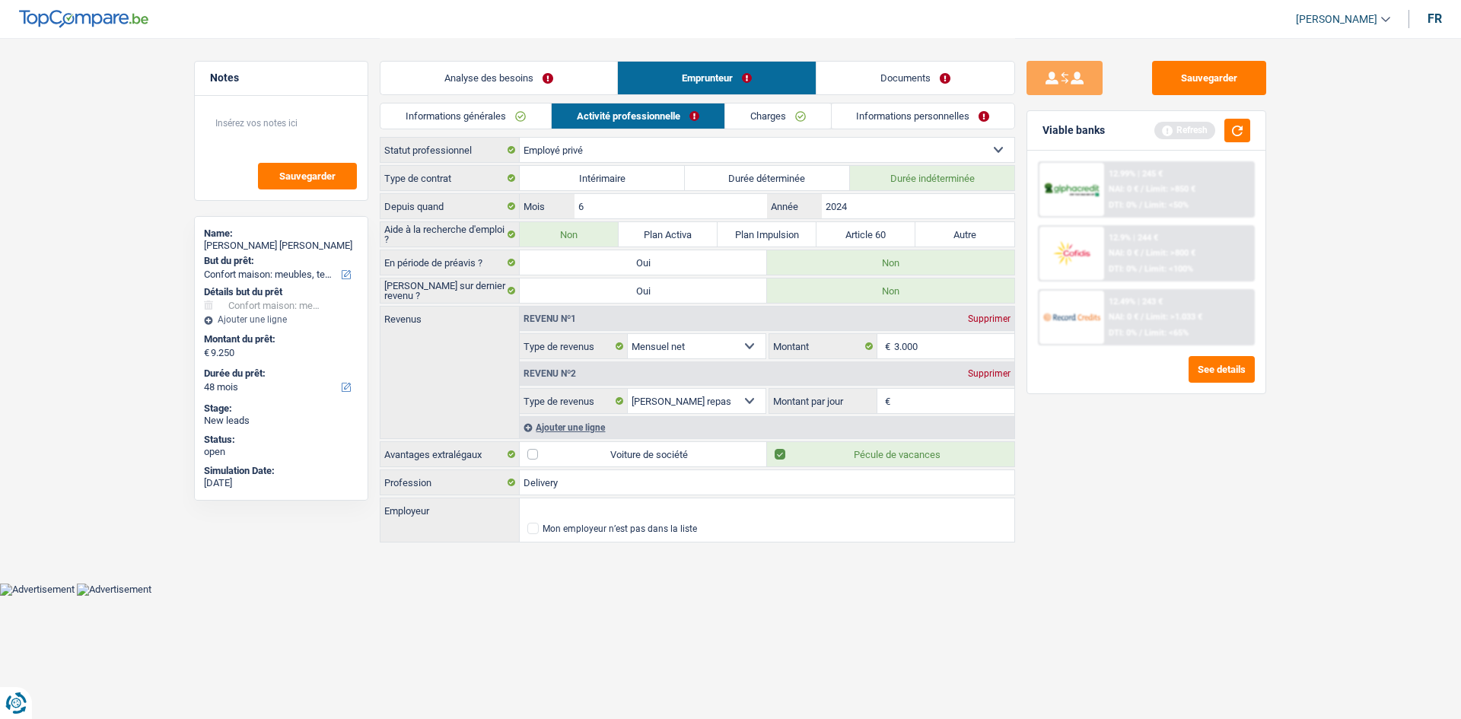
click at [785, 121] on link "Charges" at bounding box center [778, 115] width 106 height 25
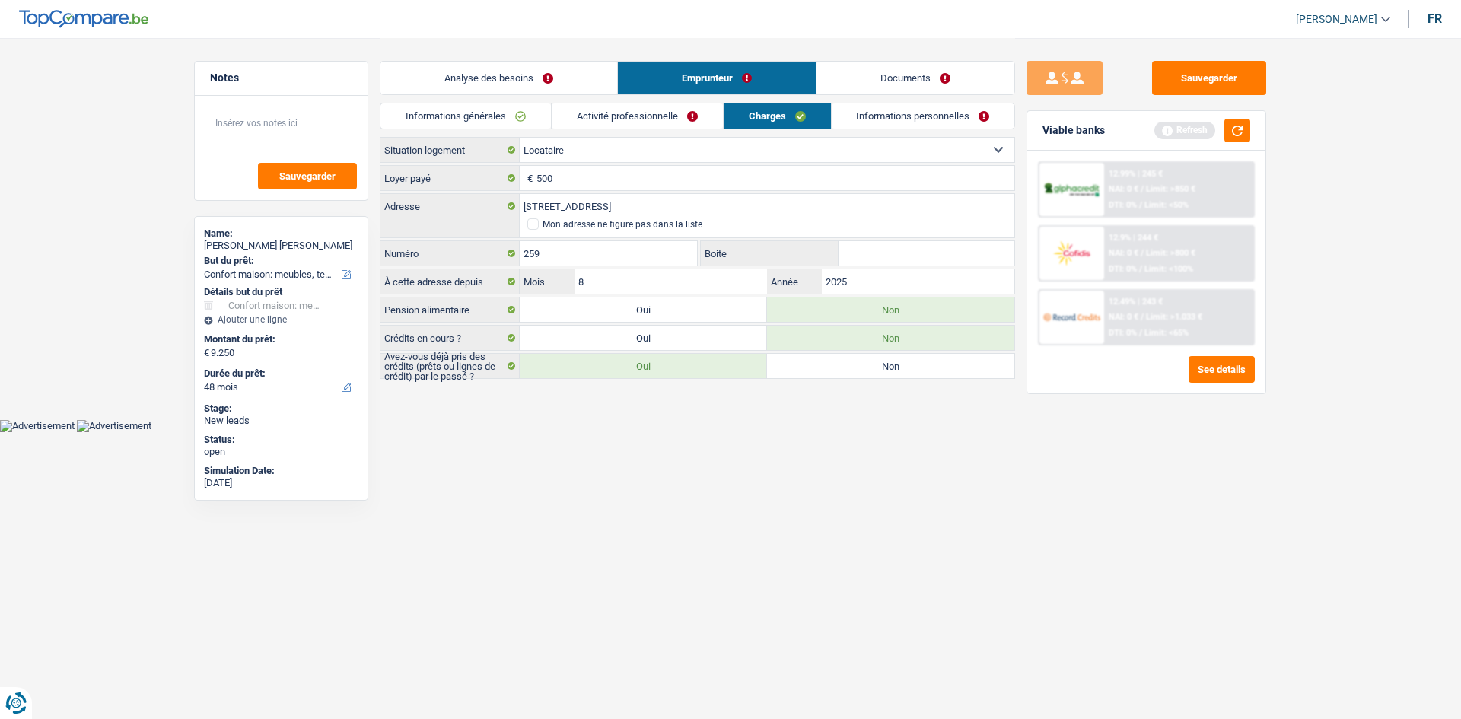
click at [888, 135] on div "Informations générales Activité professionnelle Charges Informations personnell…" at bounding box center [697, 120] width 635 height 34
click at [848, 119] on link "Informations personnelles" at bounding box center [923, 115] width 183 height 25
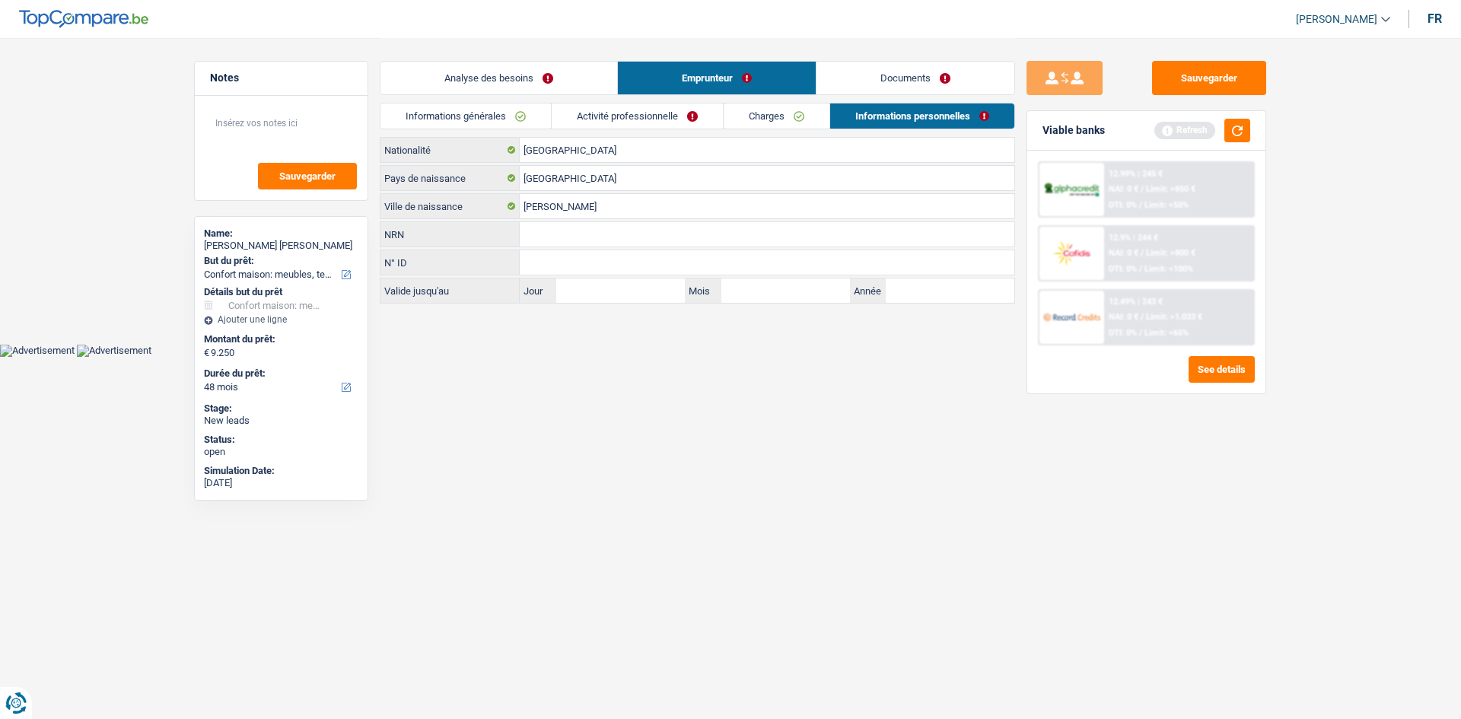
click at [626, 115] on link "Activité professionnelle" at bounding box center [637, 115] width 171 height 25
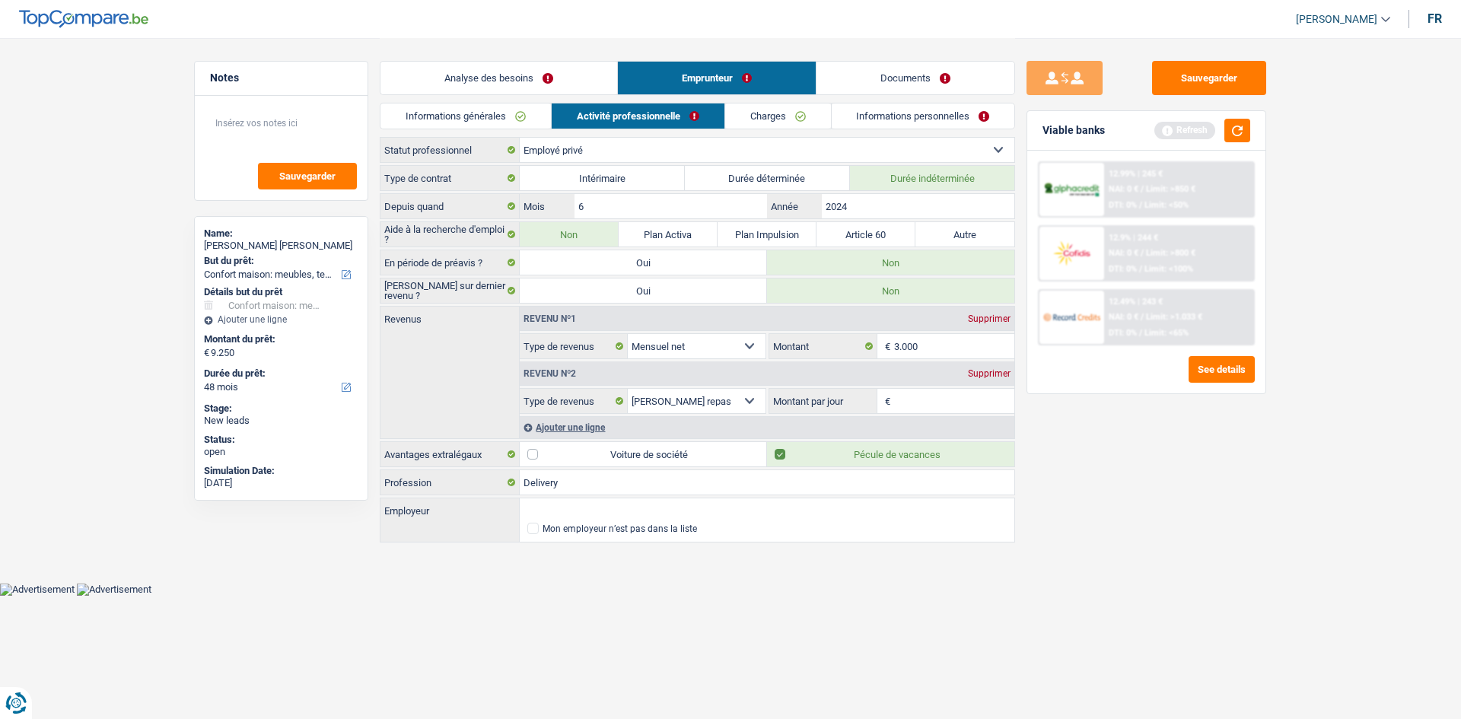
click at [498, 115] on link "Informations générales" at bounding box center [465, 115] width 170 height 25
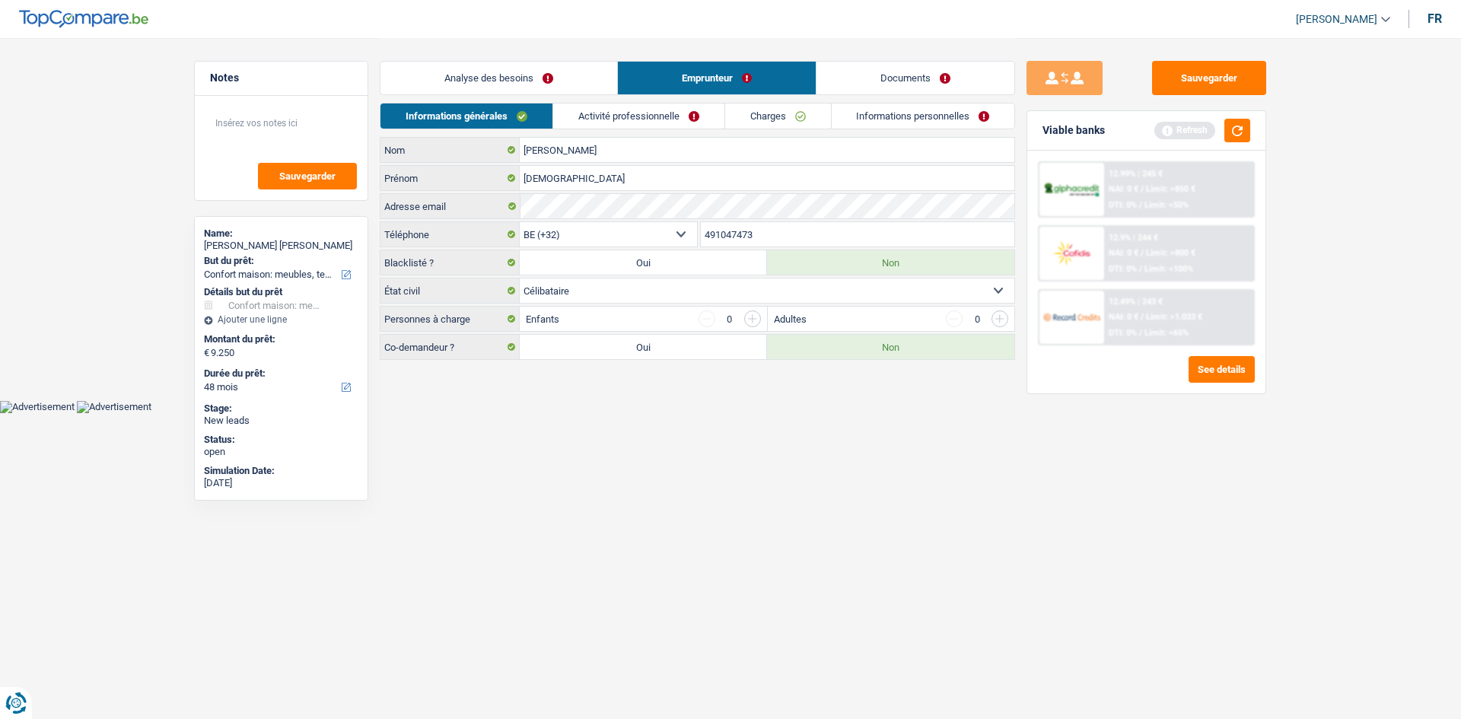
click at [532, 72] on link "Analyse des besoins" at bounding box center [498, 78] width 237 height 33
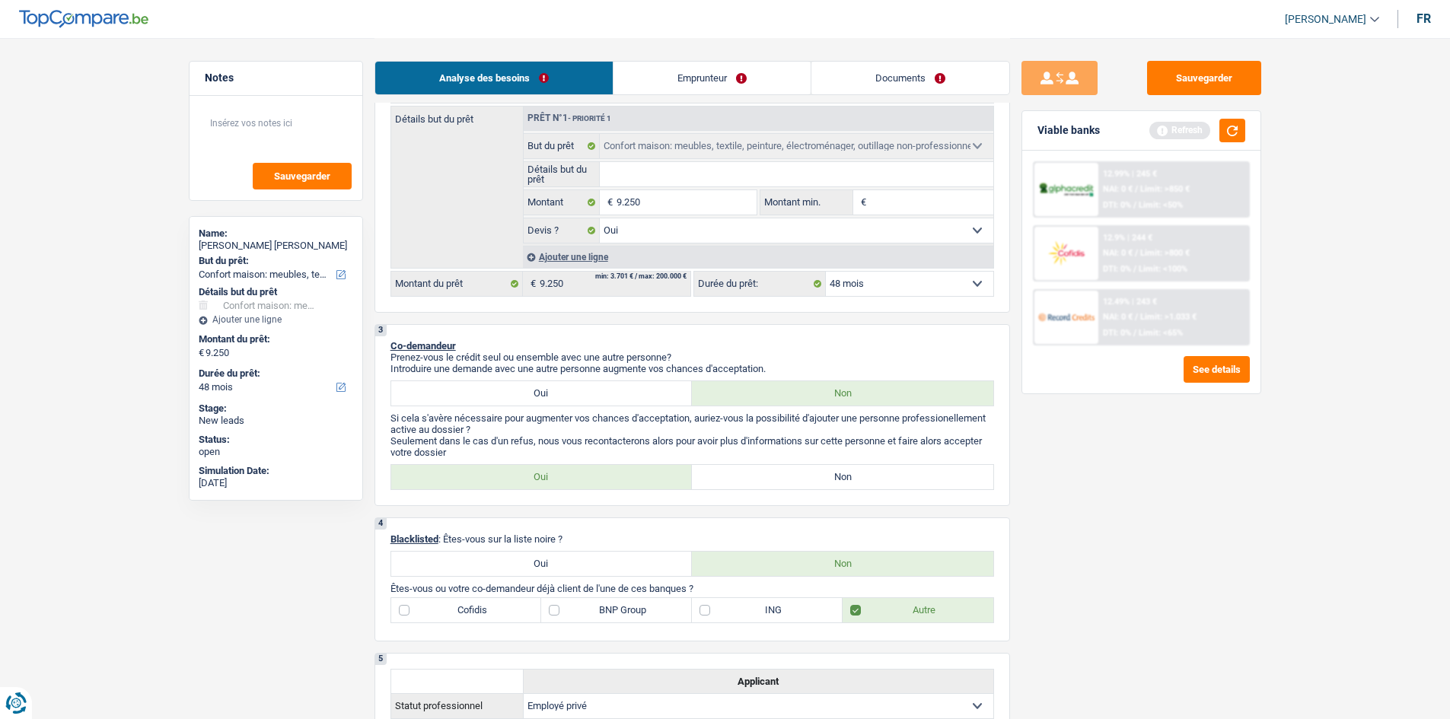
scroll to position [380, 0]
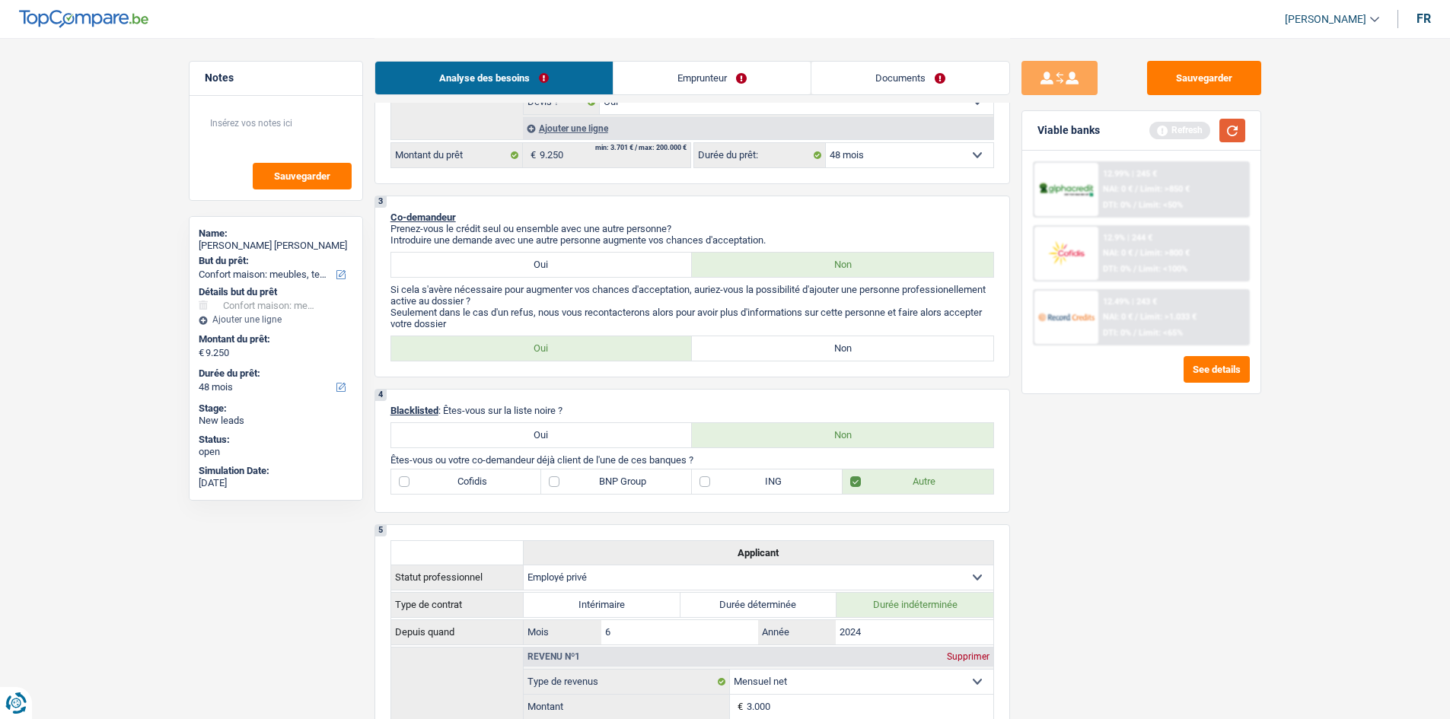
click at [1168, 132] on button "button" at bounding box center [1232, 131] width 26 height 24
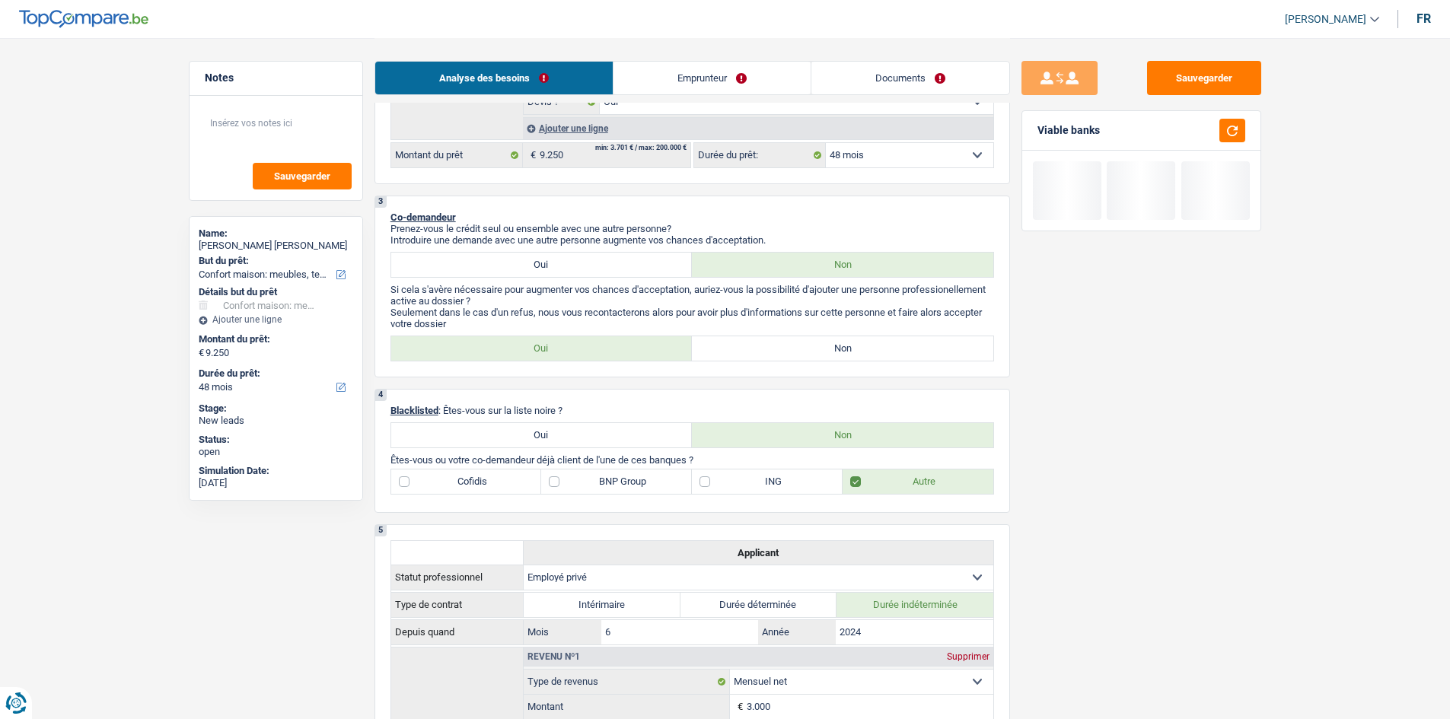
click at [842, 349] on label "Non" at bounding box center [842, 348] width 301 height 24
click at [842, 349] on input "Non" at bounding box center [842, 348] width 301 height 24
radio input "true"
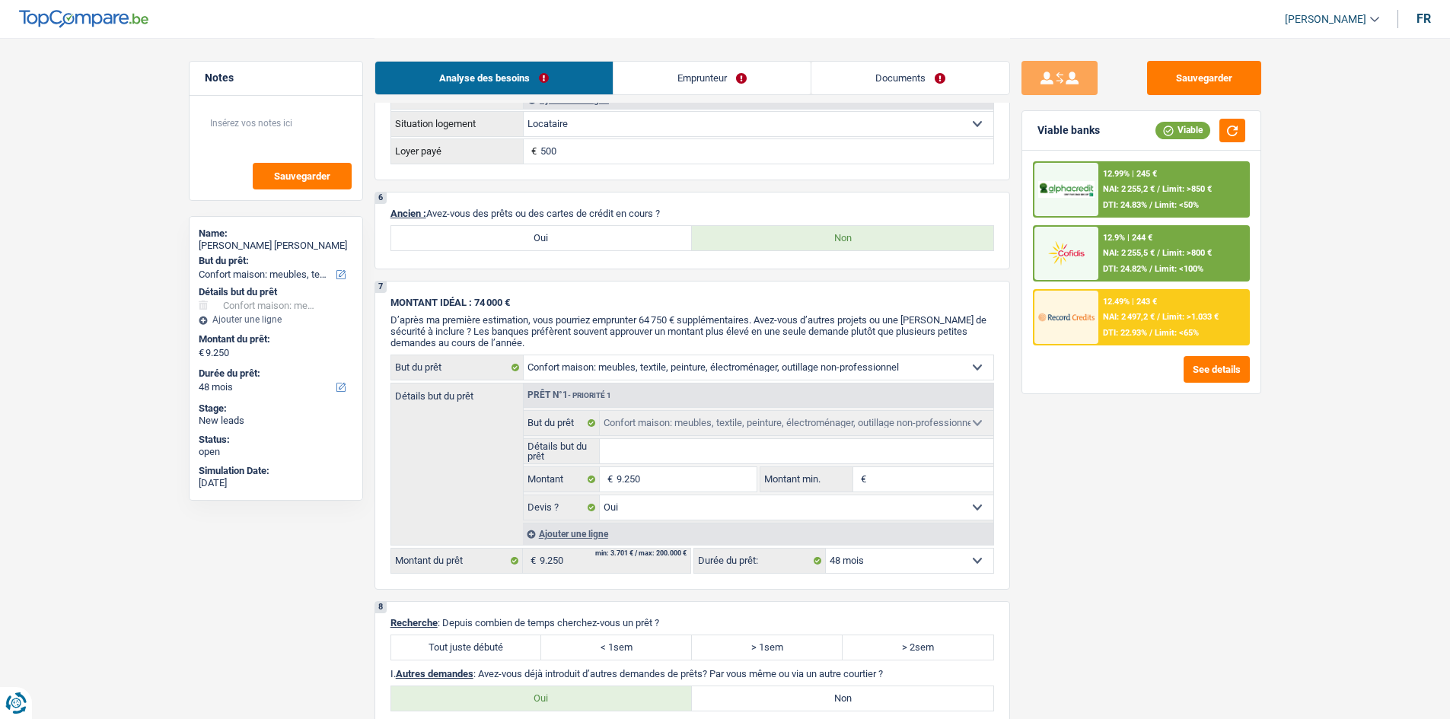
scroll to position [1218, 0]
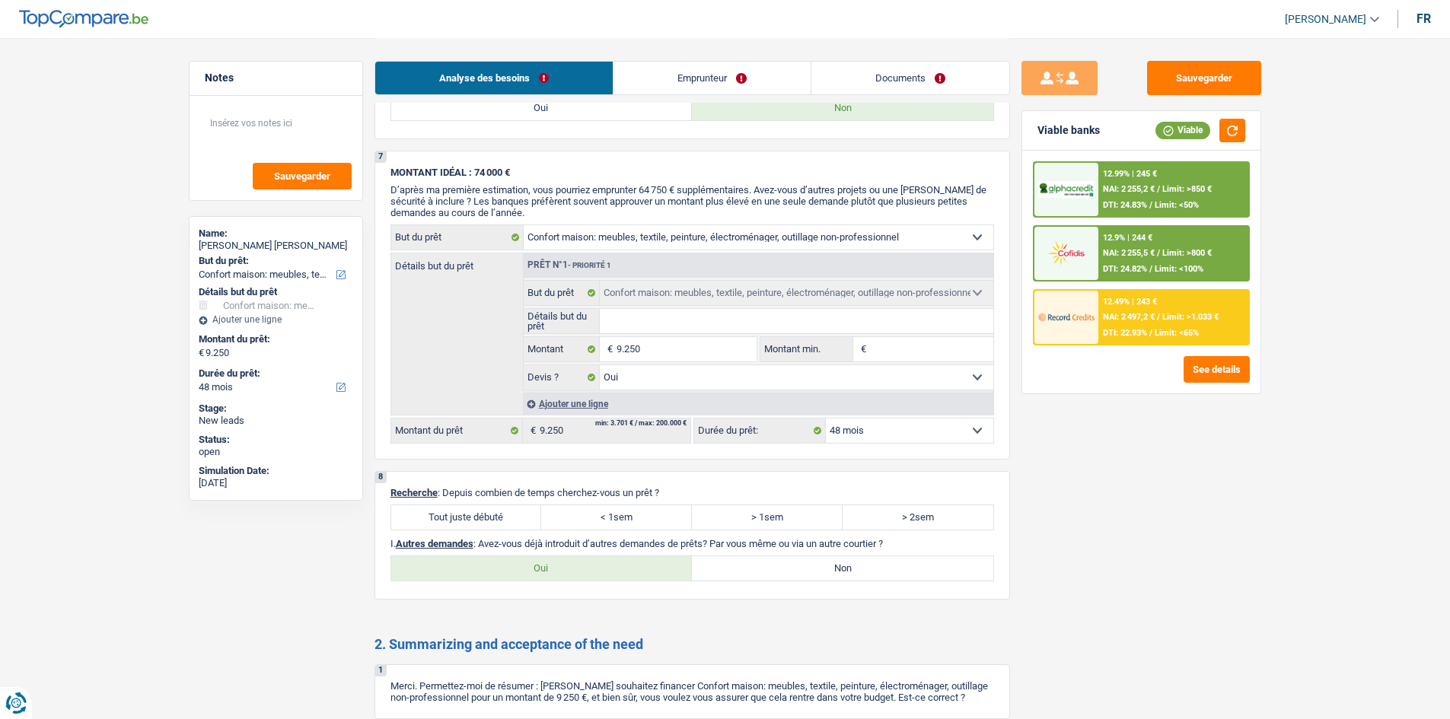
click at [511, 527] on label "Tout juste débuté" at bounding box center [466, 517] width 151 height 24
click at [511, 527] on input "Tout juste débuté" at bounding box center [466, 517] width 151 height 24
radio input "true"
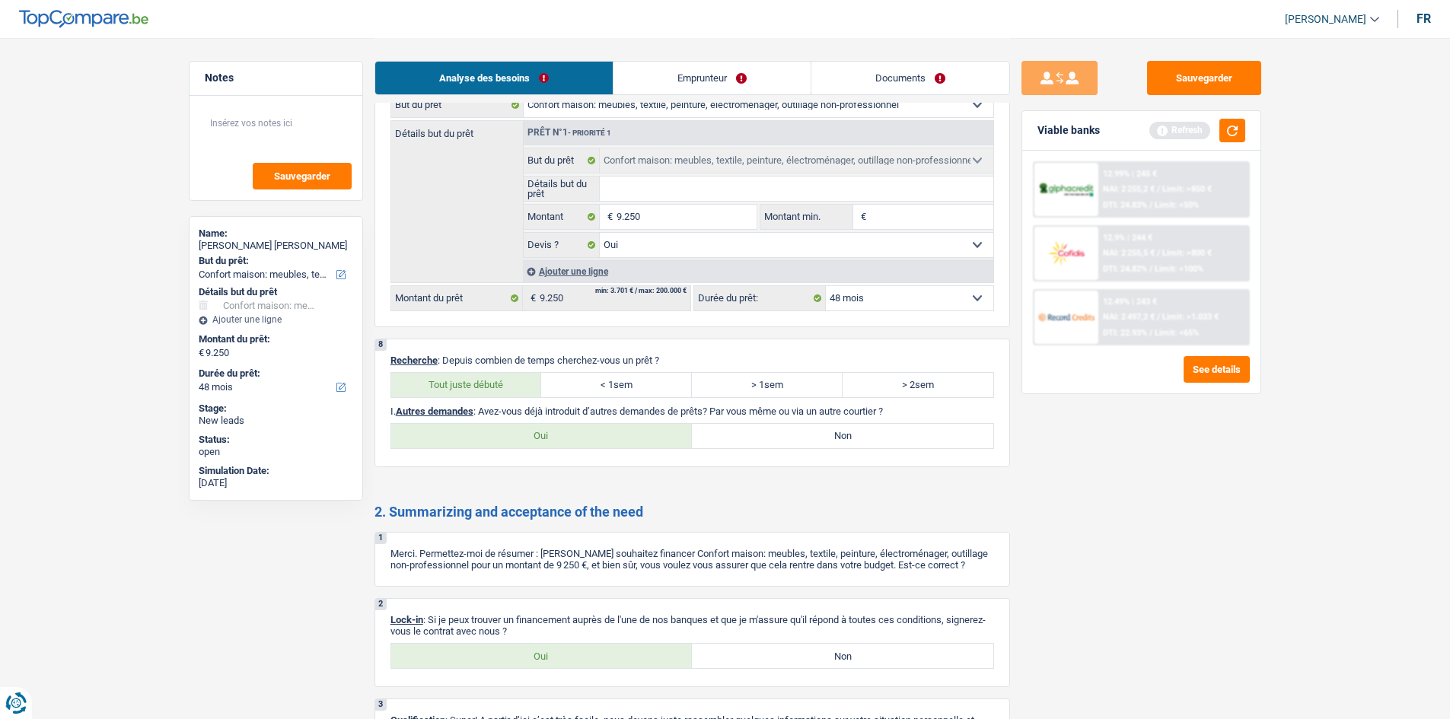
scroll to position [1446, 0]
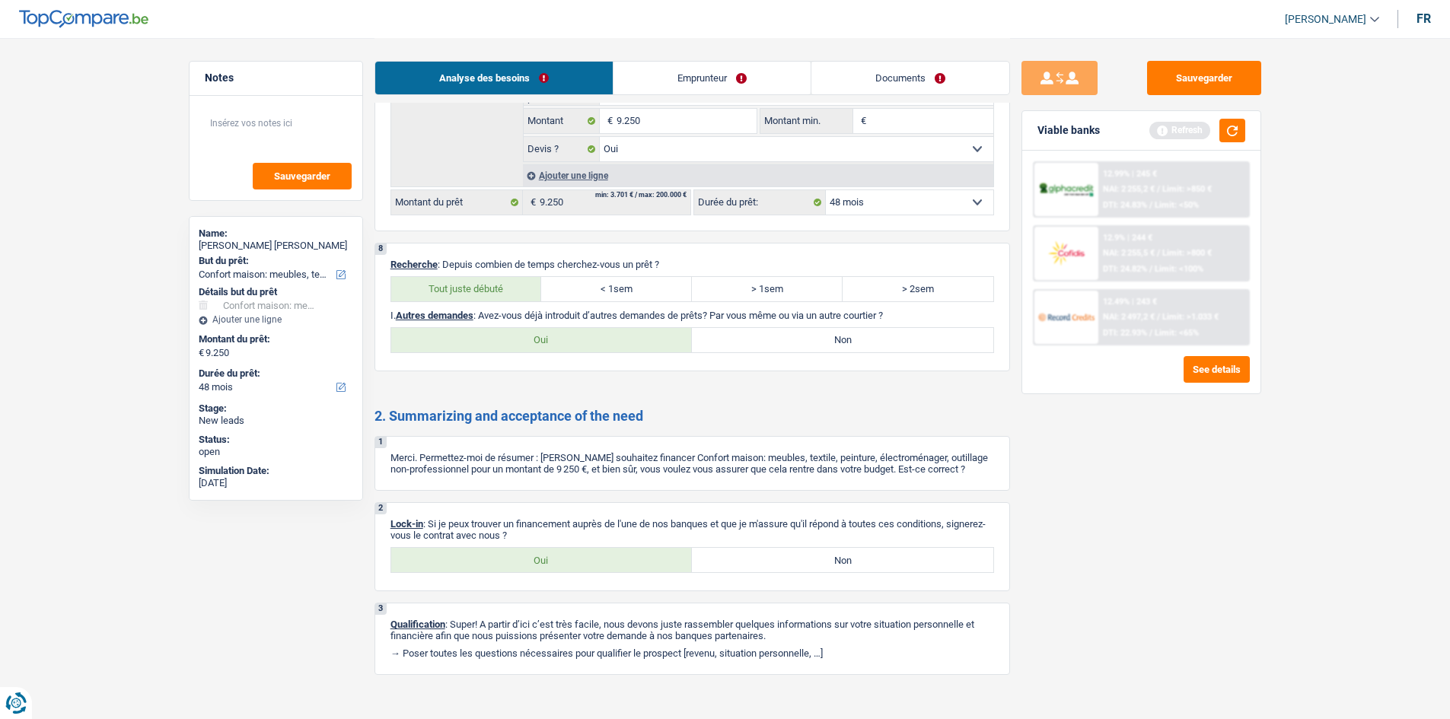
click at [575, 555] on label "Oui" at bounding box center [541, 560] width 301 height 24
click at [575, 555] on input "Oui" at bounding box center [541, 560] width 301 height 24
radio input "true"
click at [842, 347] on label "Non" at bounding box center [842, 340] width 301 height 24
click at [842, 347] on input "Non" at bounding box center [842, 340] width 301 height 24
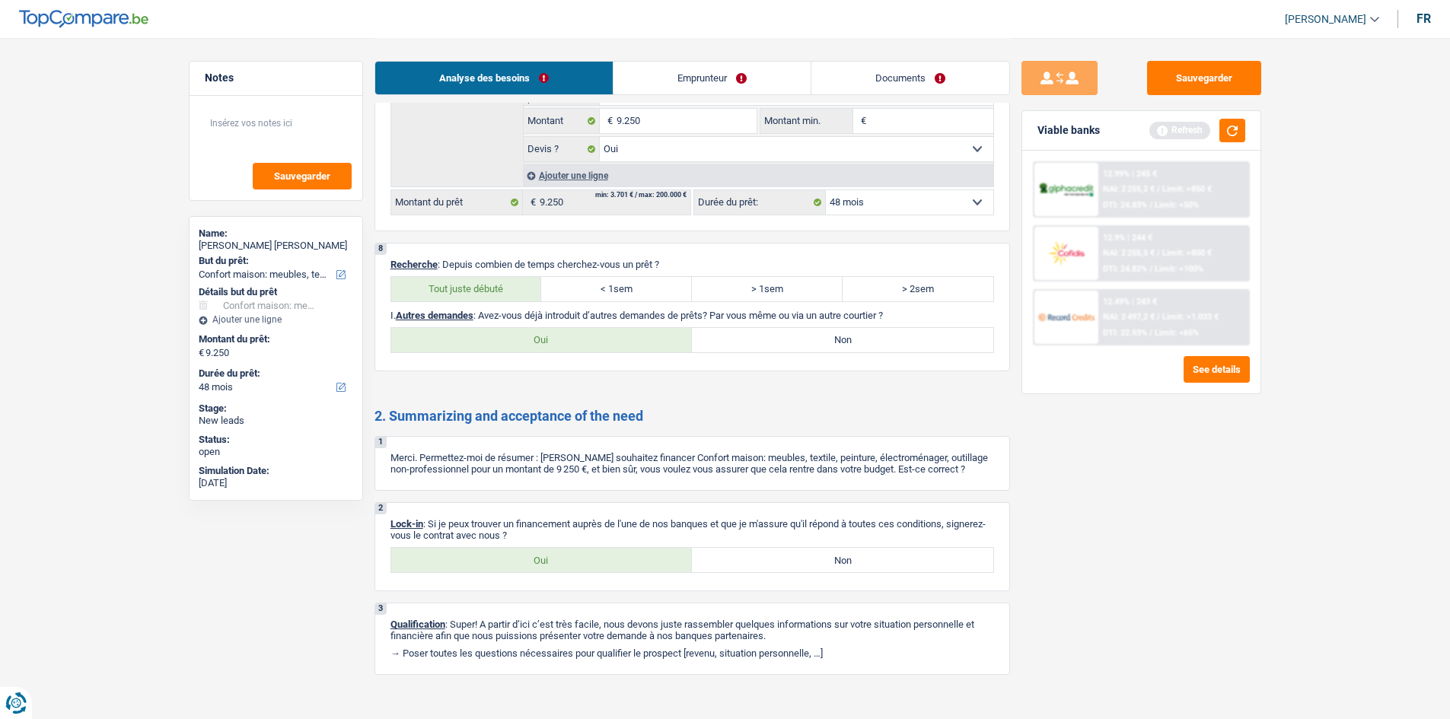
radio input "true"
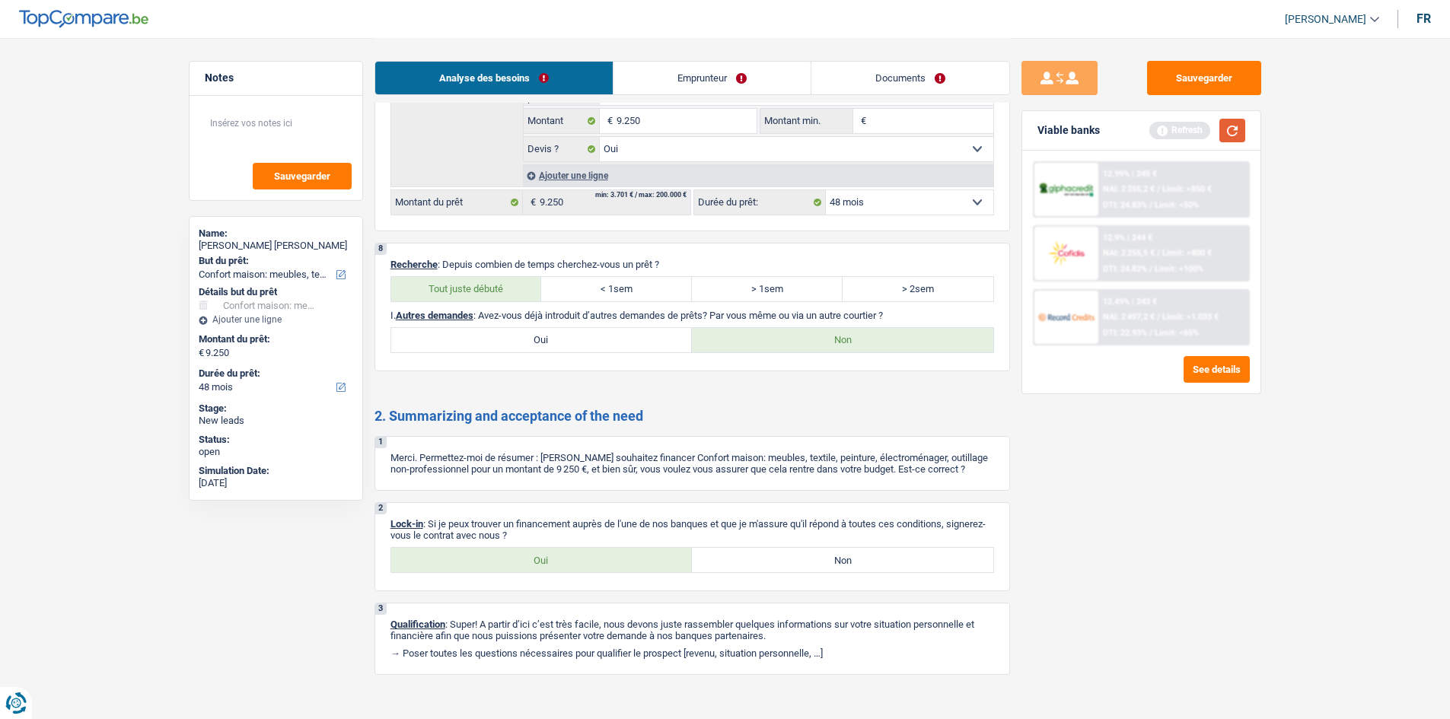
click at [1168, 134] on button "button" at bounding box center [1232, 131] width 26 height 24
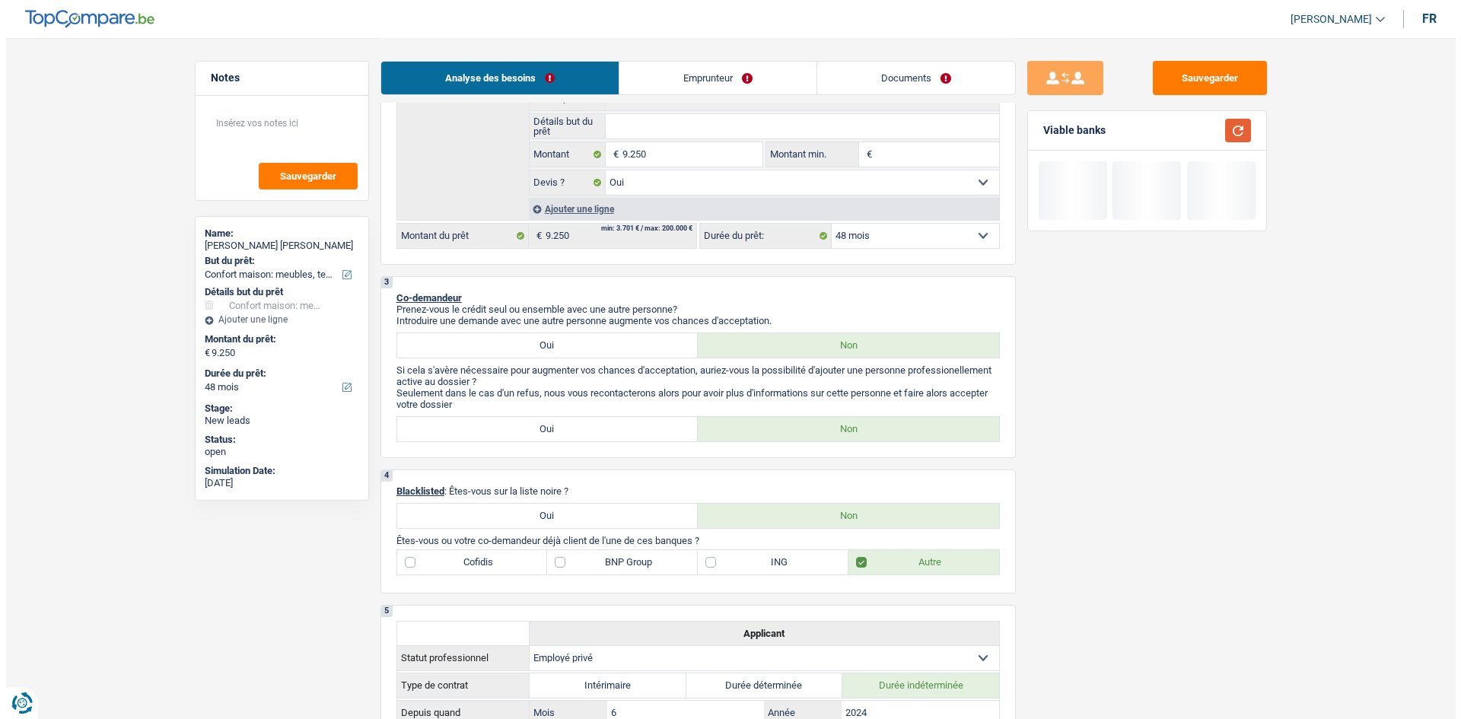
scroll to position [0, 0]
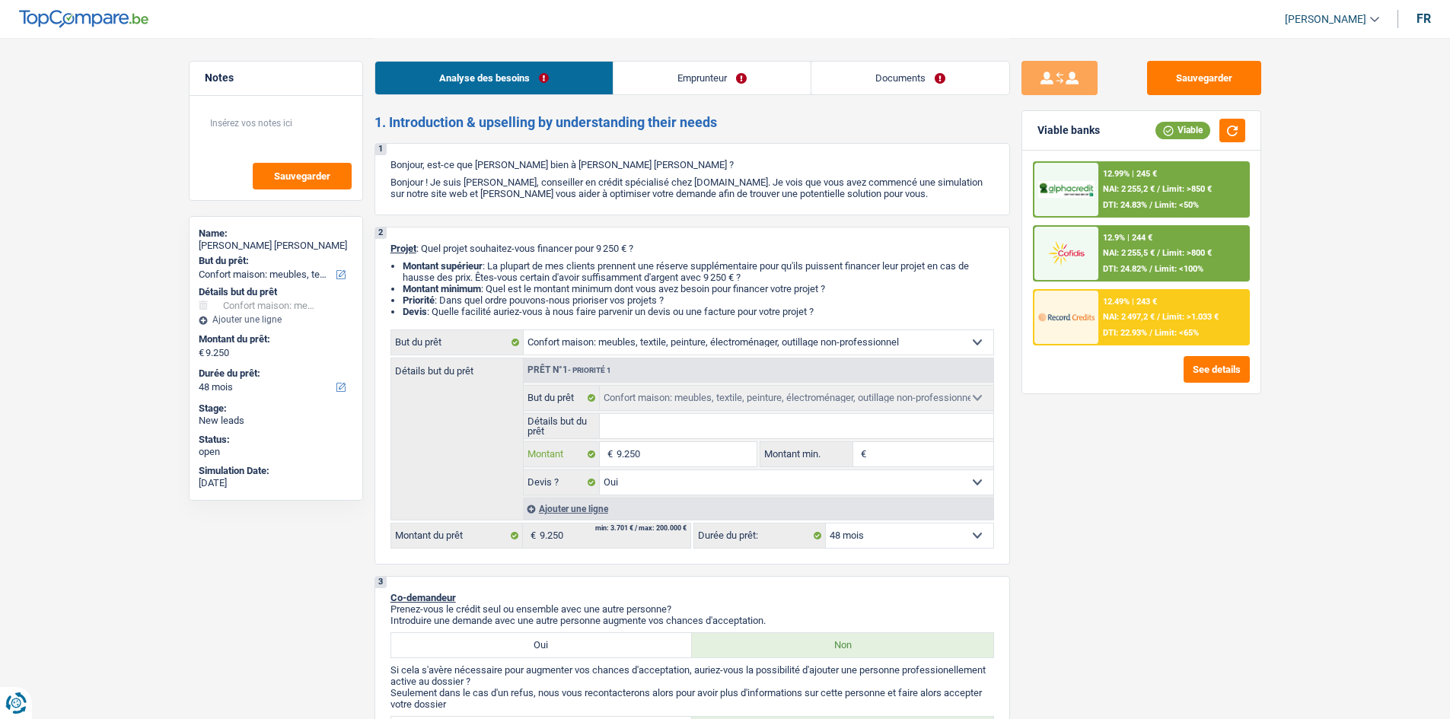
click at [712, 460] on input "9.250" at bounding box center [685, 454] width 139 height 24
click at [1147, 193] on span "NAI: 2 255,2 €" at bounding box center [1129, 189] width 52 height 10
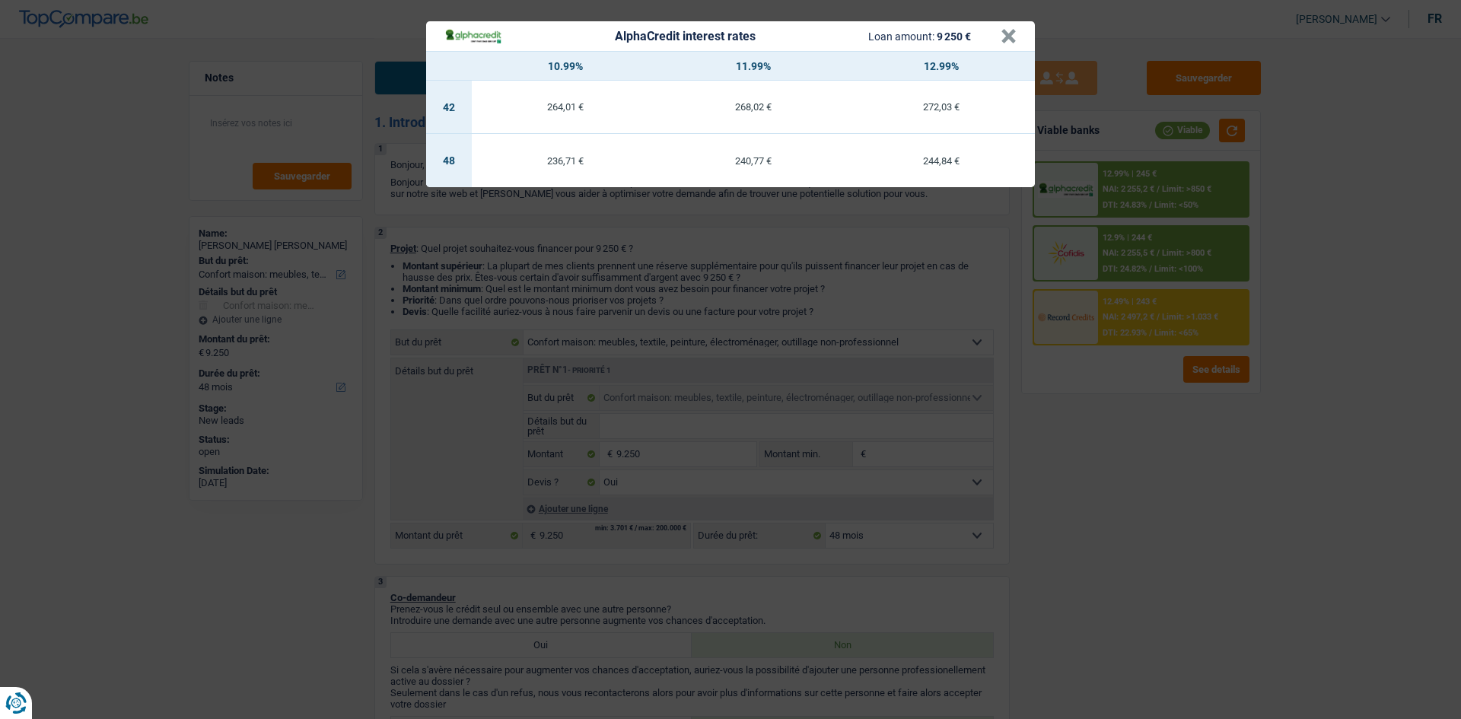
click at [1156, 437] on div "AlphaCredit interest rates Loan amount: 9 250 € × 10.99% 11.99% 12.99% 42 264,0…" at bounding box center [730, 359] width 1461 height 719
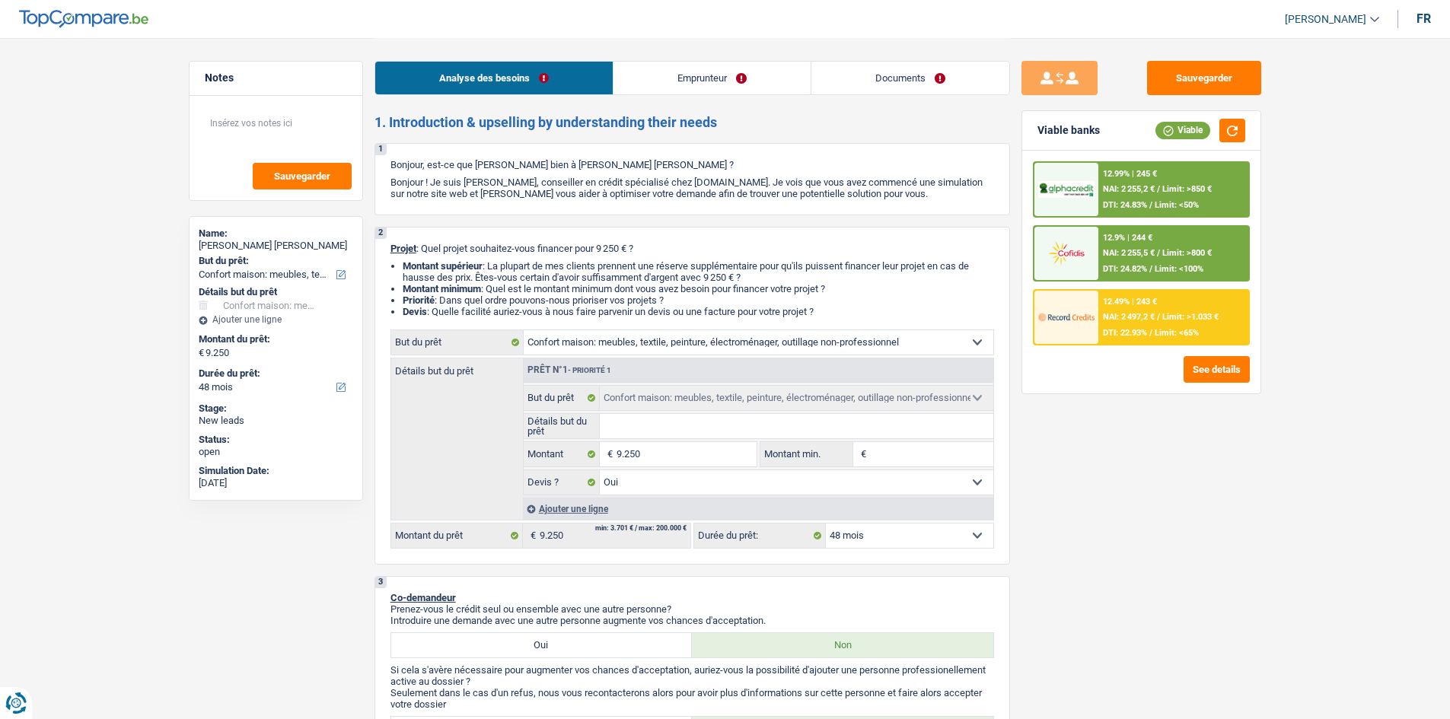
click at [1143, 202] on span "DTI: 24.83%" at bounding box center [1125, 205] width 44 height 10
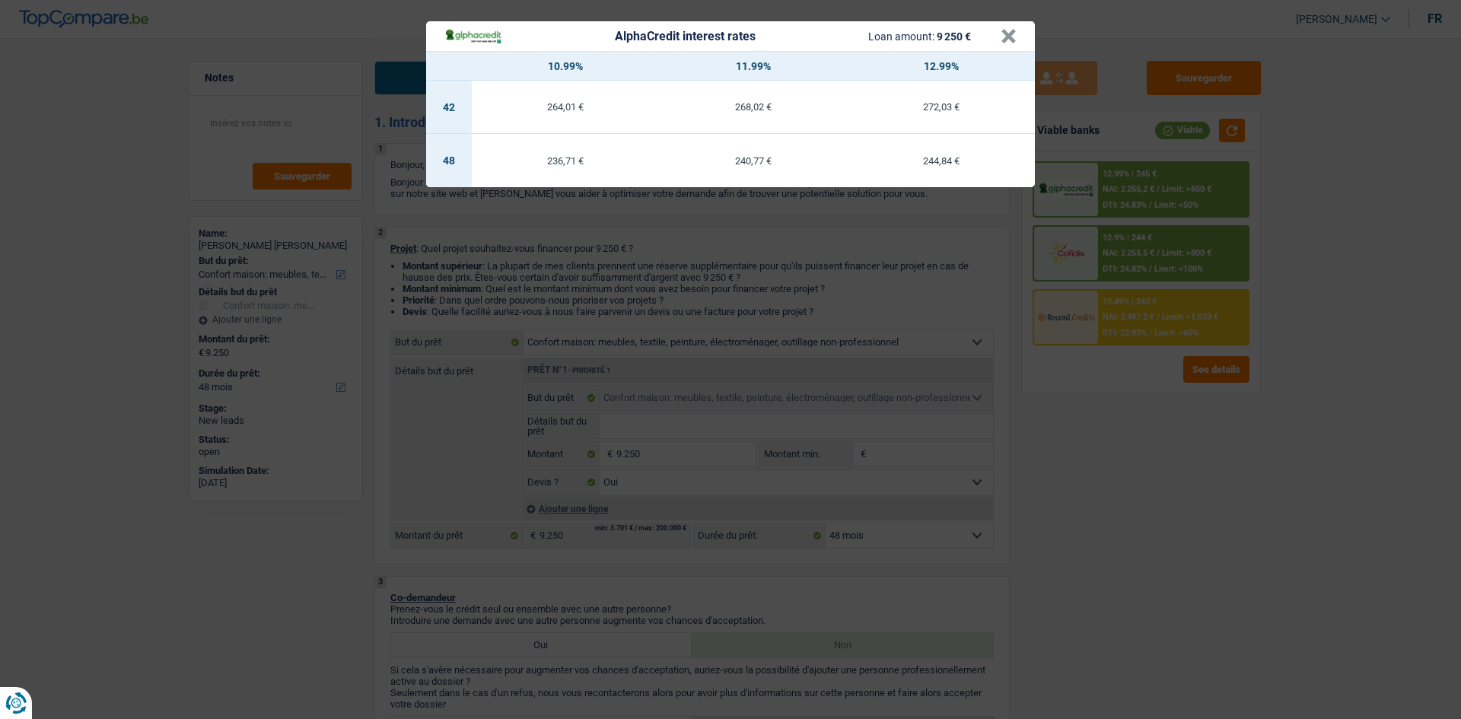
click at [1104, 431] on div "AlphaCredit interest rates Loan amount: 9 250 € × 10.99% 11.99% 12.99% 42 264,0…" at bounding box center [730, 359] width 1461 height 719
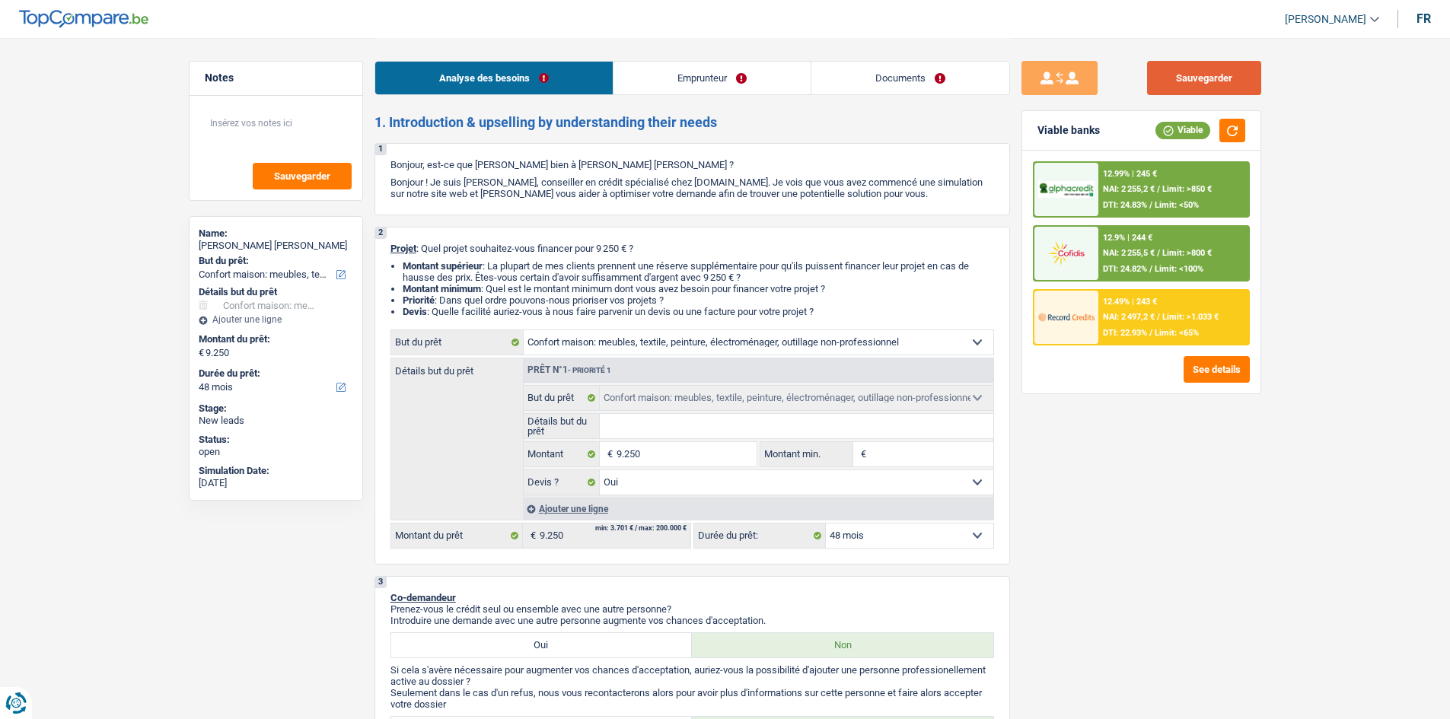
click at [1168, 78] on button "Sauvegarder" at bounding box center [1204, 78] width 114 height 34
click at [919, 75] on link "Documents" at bounding box center [910, 78] width 198 height 33
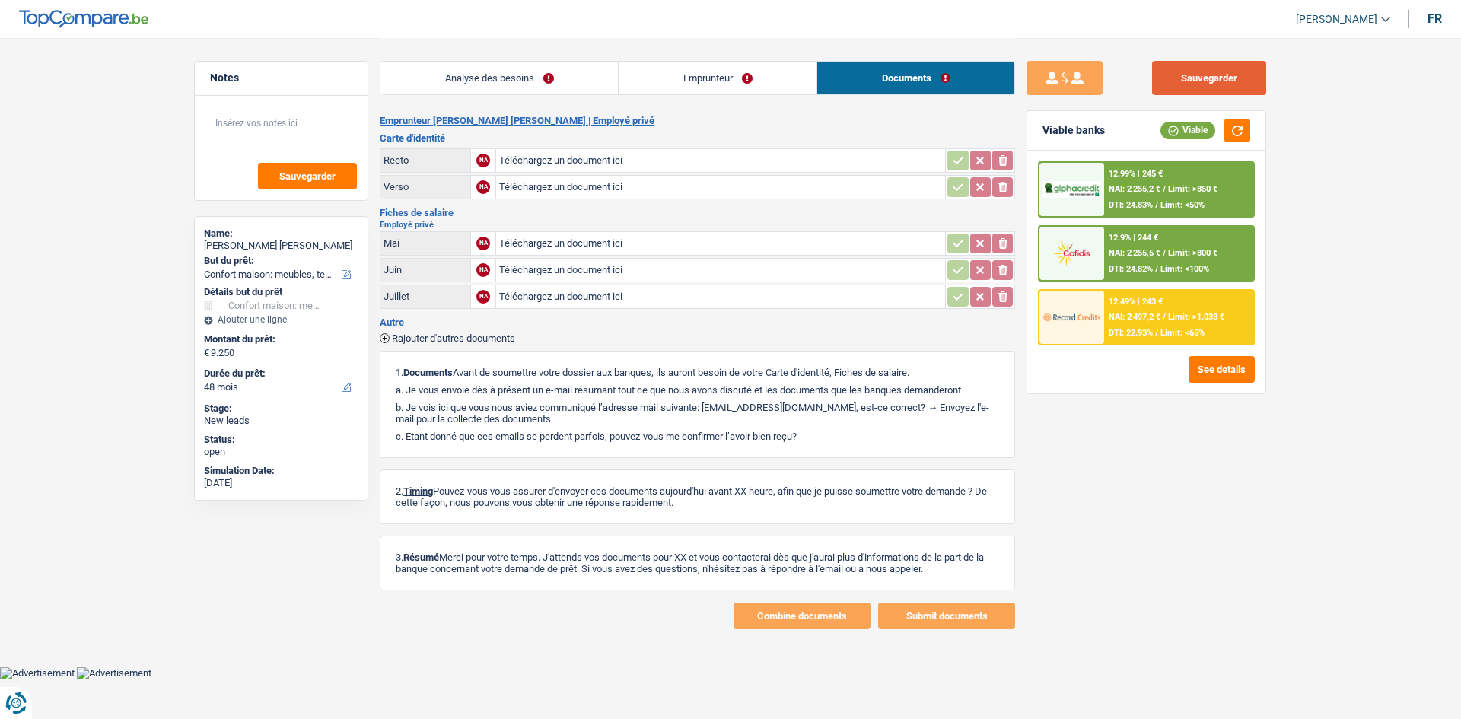
click at [1168, 88] on button "Sauvegarder" at bounding box center [1209, 78] width 114 height 34
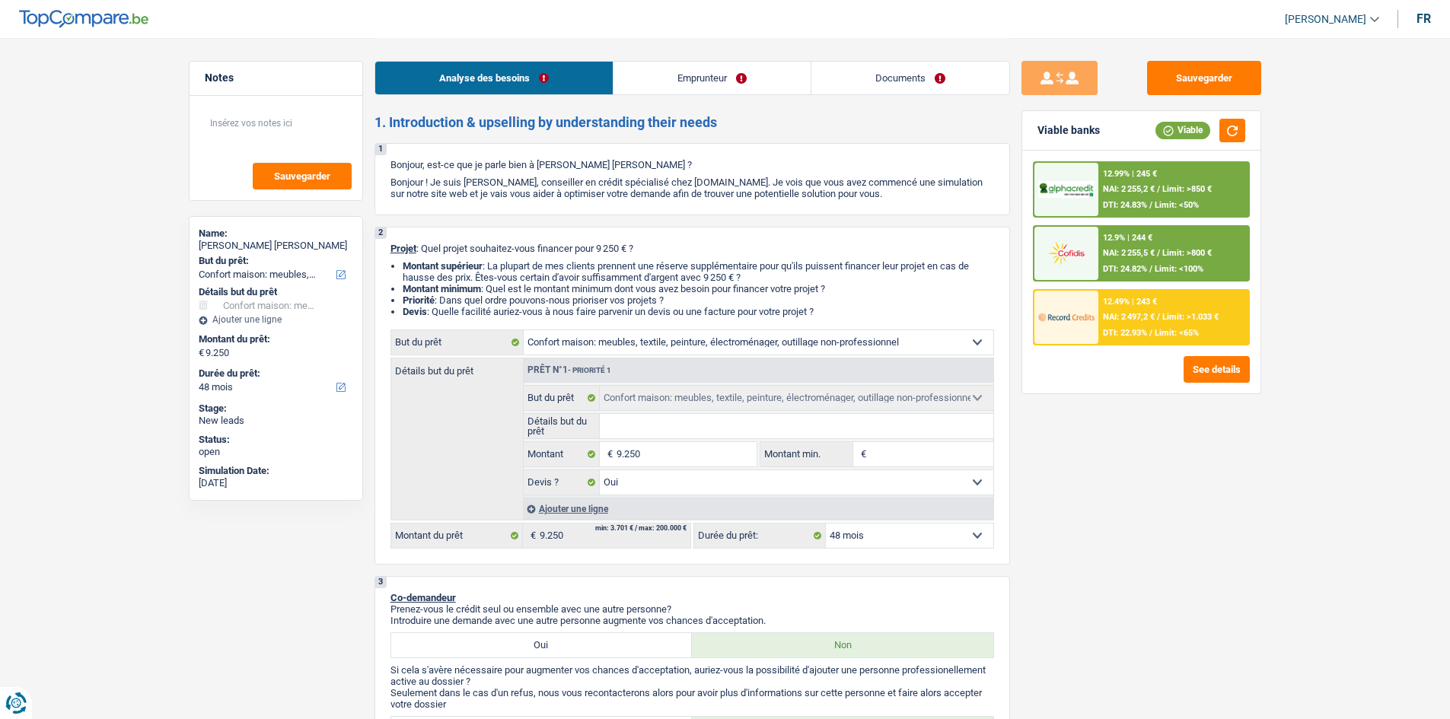
select select "household"
select select "48"
select select "household"
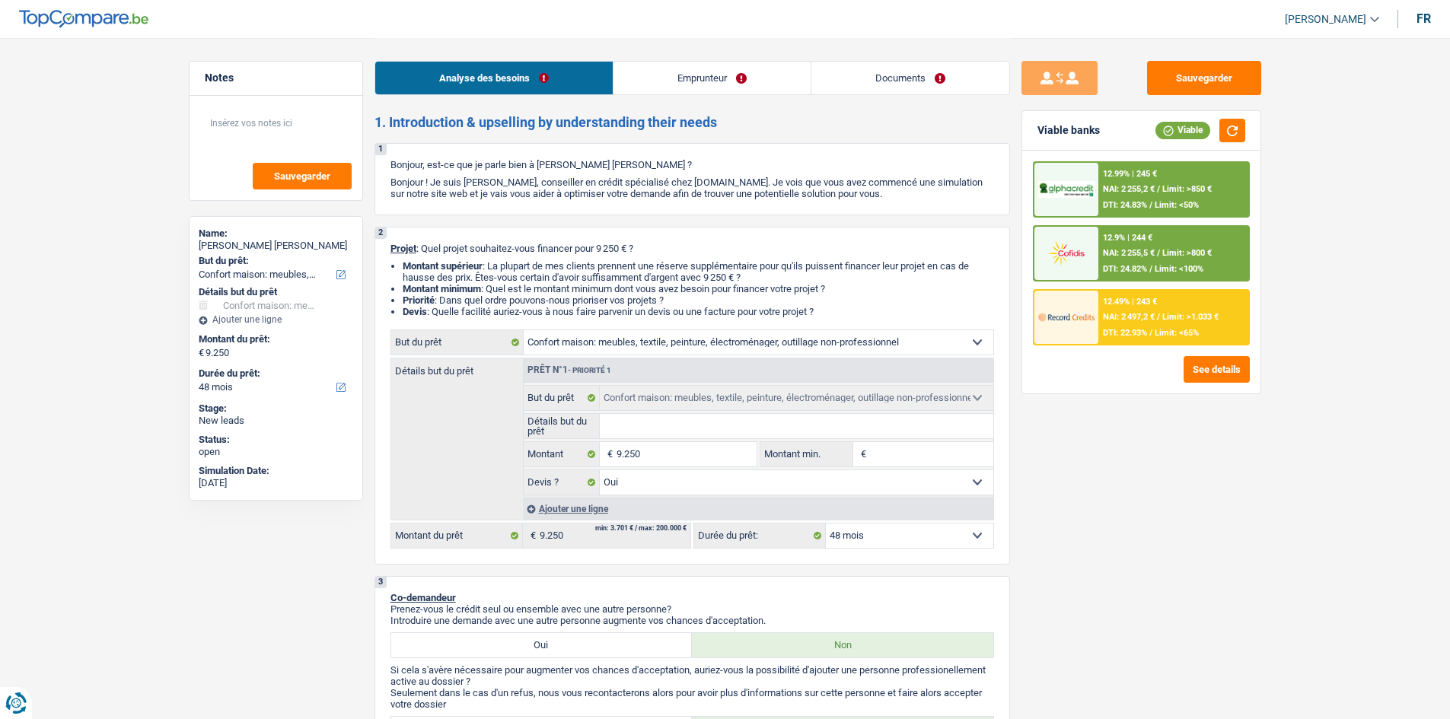
select select "yes"
select select "48"
select select "privateEmployee"
select select "netSalary"
select select "mealVouchers"
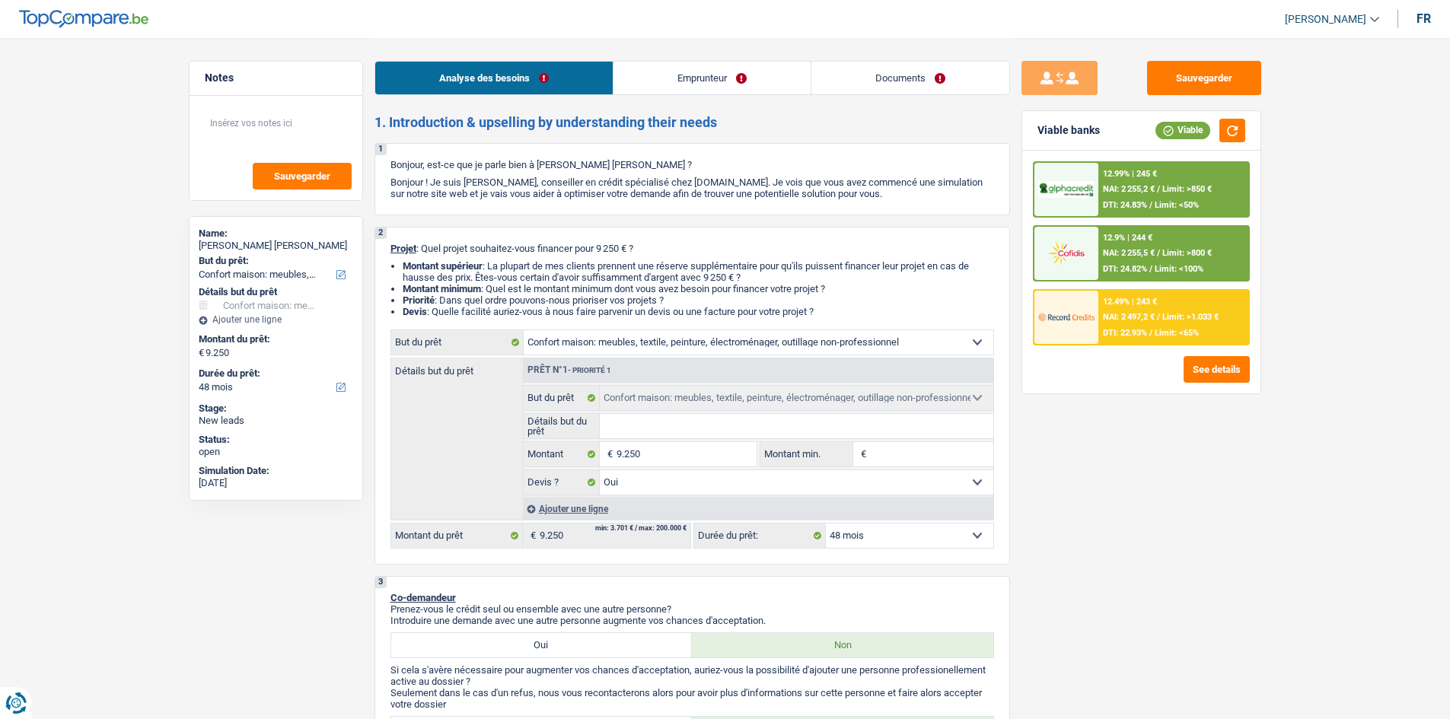
select select "rents"
select select "household"
select select "yes"
select select "48"
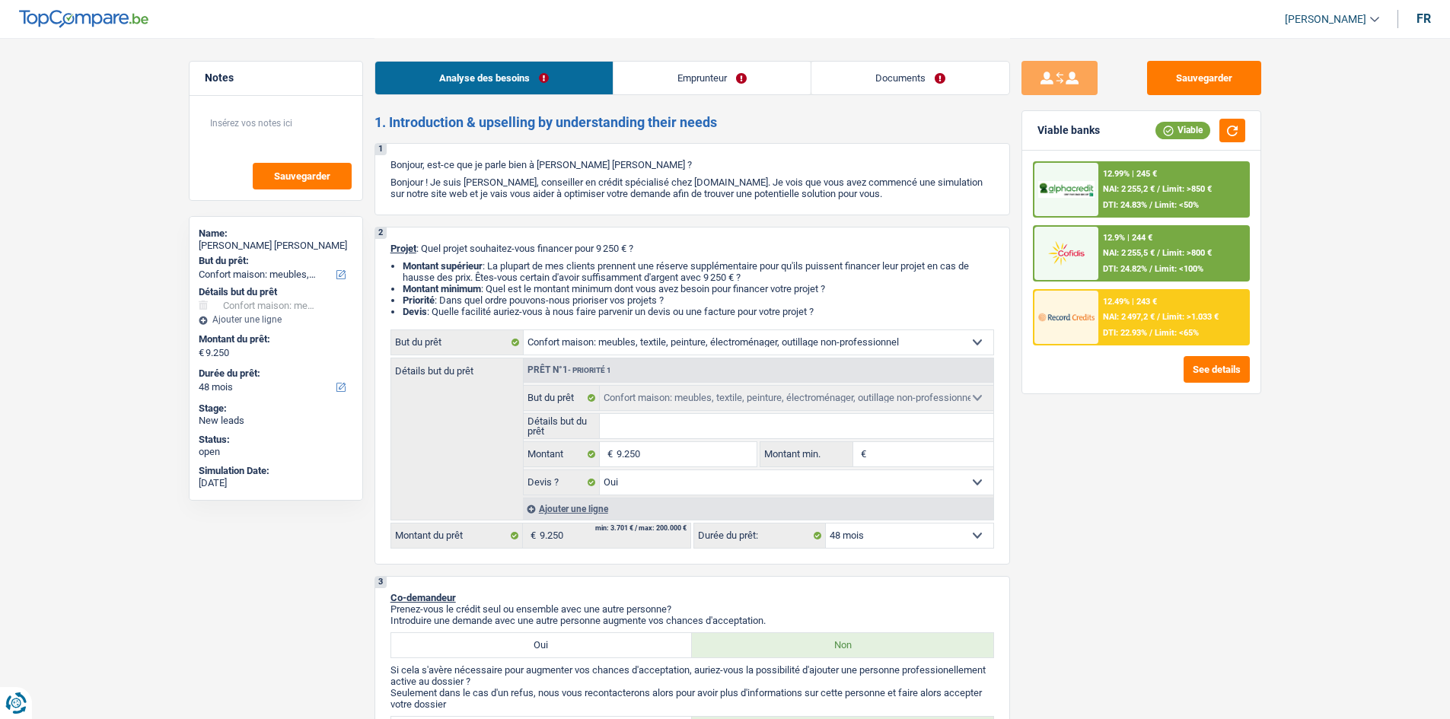
click at [705, 95] on div "Analyse des besoins Emprunteur Documents" at bounding box center [691, 70] width 635 height 65
click at [724, 83] on link "Emprunteur" at bounding box center [711, 78] width 197 height 33
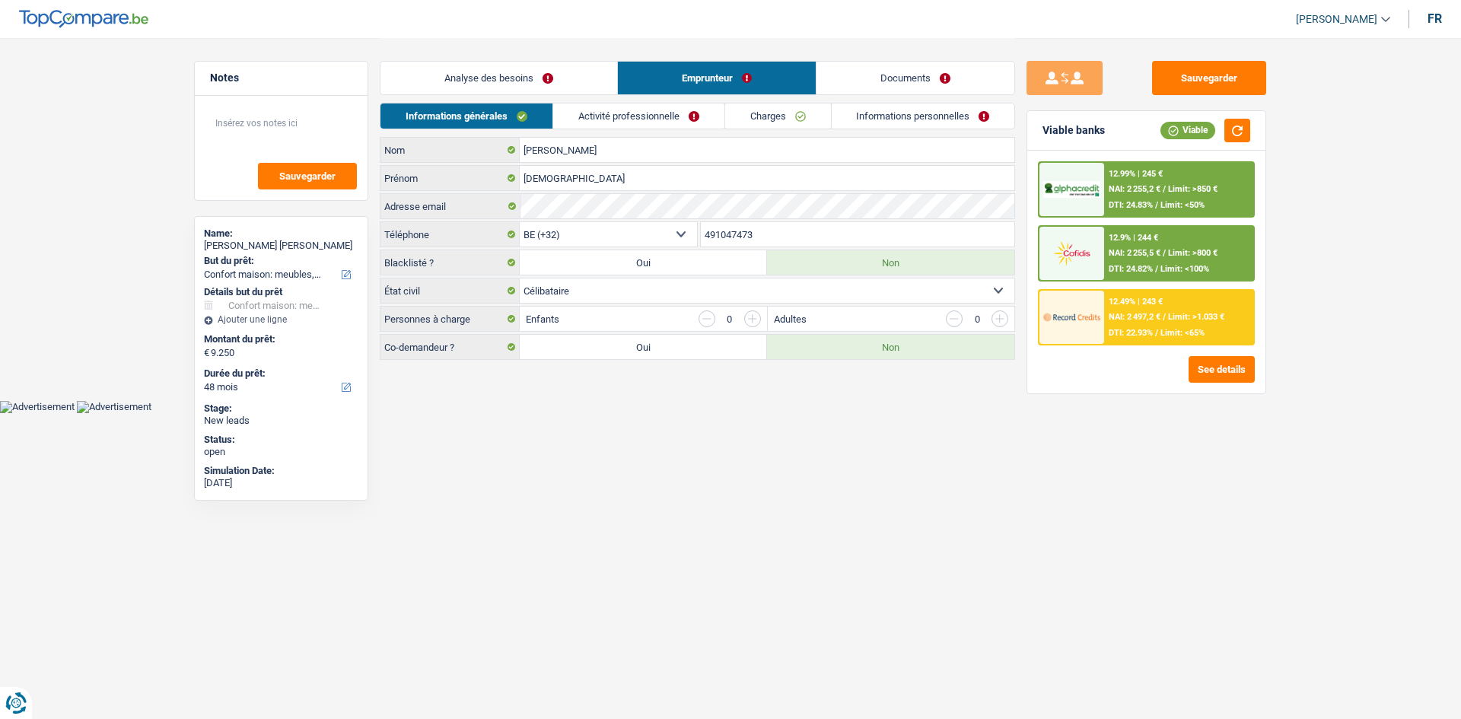
click at [672, 113] on link "Activité professionnelle" at bounding box center [638, 115] width 171 height 25
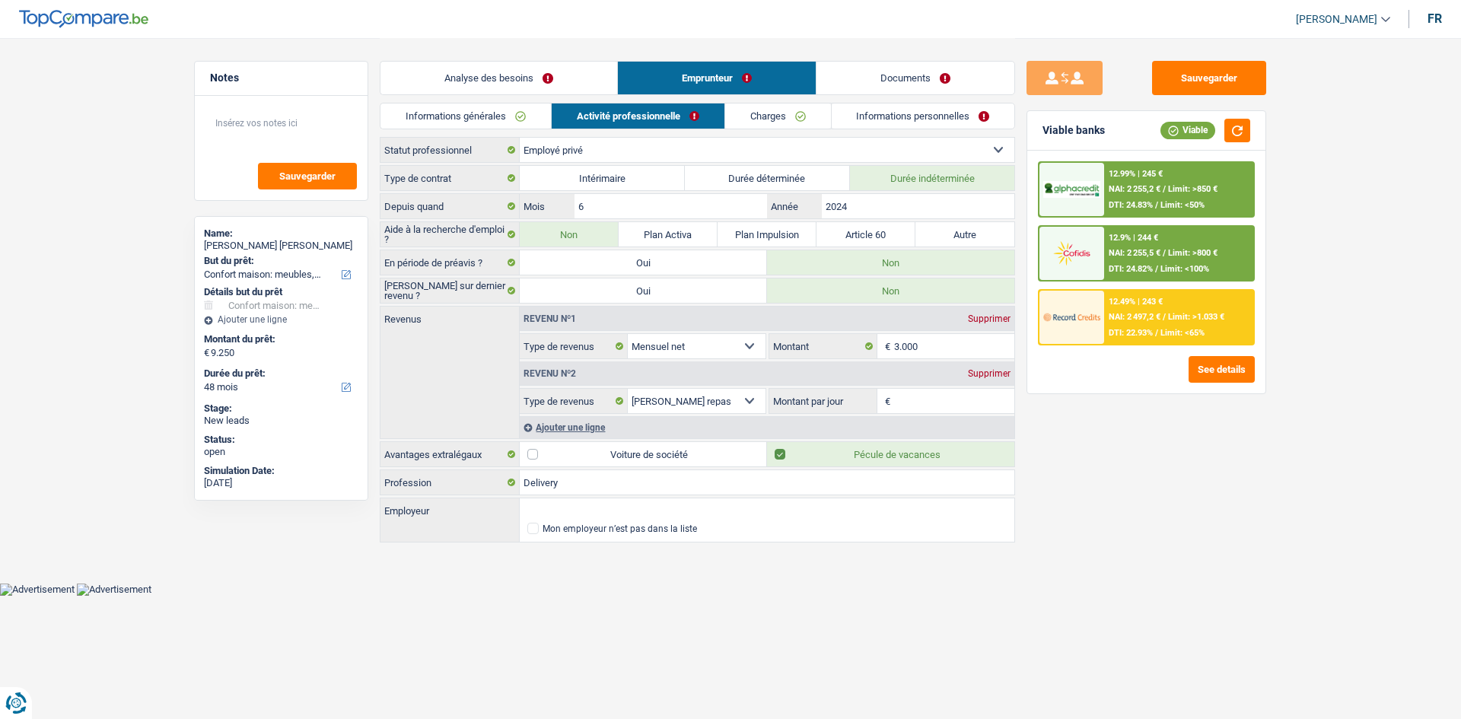
click at [751, 111] on link "Charges" at bounding box center [778, 115] width 106 height 25
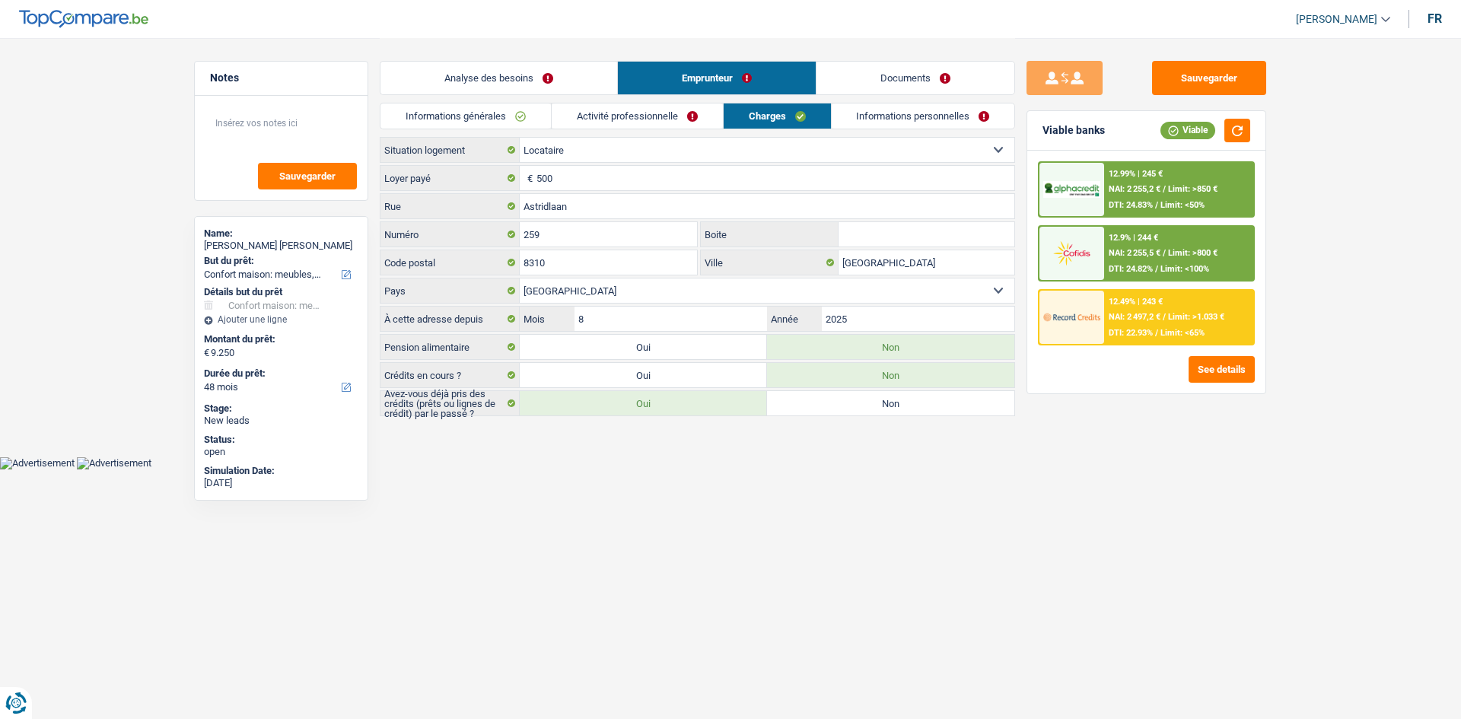
click at [915, 118] on link "Informations personnelles" at bounding box center [923, 115] width 183 height 25
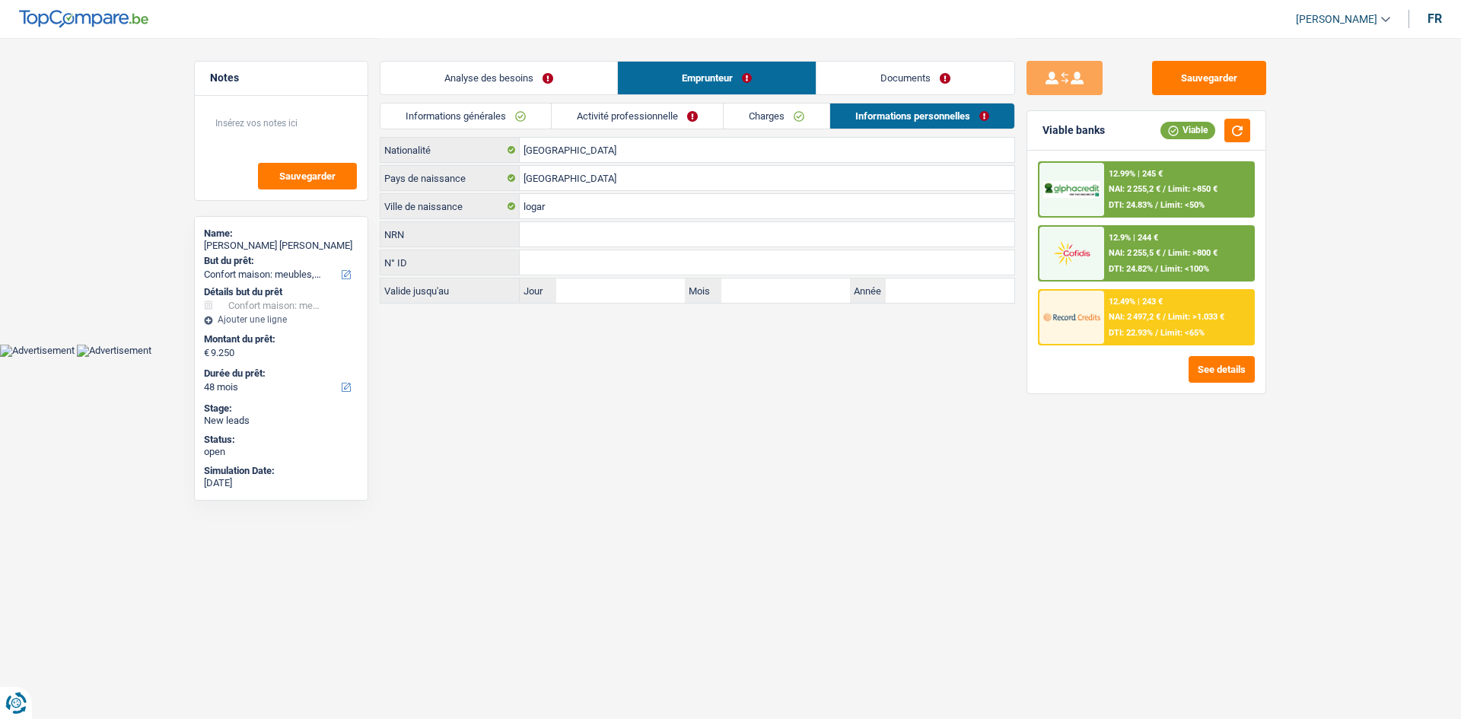
click at [675, 112] on link "Activité professionnelle" at bounding box center [637, 115] width 171 height 25
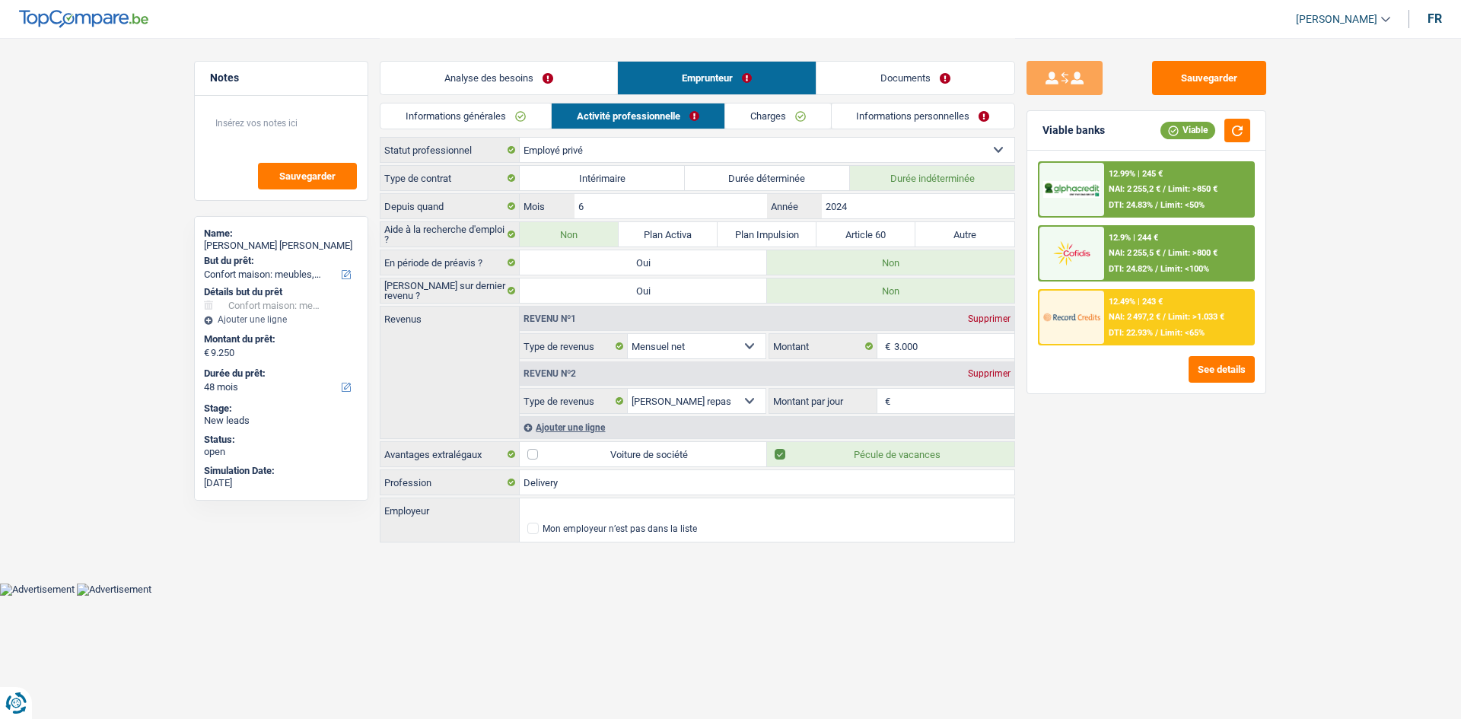
click at [532, 113] on link "Informations générales" at bounding box center [465, 115] width 170 height 25
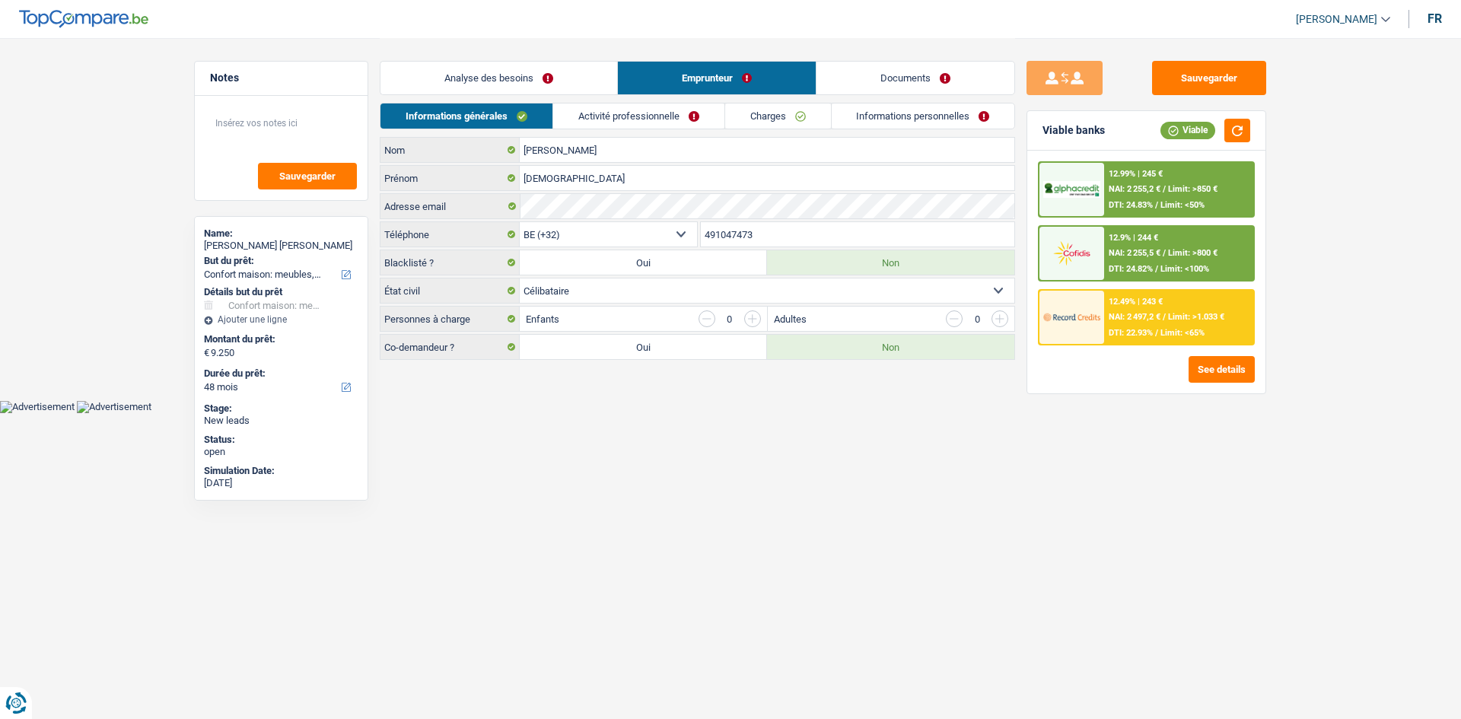
click at [567, 82] on link "Analyse des besoins" at bounding box center [498, 78] width 237 height 33
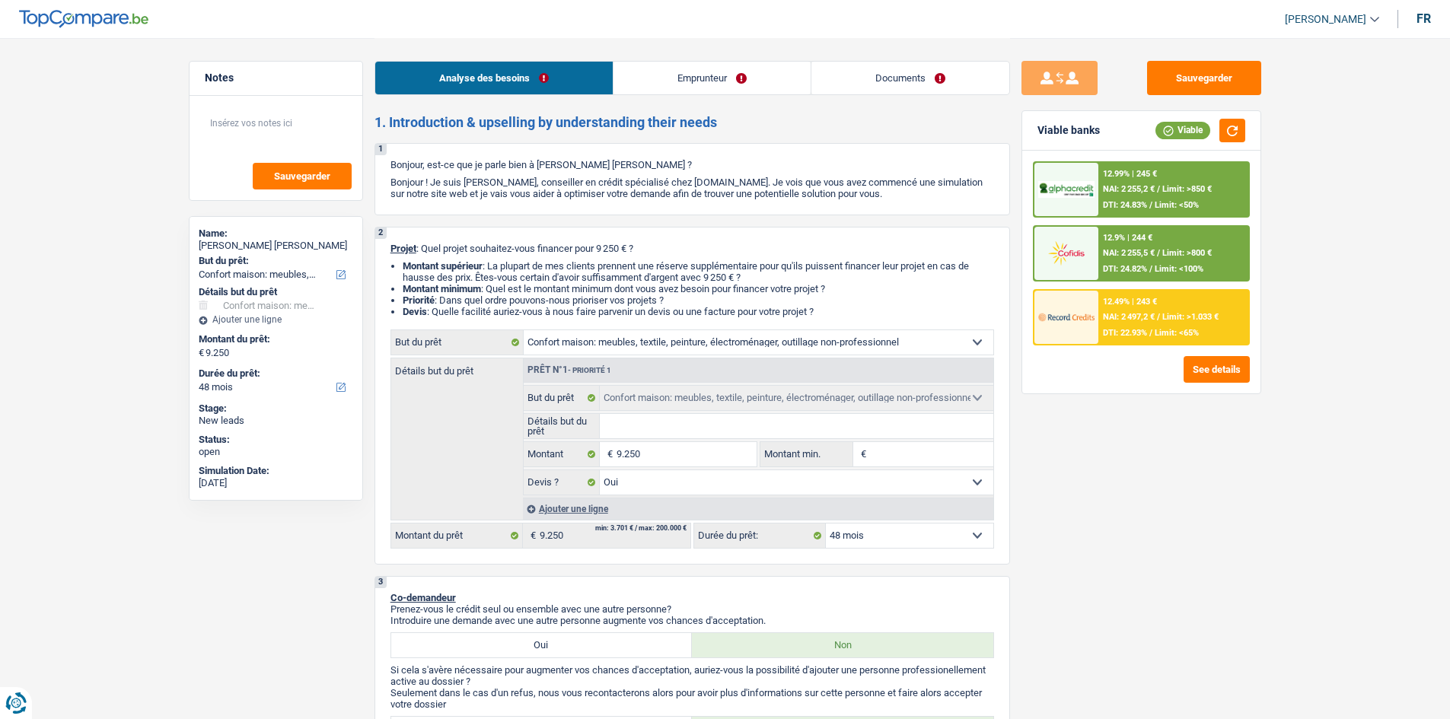
click at [1188, 242] on div "12.9% | 244 € NAI: 2 255,5 € / Limit: >800 € DTI: 24.82% / Limit: <100%" at bounding box center [1173, 253] width 150 height 53
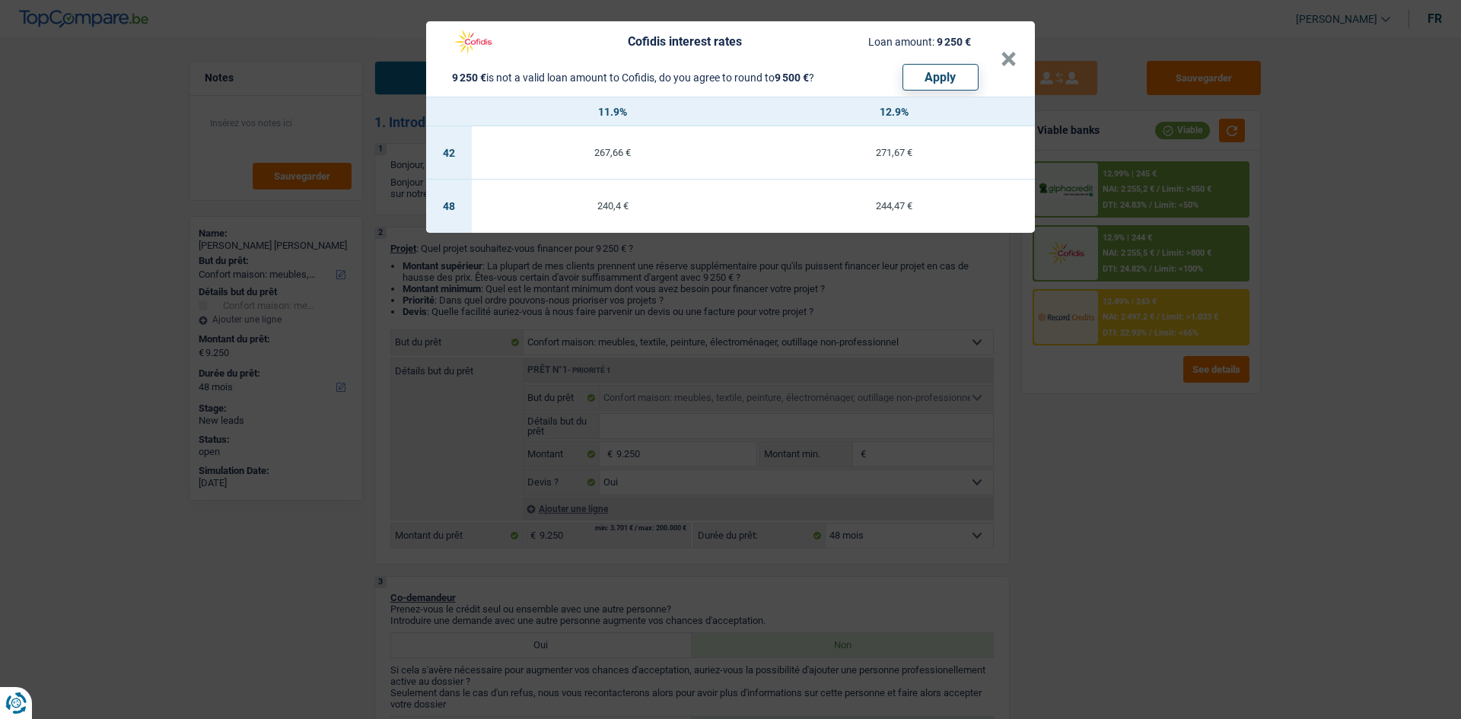
drag, startPoint x: 1235, startPoint y: 436, endPoint x: 1257, endPoint y: 397, distance: 44.6
click at [1240, 431] on div "Cofidis interest rates Loan amount: 9 250 € 9 250 € is not a valid loan amount …" at bounding box center [730, 359] width 1461 height 719
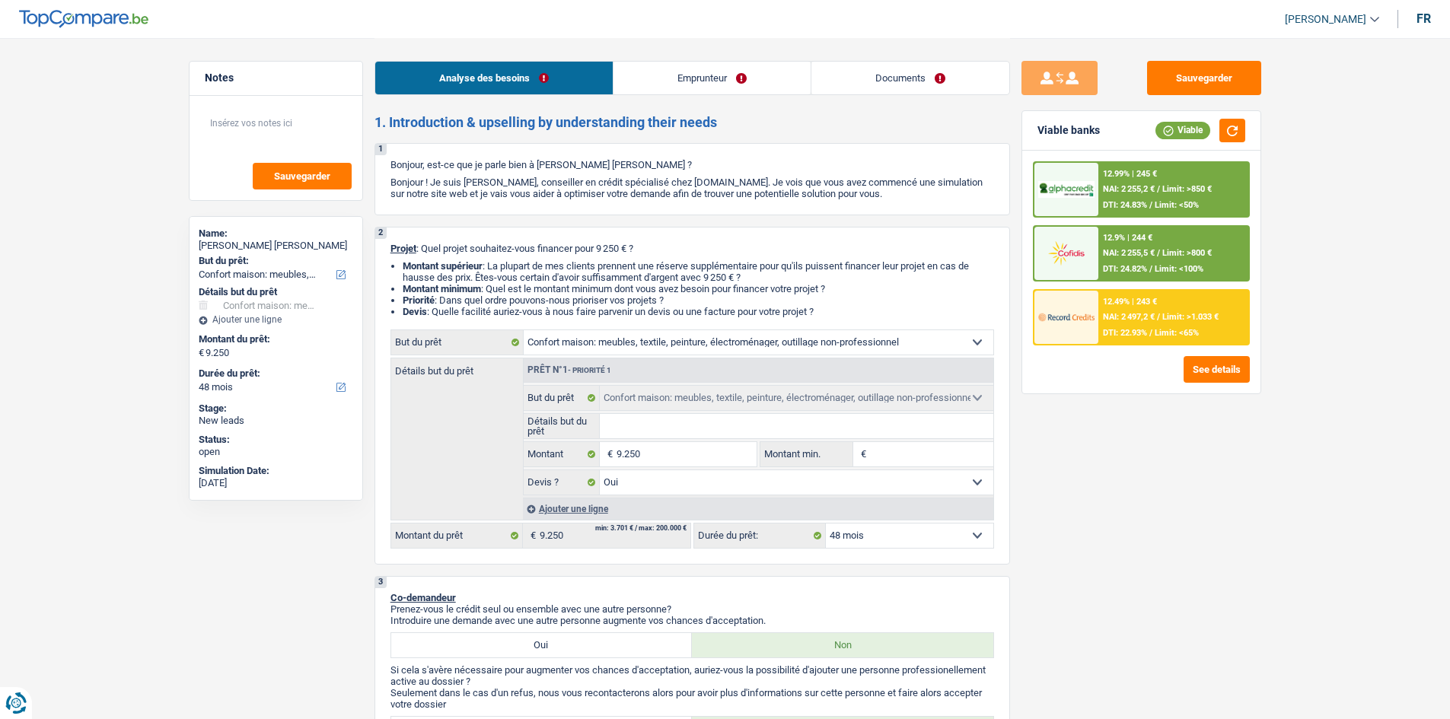
click at [1150, 189] on span "NAI: 2 255,2 €" at bounding box center [1129, 189] width 52 height 10
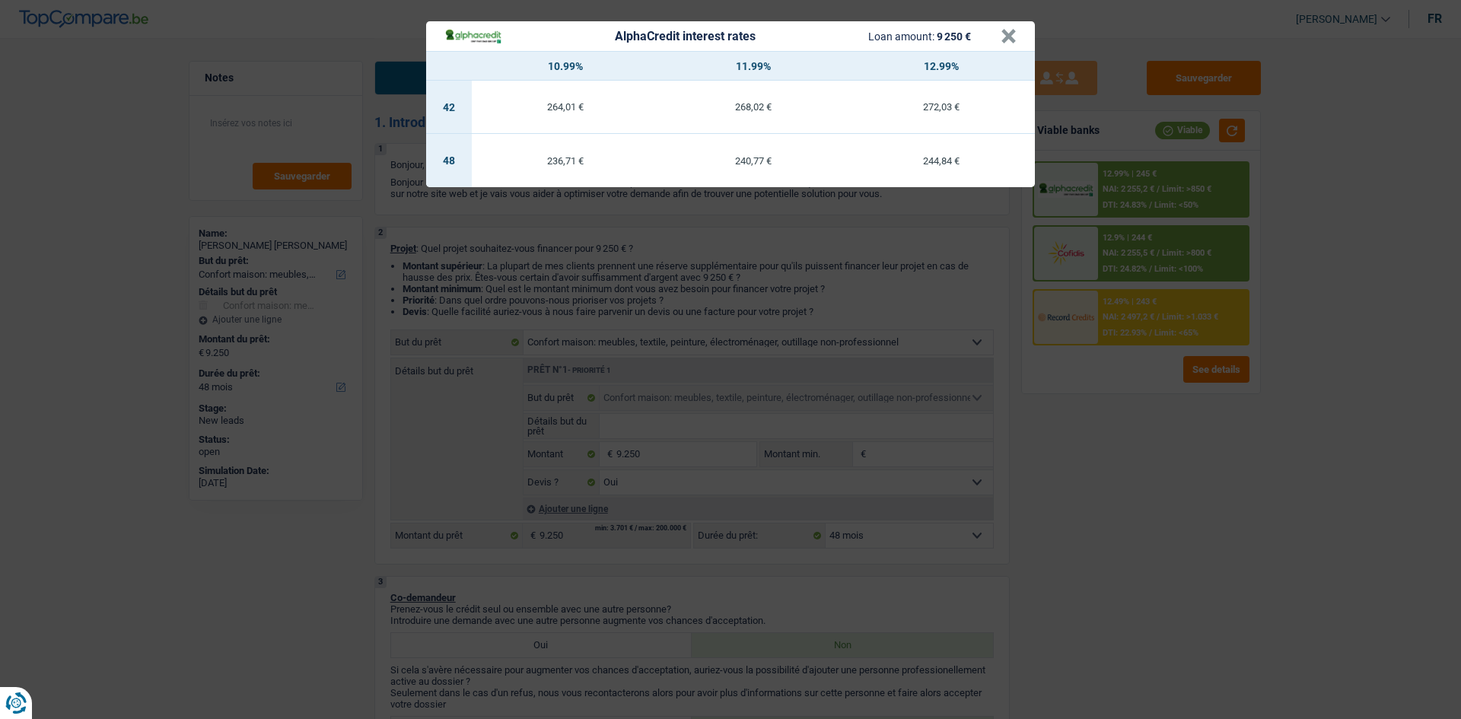
click at [1188, 412] on div "AlphaCredit interest rates Loan amount: 9 250 € × 10.99% 11.99% 12.99% 42 264,0…" at bounding box center [730, 359] width 1461 height 719
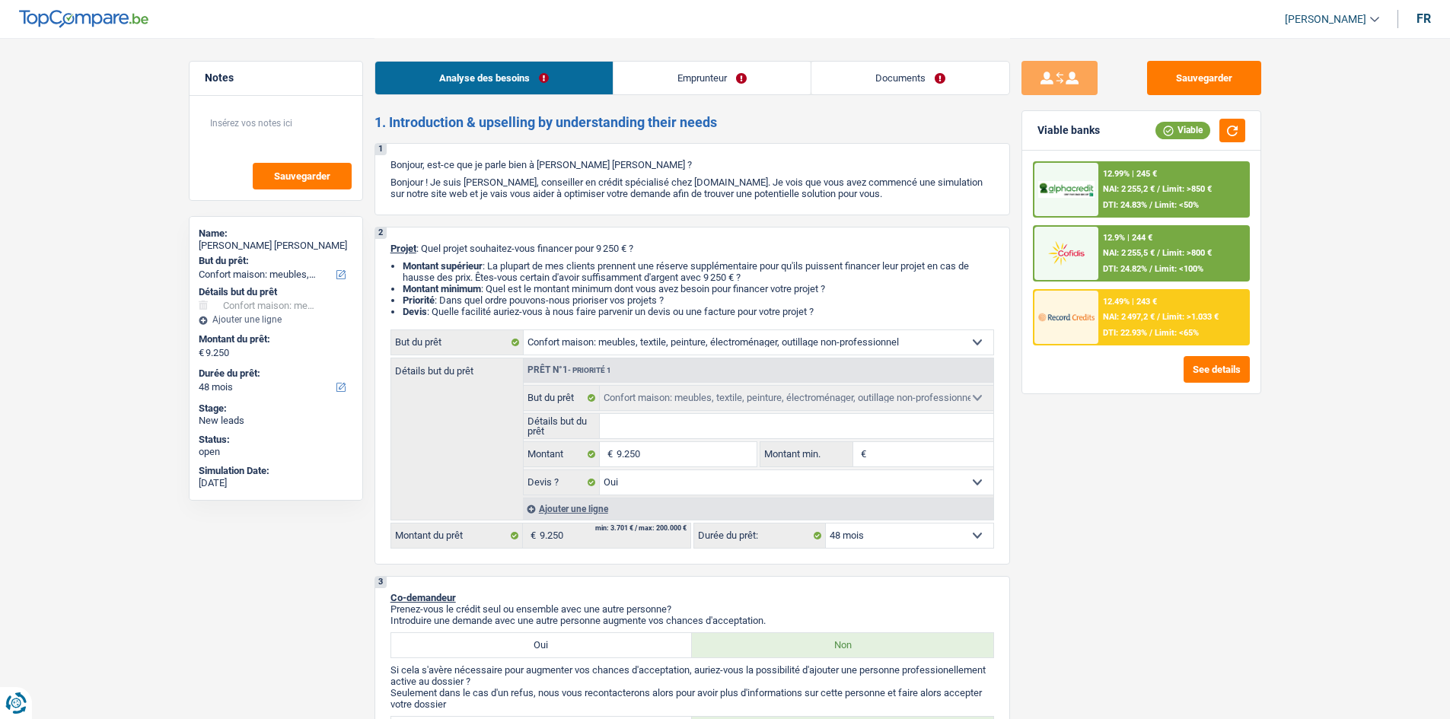
click at [1132, 298] on div "12.49% | 243 €" at bounding box center [1130, 302] width 54 height 10
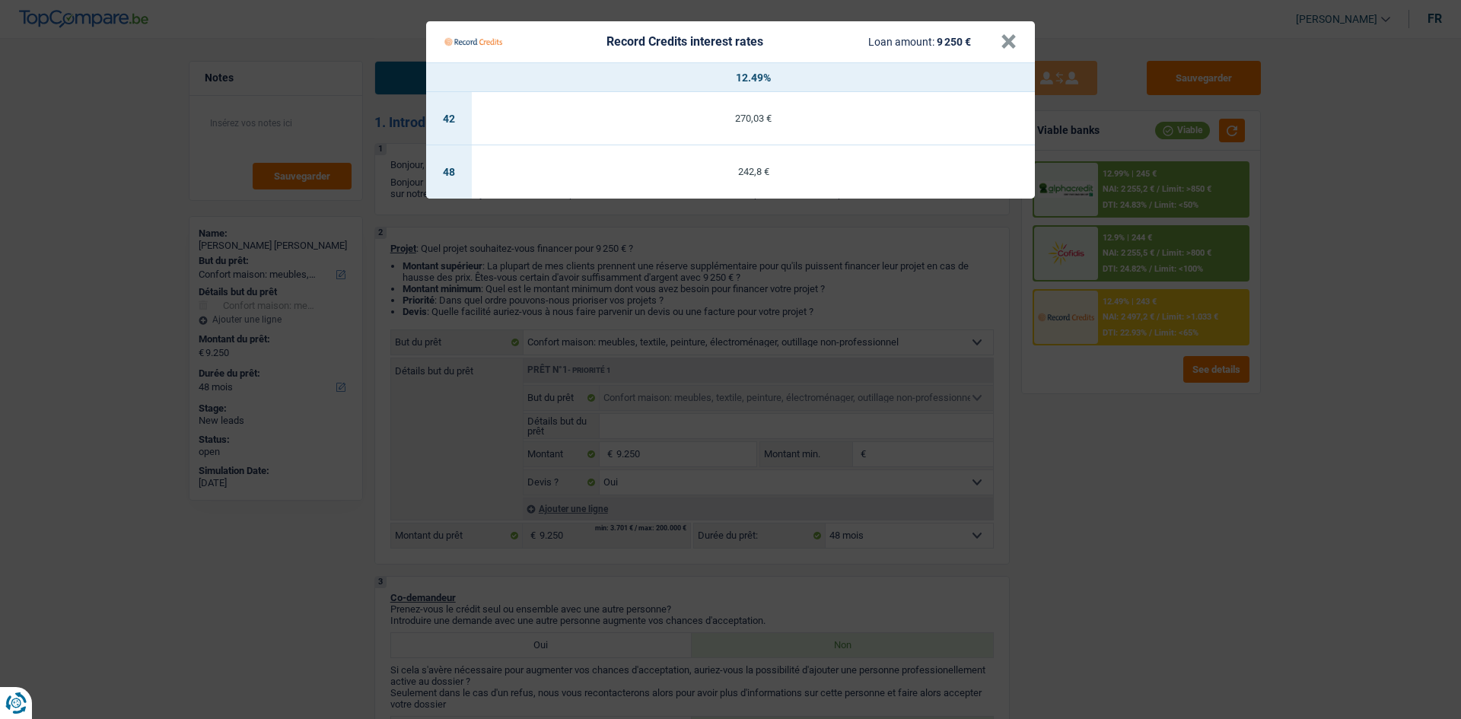
drag, startPoint x: 1126, startPoint y: 453, endPoint x: 1174, endPoint y: 377, distance: 89.3
click at [1125, 454] on Credits "Record Credits interest rates Loan amount: 9 250 € × 12.49% 42 270,03 € 48 242,…" at bounding box center [730, 359] width 1461 height 719
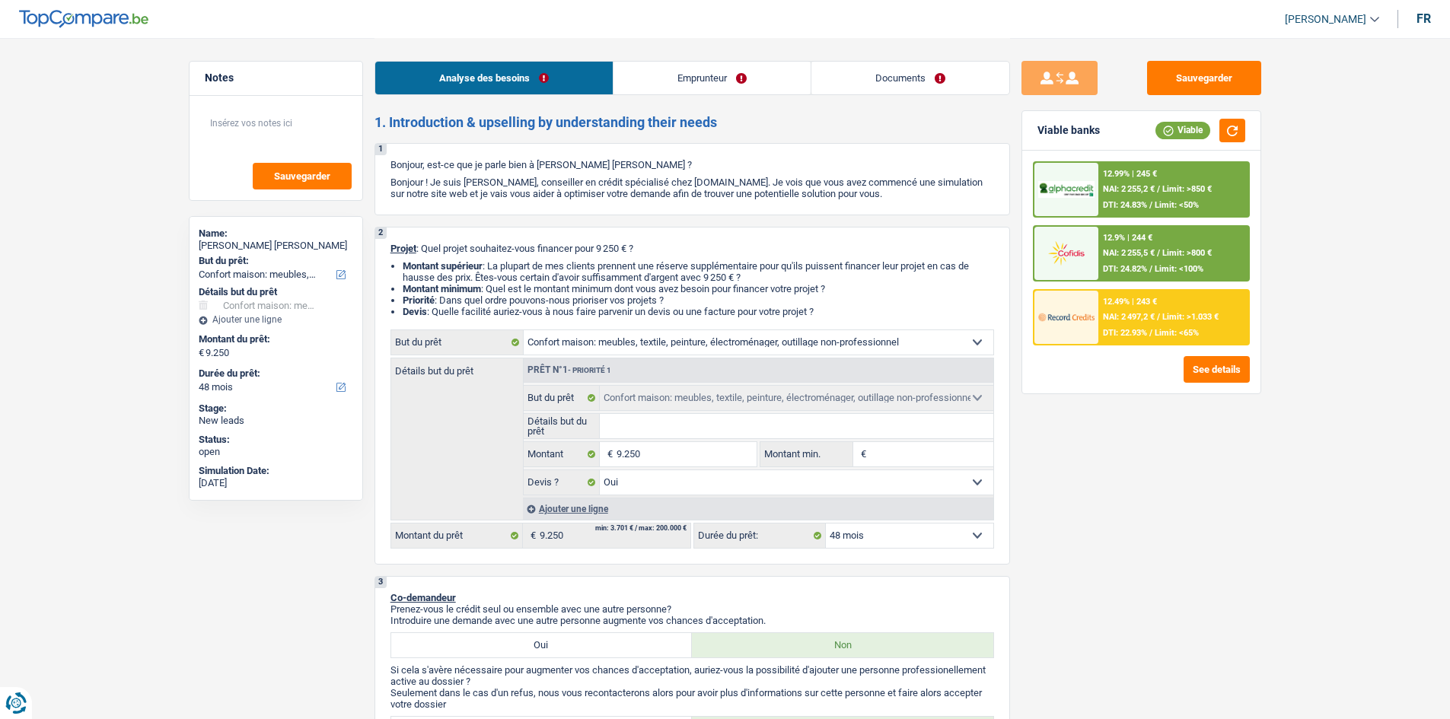
click at [1177, 184] on span "Limit: >850 €" at bounding box center [1186, 189] width 49 height 10
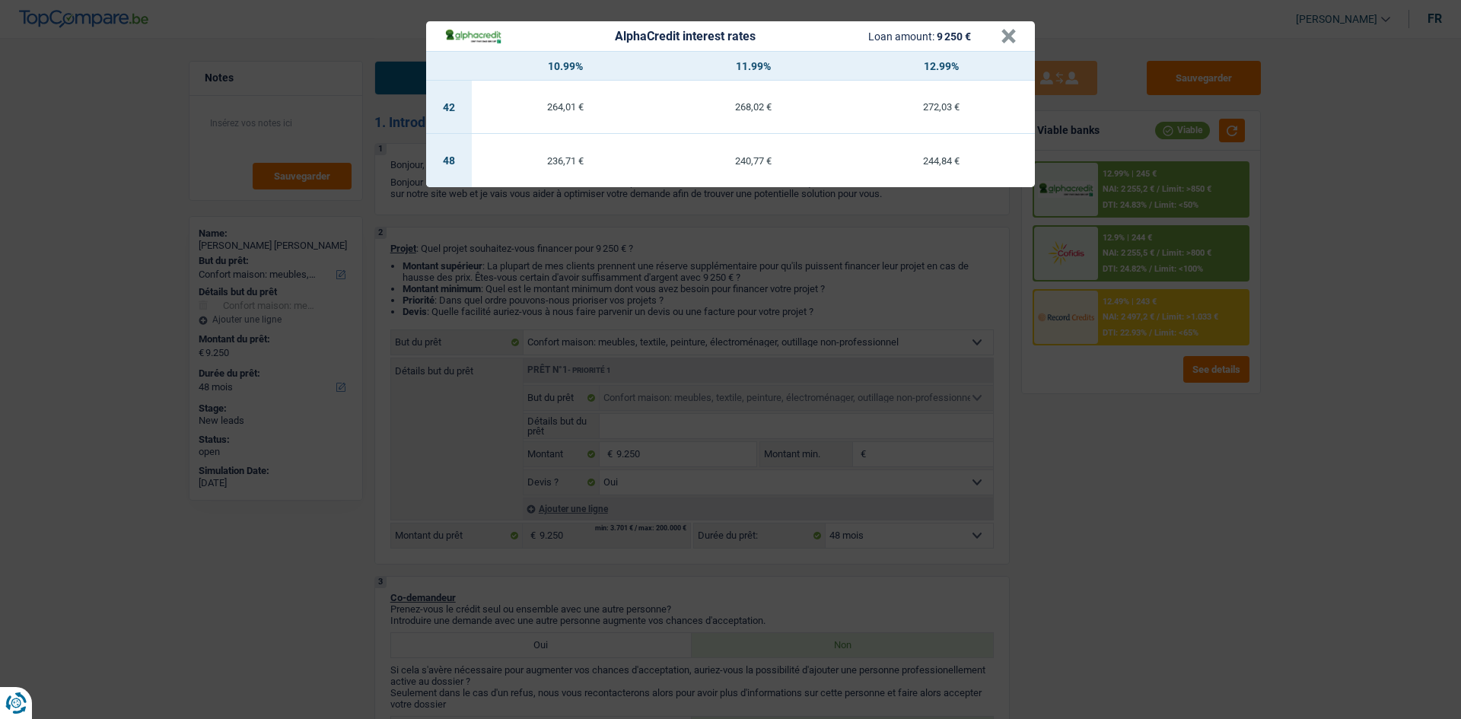
click at [1187, 429] on div "AlphaCredit interest rates Loan amount: 9 250 € × 10.99% 11.99% 12.99% 42 264,0…" at bounding box center [730, 359] width 1461 height 719
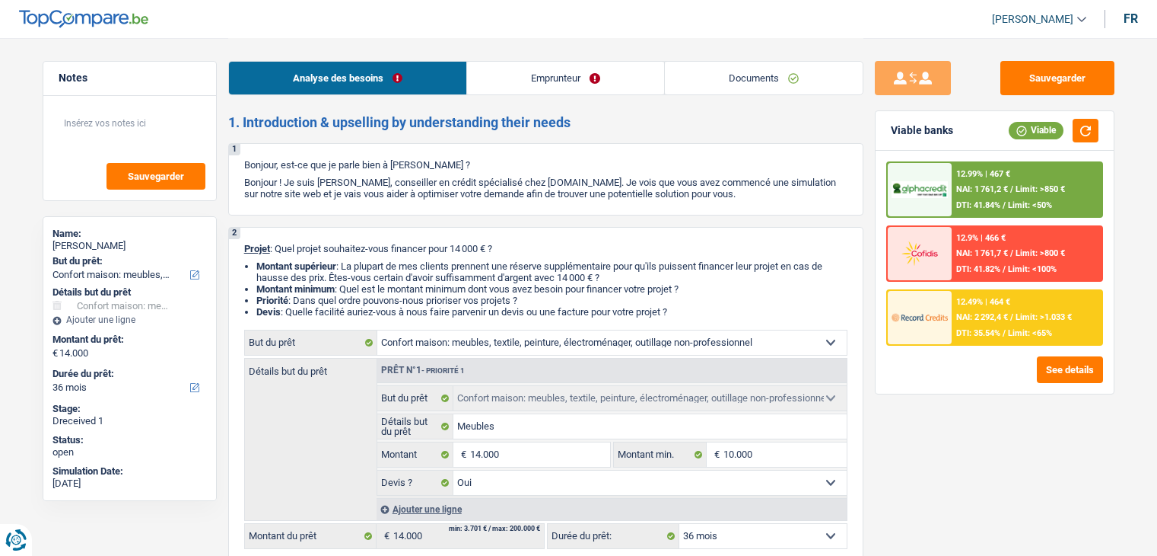
select select "household"
select select "36"
select select "household"
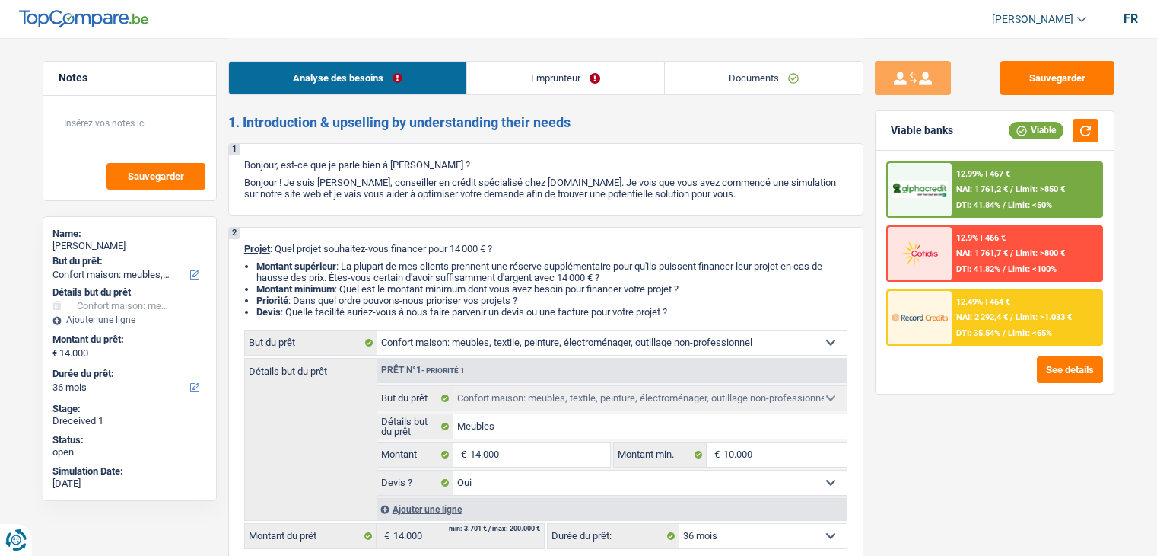
select select "yes"
select select "36"
select select "privateEmployee"
select select "netSalary"
select select "mealVouchers"
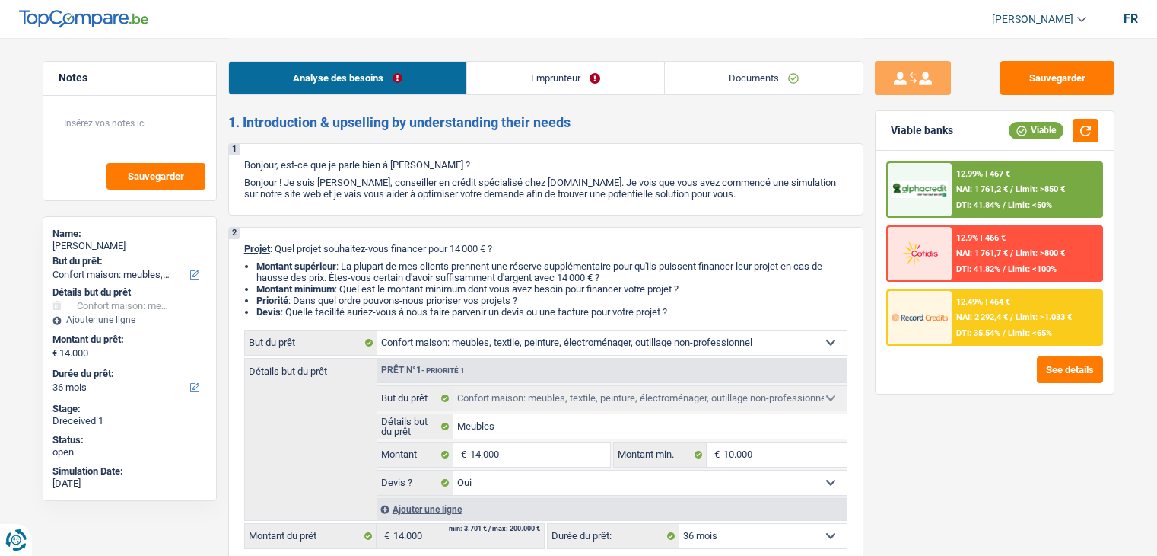
select select "rents"
select select "household"
select select "yes"
select select "36"
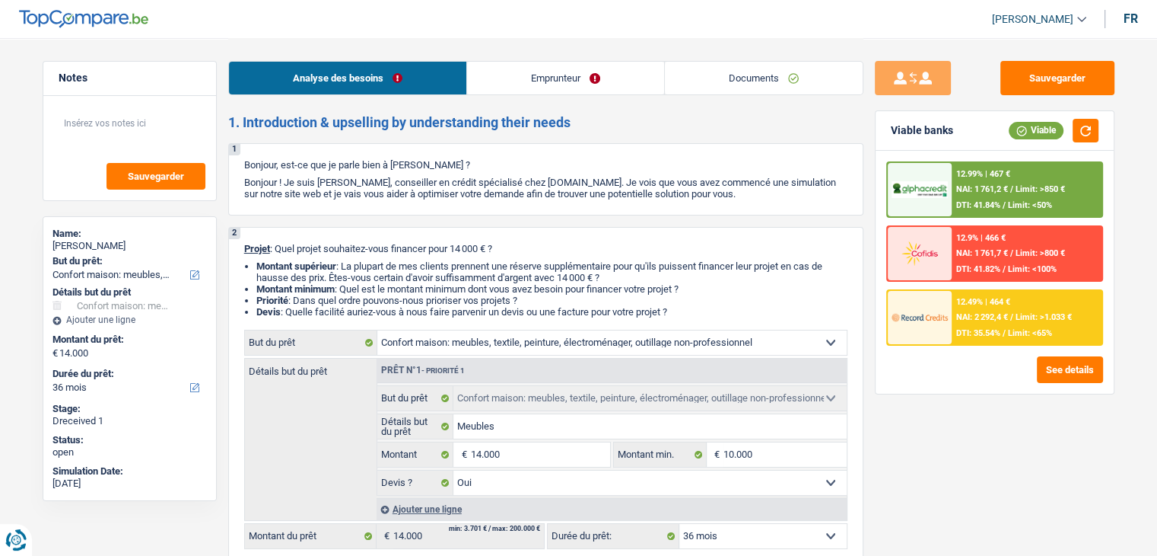
click at [778, 88] on link "Documents" at bounding box center [764, 78] width 198 height 33
